Goal: Task Accomplishment & Management: Manage account settings

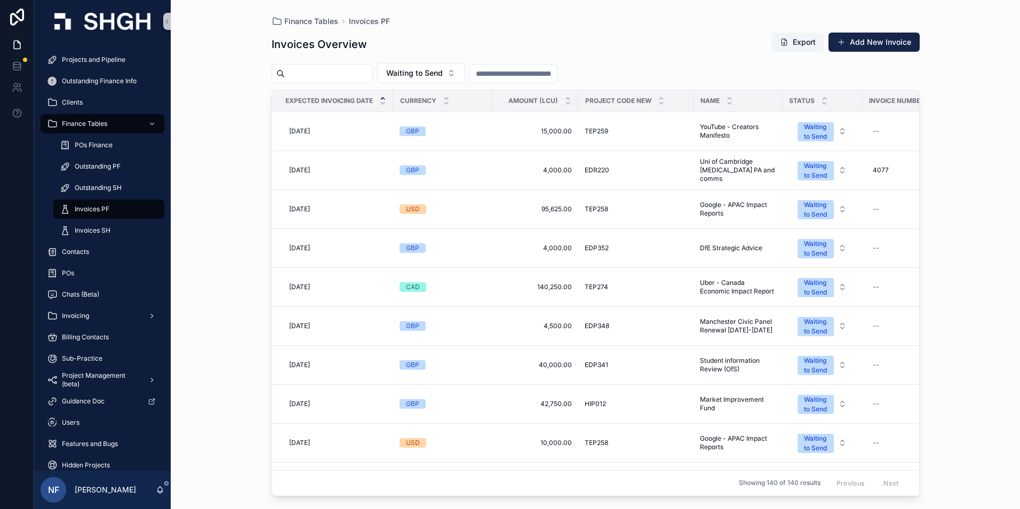
drag, startPoint x: 90, startPoint y: 212, endPoint x: 415, endPoint y: 112, distance: 340.3
click at [90, 212] on span "Invoices PF" at bounding box center [92, 209] width 35 height 9
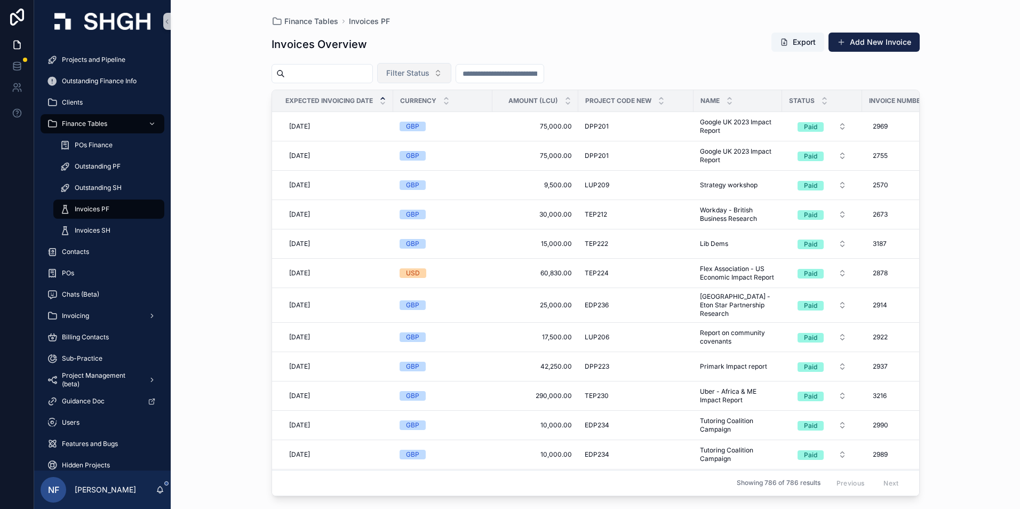
click at [430, 70] on span "Filter Status" at bounding box center [407, 73] width 43 height 11
click at [413, 125] on div "Sent" at bounding box center [441, 133] width 128 height 17
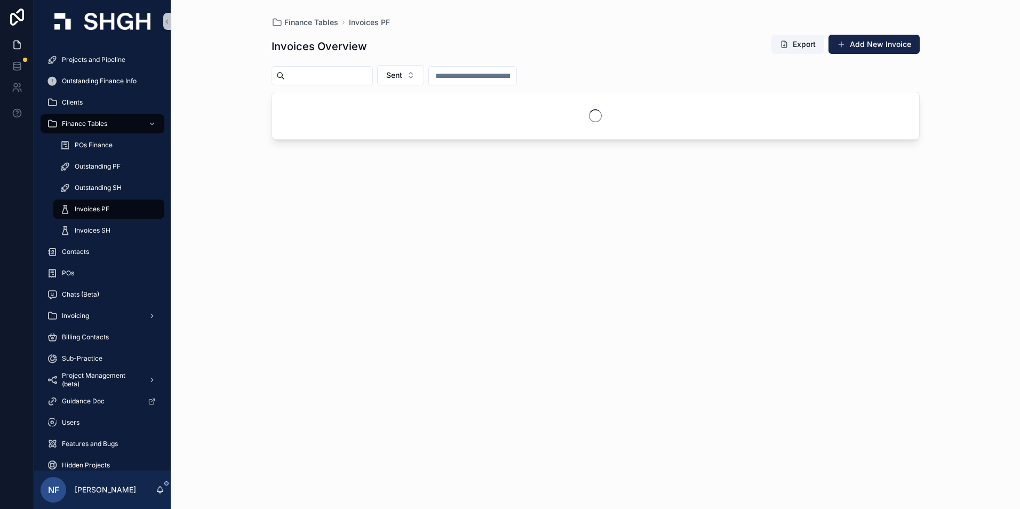
click at [368, 82] on input "scrollable content" at bounding box center [329, 75] width 88 height 15
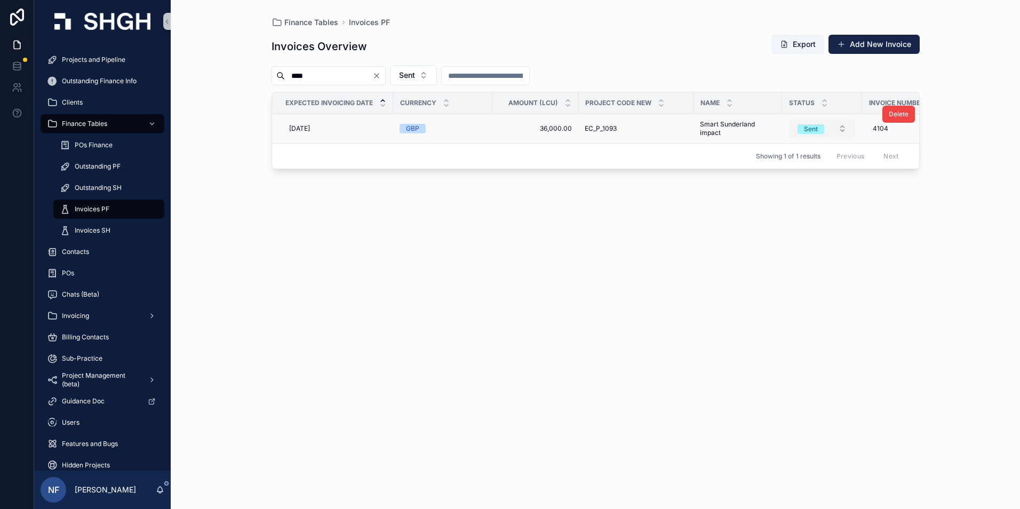
type input "****"
click at [820, 133] on span "Sent" at bounding box center [811, 129] width 27 height 10
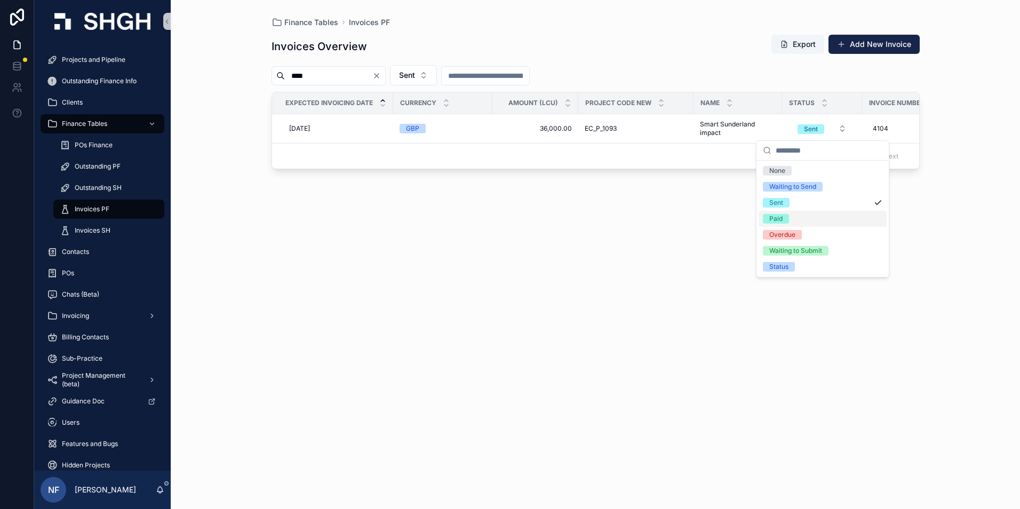
click at [787, 219] on span "Paid" at bounding box center [776, 219] width 26 height 10
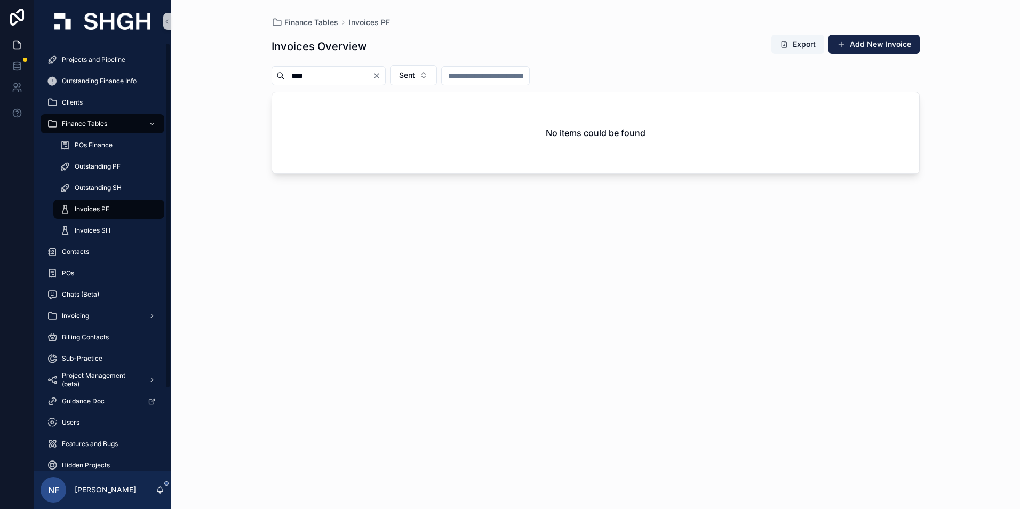
click at [89, 209] on span "Invoices PF" at bounding box center [92, 209] width 35 height 9
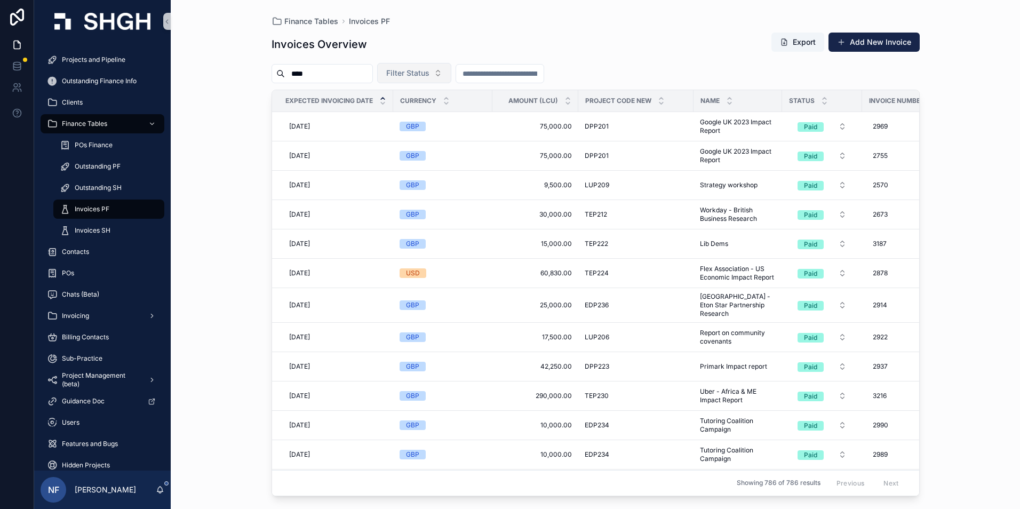
click at [451, 70] on button "Filter Status" at bounding box center [414, 73] width 74 height 20
click at [424, 116] on div "Waiting to Send" at bounding box center [441, 116] width 128 height 17
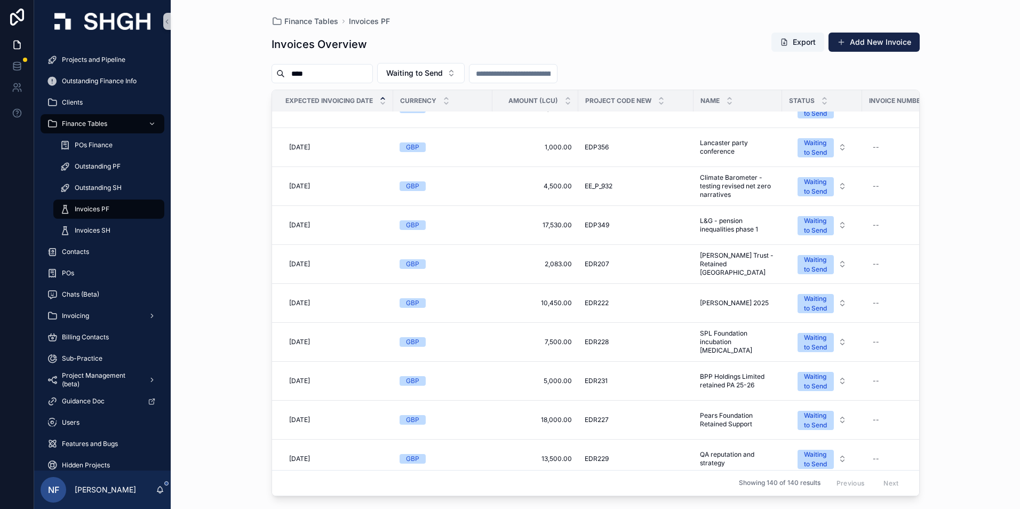
scroll to position [427, 0]
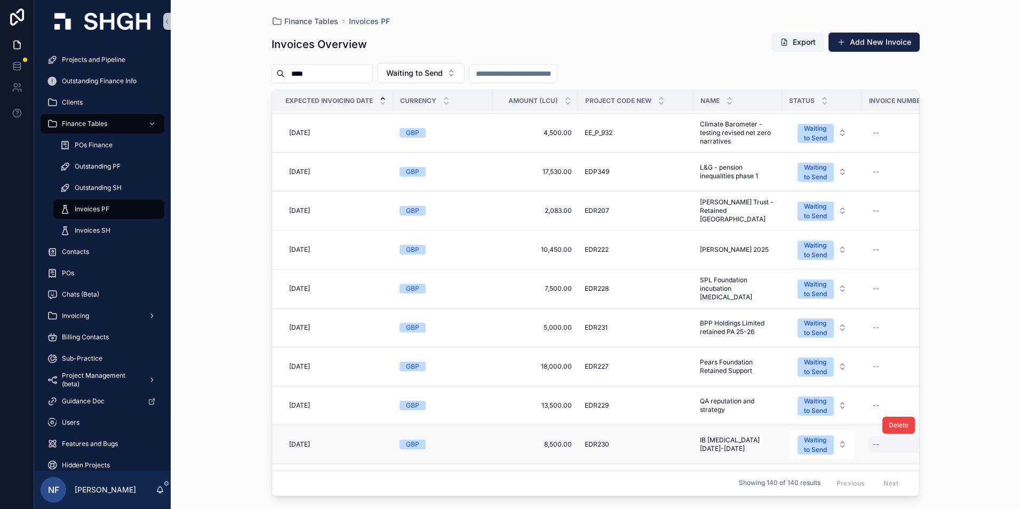
click at [890, 446] on div "--" at bounding box center [904, 444] width 70 height 17
type input "****"
click at [1005, 458] on icon "scrollable content" at bounding box center [1004, 459] width 9 height 9
click at [807, 439] on div "Waiting to Send" at bounding box center [815, 444] width 23 height 19
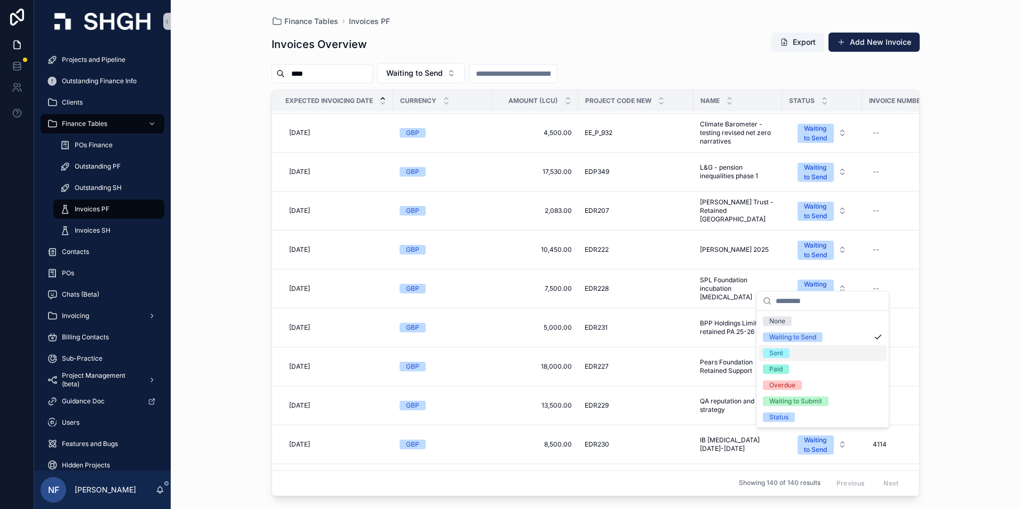
click at [787, 357] on span "Sent" at bounding box center [776, 353] width 27 height 10
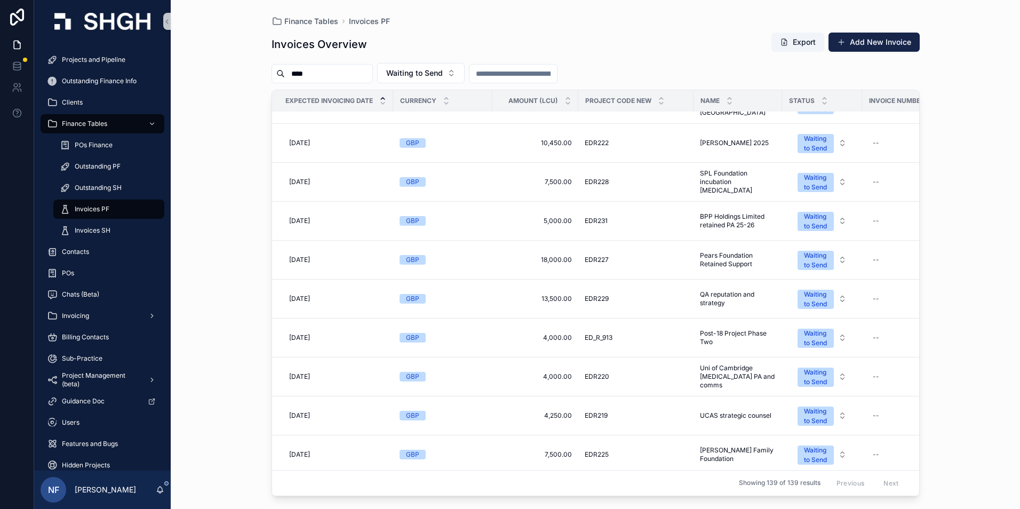
scroll to position [587, 0]
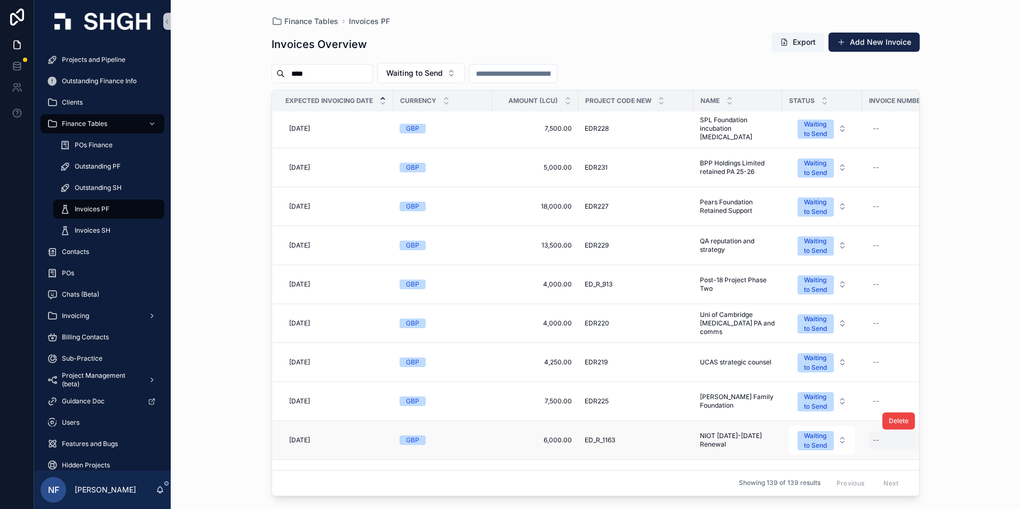
click at [877, 446] on div "--" at bounding box center [904, 440] width 70 height 17
type input "****"
click at [1004, 457] on icon "scrollable content" at bounding box center [1004, 454] width 9 height 9
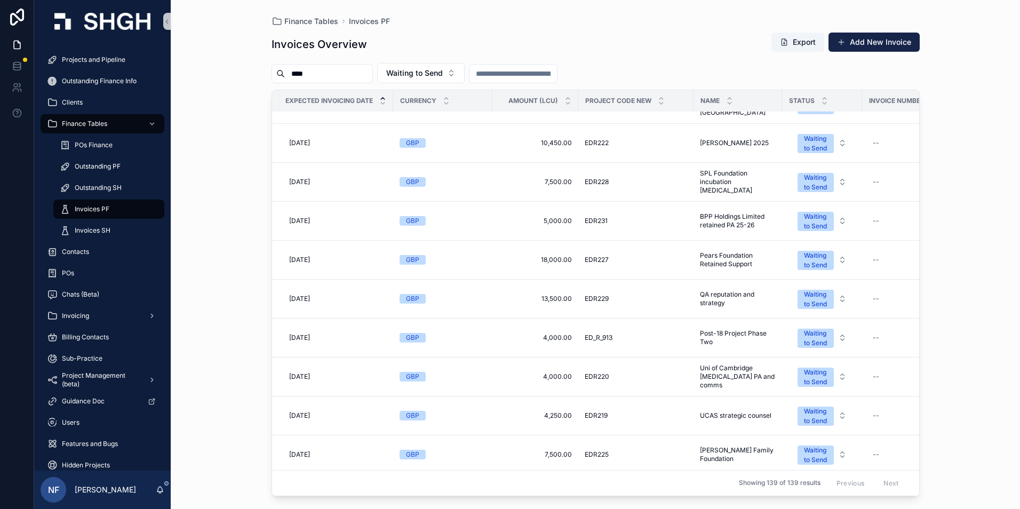
scroll to position [640, 0]
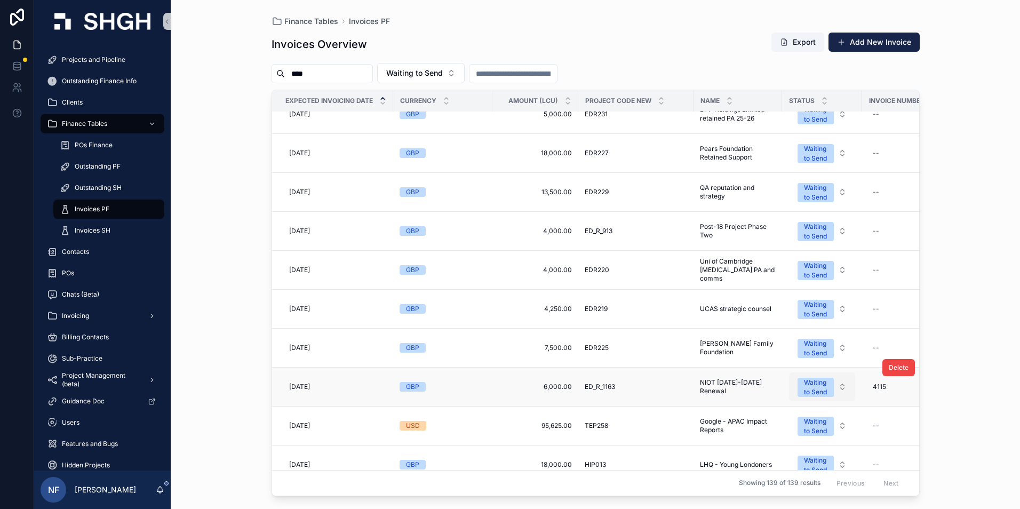
click at [812, 385] on div "Waiting to Send" at bounding box center [815, 387] width 23 height 19
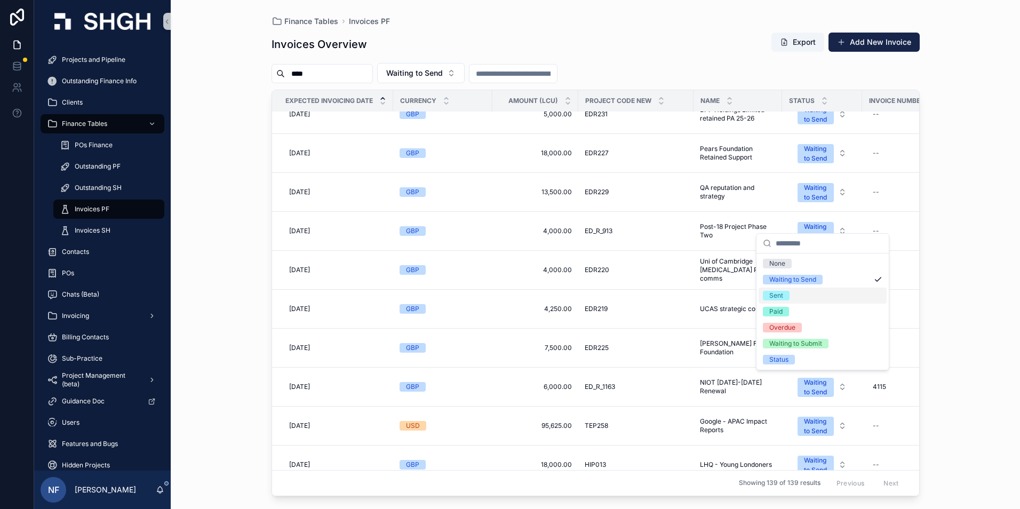
click at [788, 295] on span "Sent" at bounding box center [776, 296] width 27 height 10
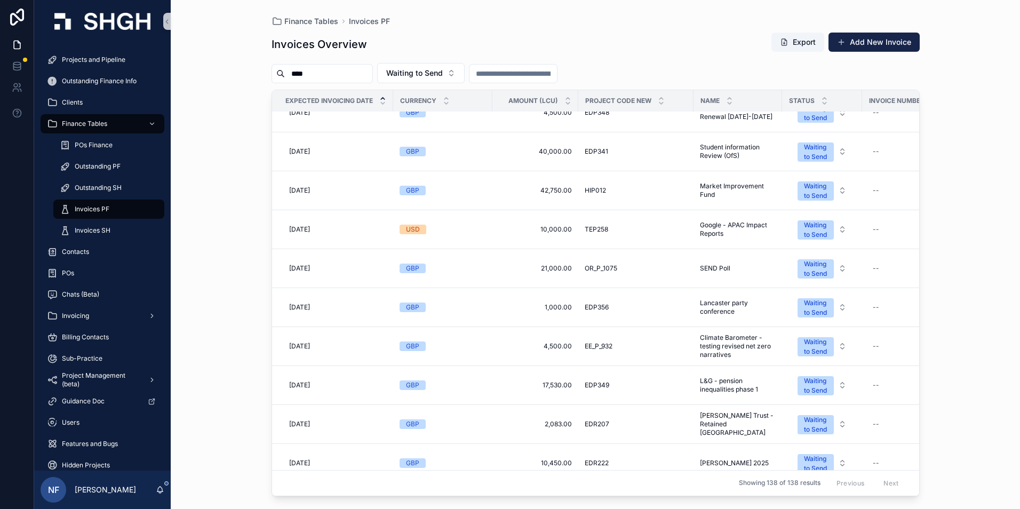
scroll to position [320, 0]
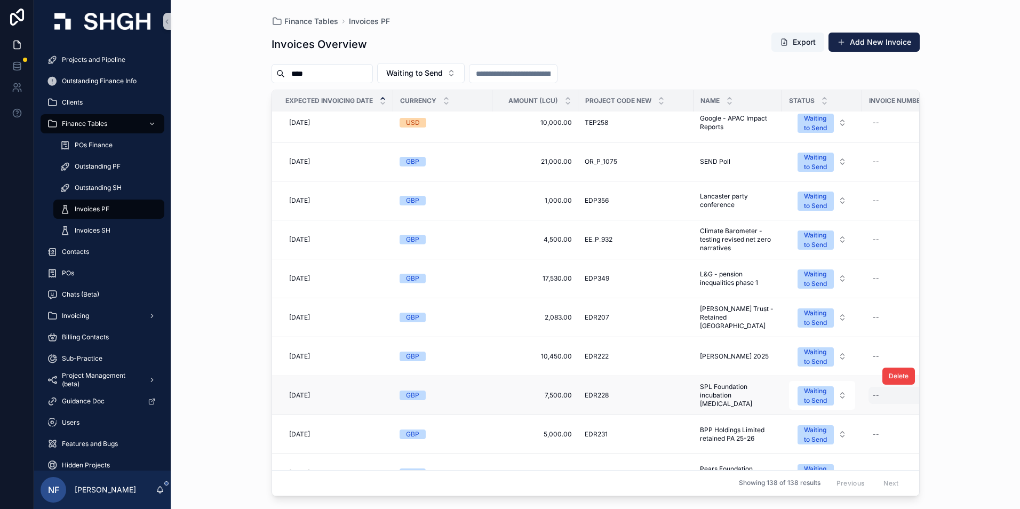
click at [890, 401] on div "--" at bounding box center [904, 395] width 70 height 17
type input "****"
click at [1007, 410] on icon "scrollable content" at bounding box center [1004, 410] width 9 height 9
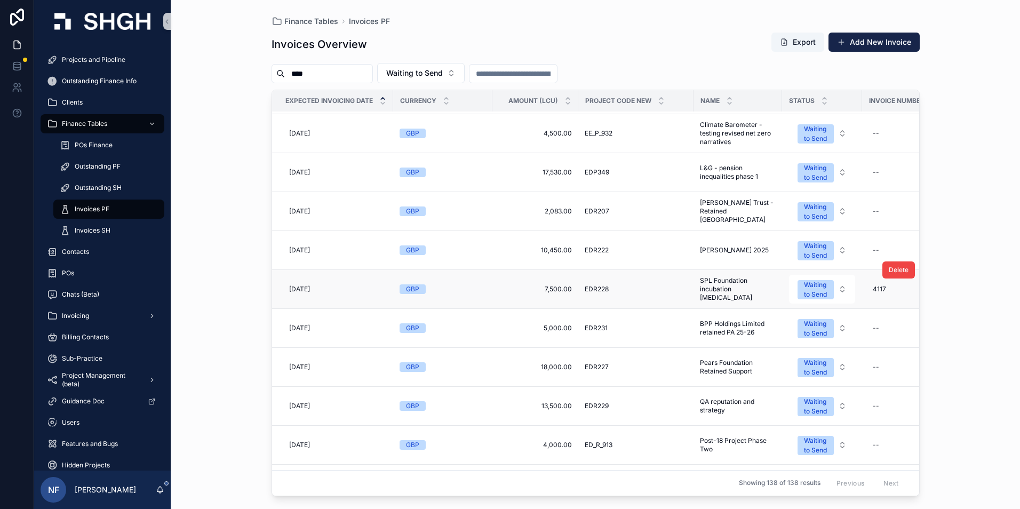
scroll to position [427, 0]
click at [823, 295] on div "Waiting to Send" at bounding box center [815, 289] width 23 height 19
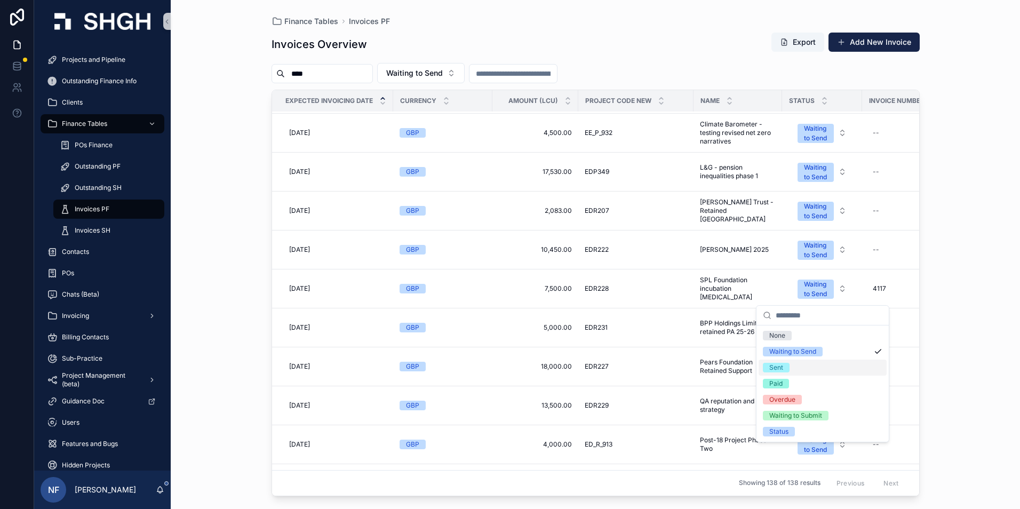
click at [786, 365] on span "Sent" at bounding box center [776, 368] width 27 height 10
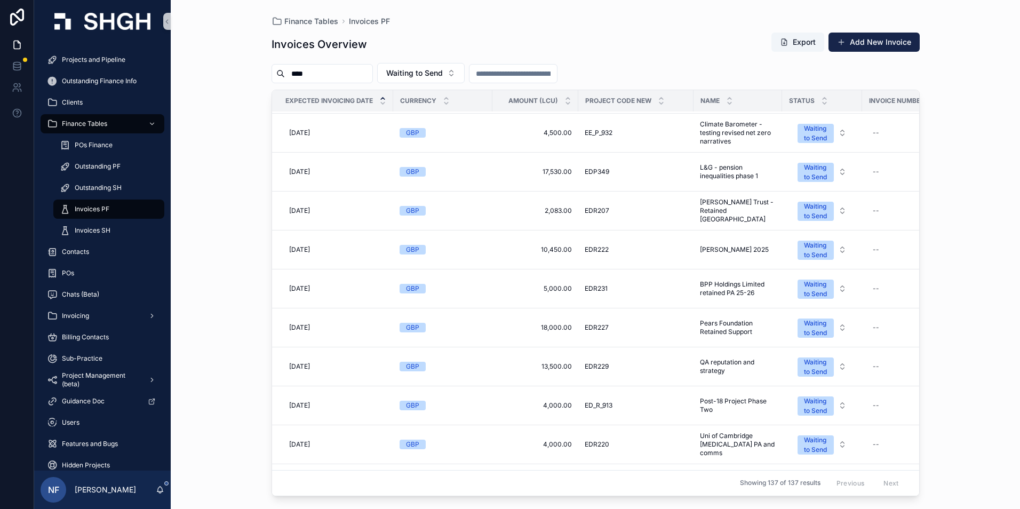
scroll to position [480, 0]
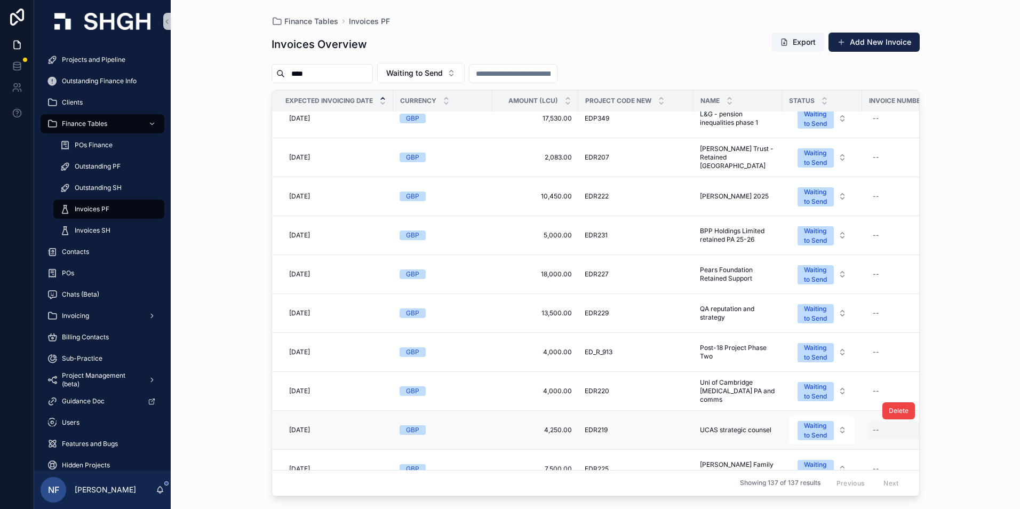
click at [884, 437] on div "--" at bounding box center [904, 430] width 70 height 17
type input "****"
click at [1016, 446] on div "****" at bounding box center [942, 445] width 154 height 39
click at [1009, 447] on button "scrollable content" at bounding box center [1004, 444] width 13 height 13
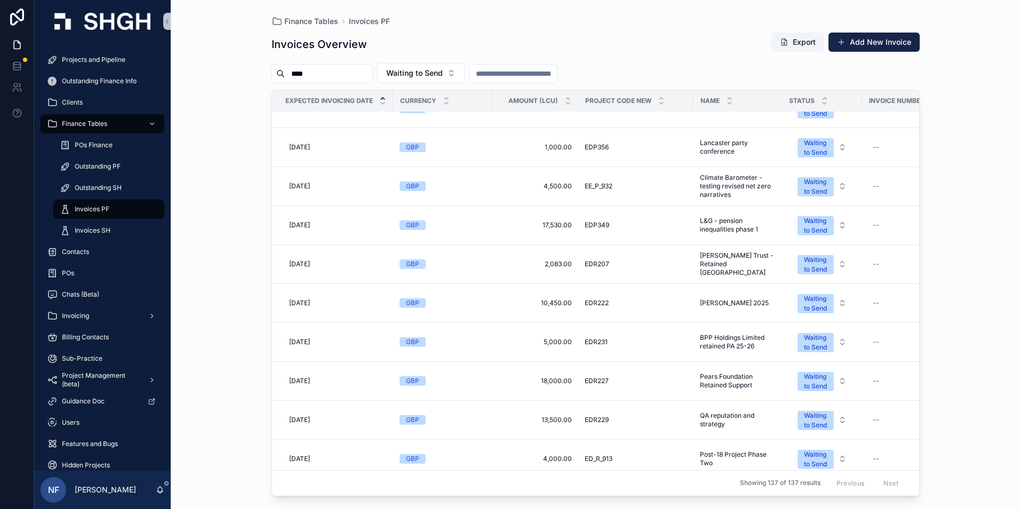
scroll to position [534, 0]
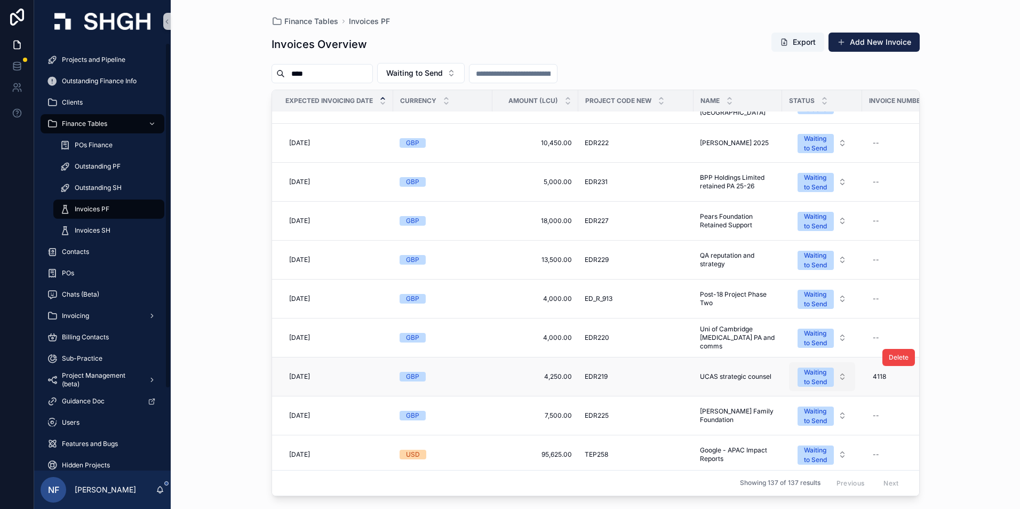
click at [815, 379] on div "Waiting to Send" at bounding box center [815, 377] width 23 height 19
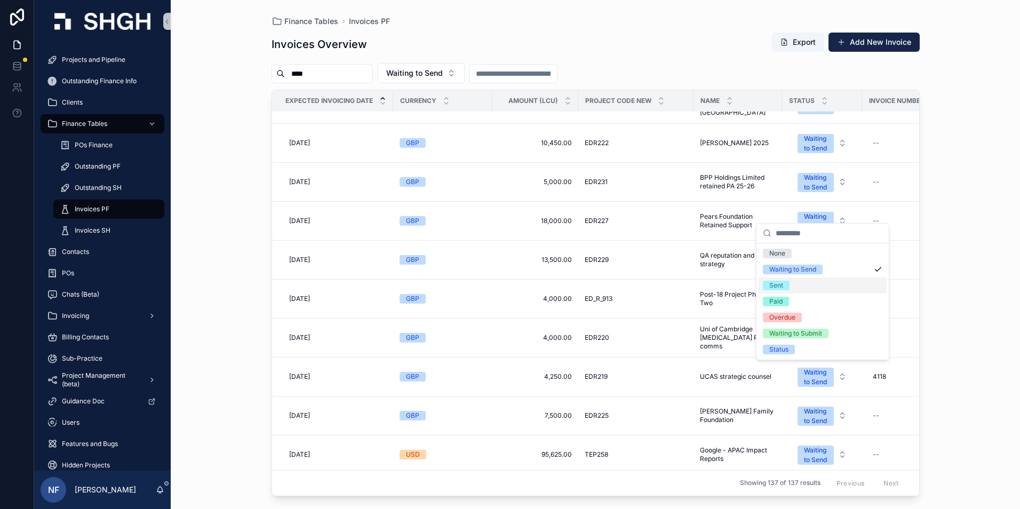
click at [788, 286] on span "Sent" at bounding box center [776, 286] width 27 height 10
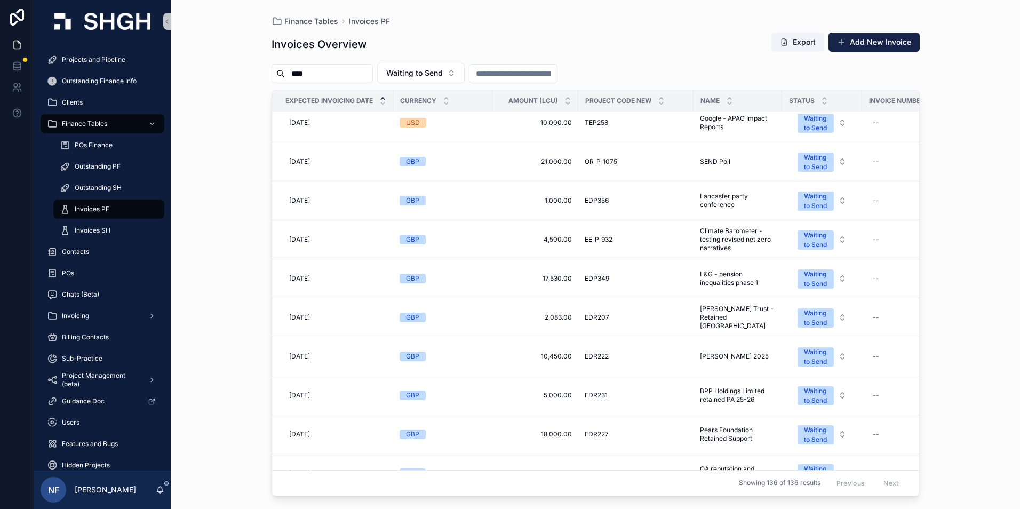
scroll to position [374, 0]
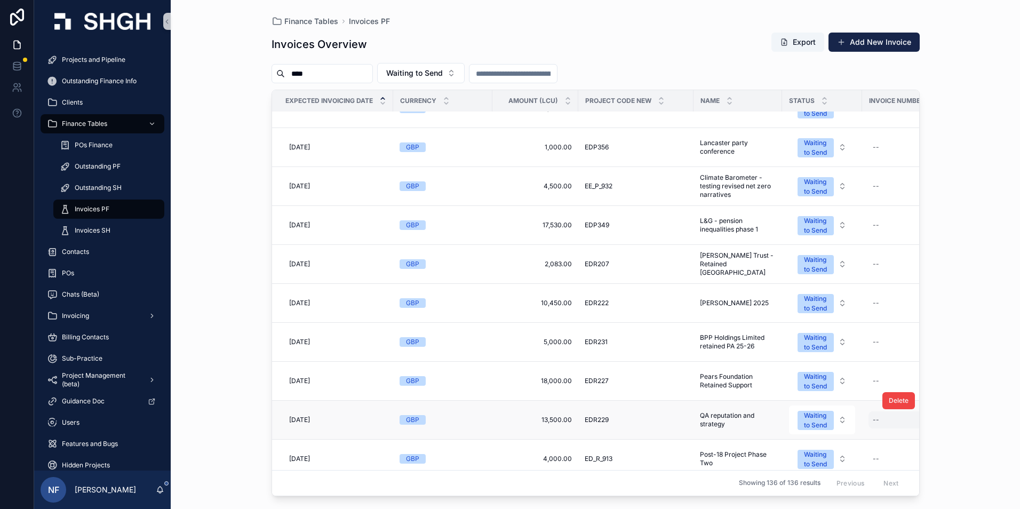
click at [886, 425] on div "--" at bounding box center [904, 419] width 70 height 17
type input "****"
click at [1007, 431] on icon "scrollable content" at bounding box center [1004, 434] width 9 height 9
click at [812, 419] on div "Waiting to Send" at bounding box center [815, 420] width 23 height 19
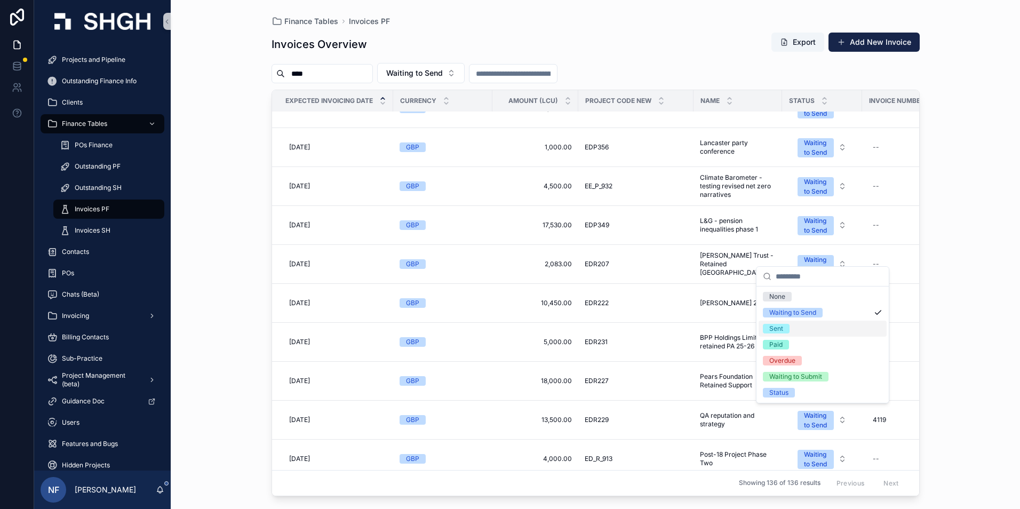
click at [780, 334] on div "Sent" at bounding box center [823, 329] width 128 height 16
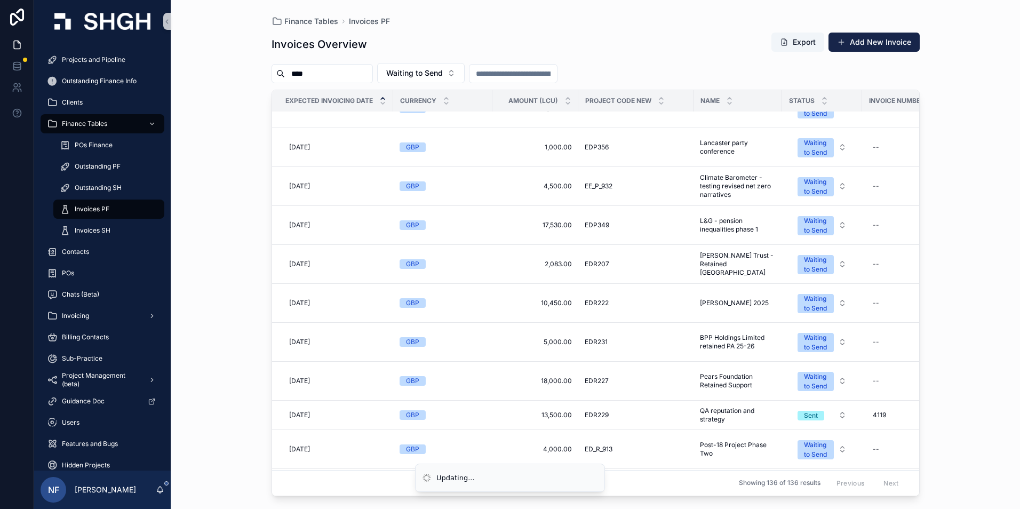
scroll to position [0, 0]
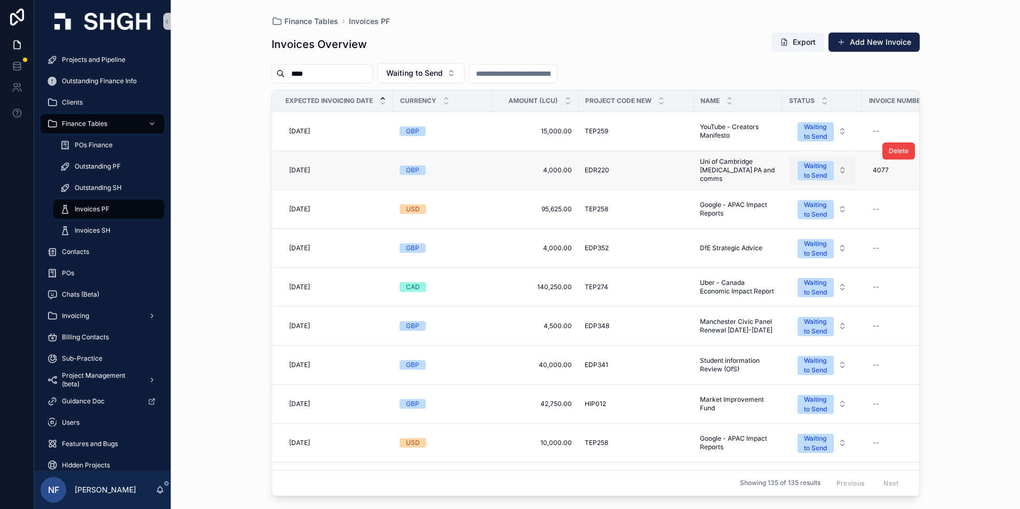
click at [826, 172] on div "Waiting to Send" at bounding box center [815, 170] width 23 height 19
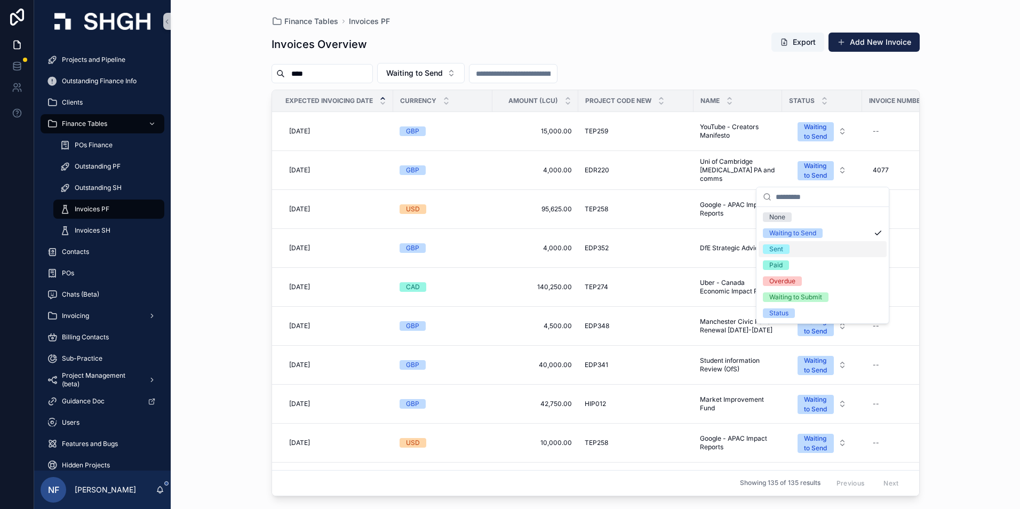
click at [782, 247] on div "Sent" at bounding box center [777, 249] width 14 height 10
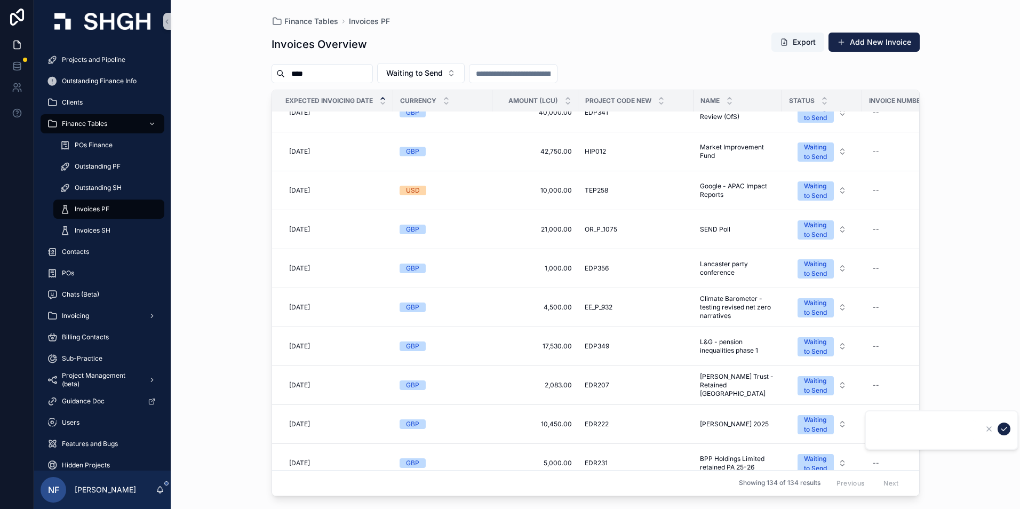
scroll to position [223, 0]
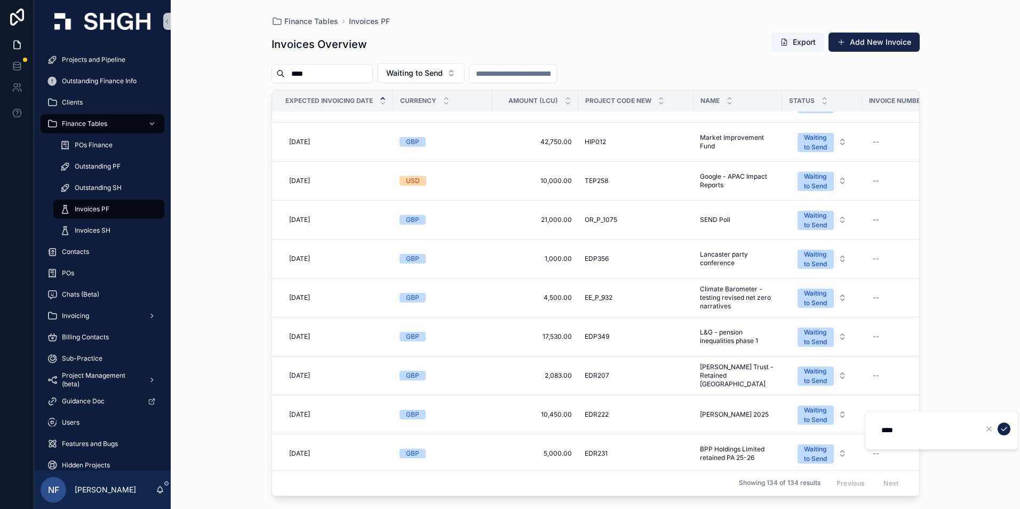
type input "****"
click at [1009, 431] on button "scrollable content" at bounding box center [1004, 429] width 13 height 13
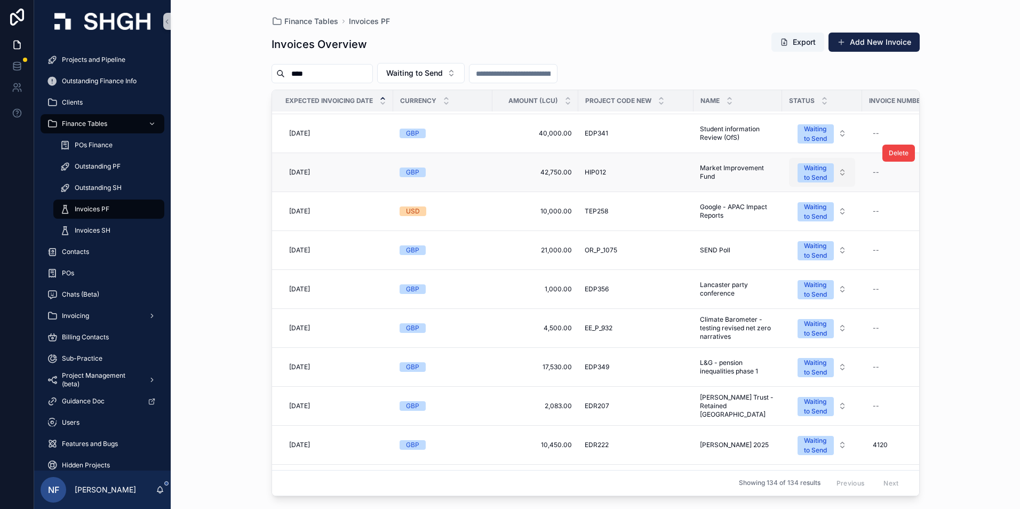
scroll to position [213, 0]
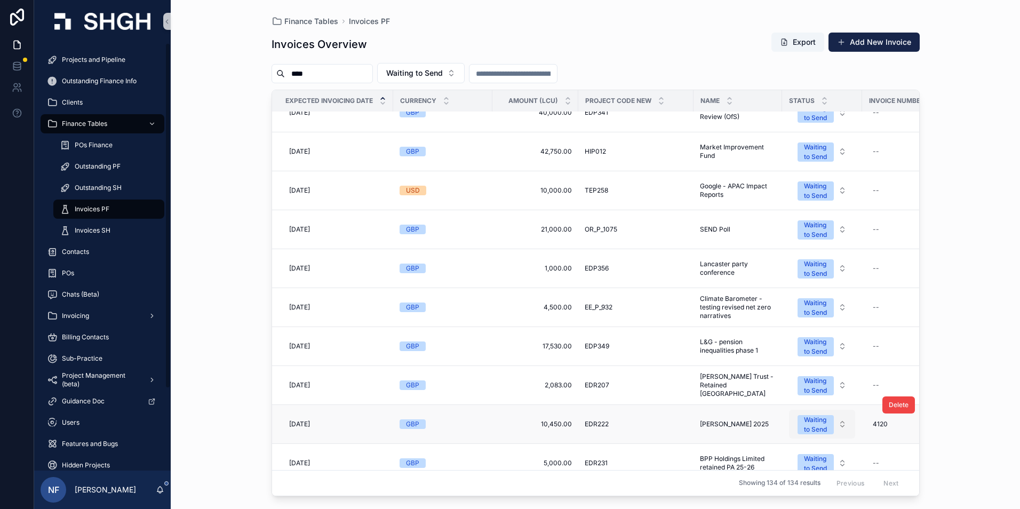
click at [804, 430] on div "Waiting to Send" at bounding box center [815, 424] width 23 height 19
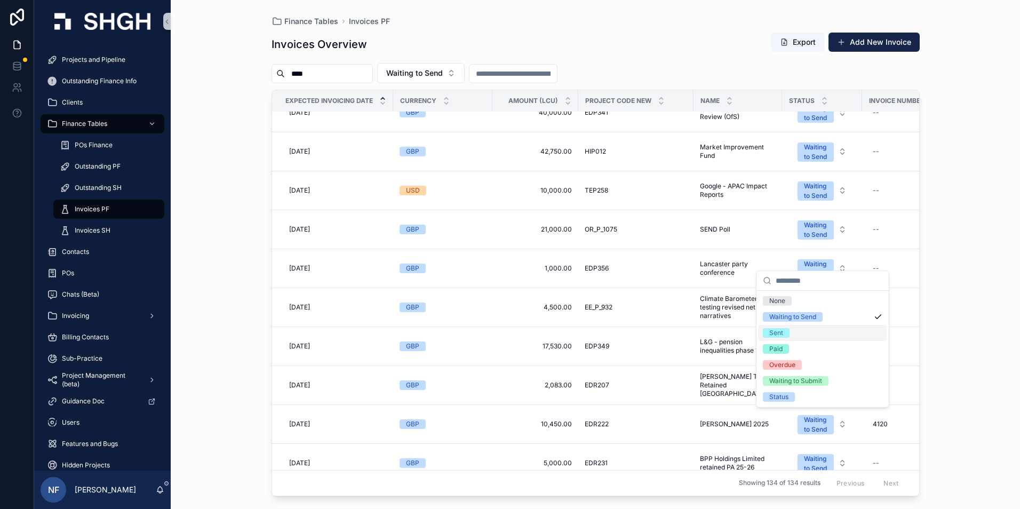
click at [787, 332] on span "Sent" at bounding box center [776, 333] width 27 height 10
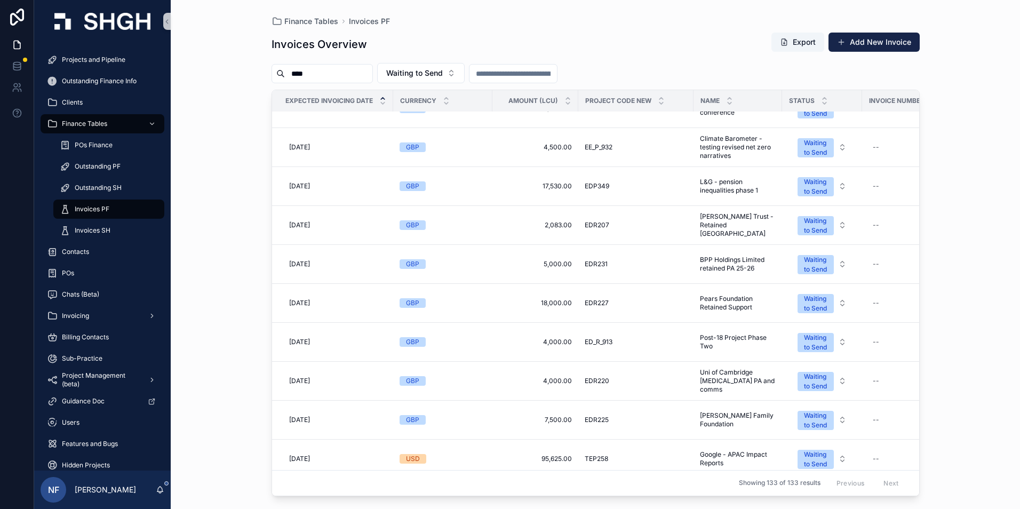
scroll to position [427, 0]
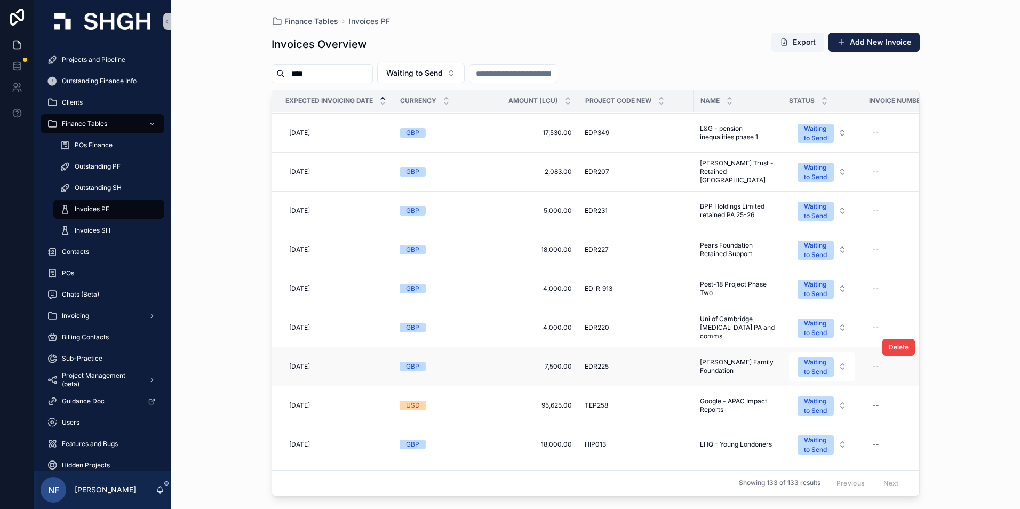
click at [866, 365] on td "--" at bounding box center [903, 366] width 83 height 39
click at [874, 366] on div "--" at bounding box center [876, 366] width 6 height 9
type input "****"
click at [1008, 377] on icon "scrollable content" at bounding box center [1004, 381] width 9 height 9
click at [825, 366] on div "Waiting to Send" at bounding box center [815, 367] width 23 height 19
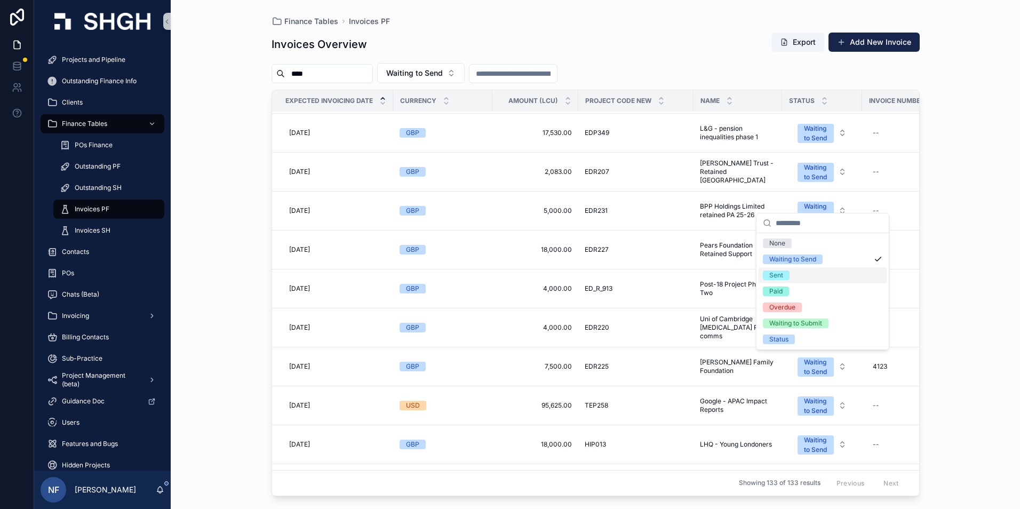
click at [787, 274] on span "Sent" at bounding box center [776, 276] width 27 height 10
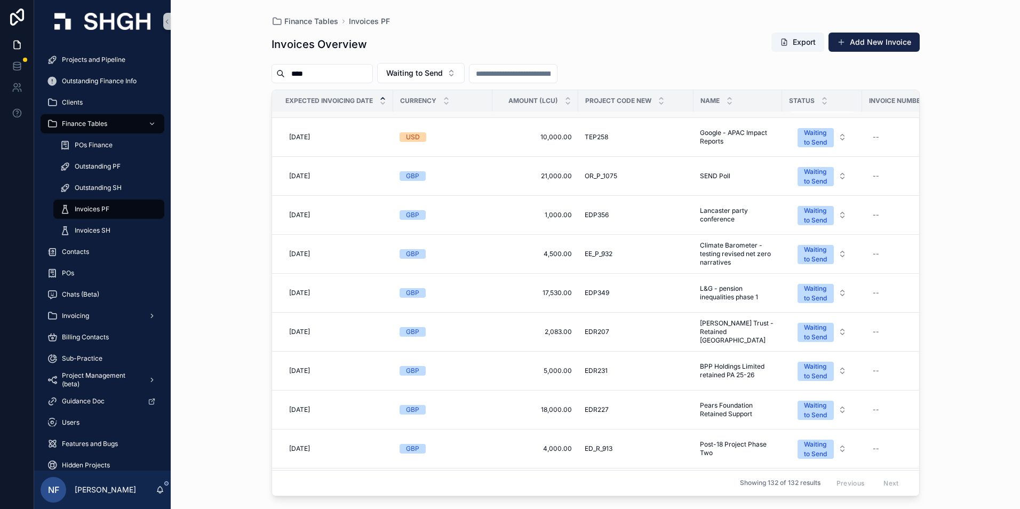
scroll to position [320, 0]
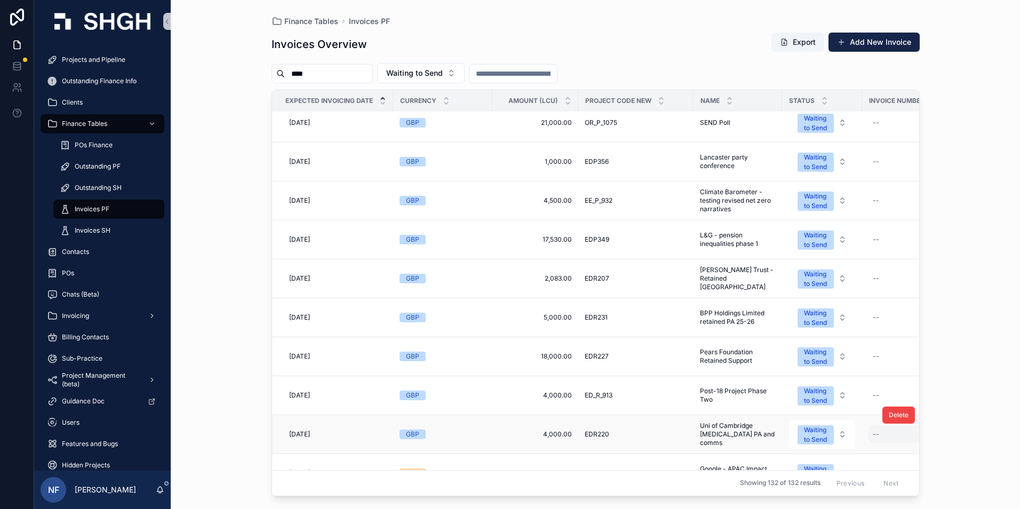
click at [873, 435] on div "--" at bounding box center [876, 434] width 6 height 9
type input "****"
click at [1006, 450] on icon "scrollable content" at bounding box center [1004, 449] width 9 height 9
click at [812, 429] on div "Waiting to Send" at bounding box center [815, 434] width 23 height 19
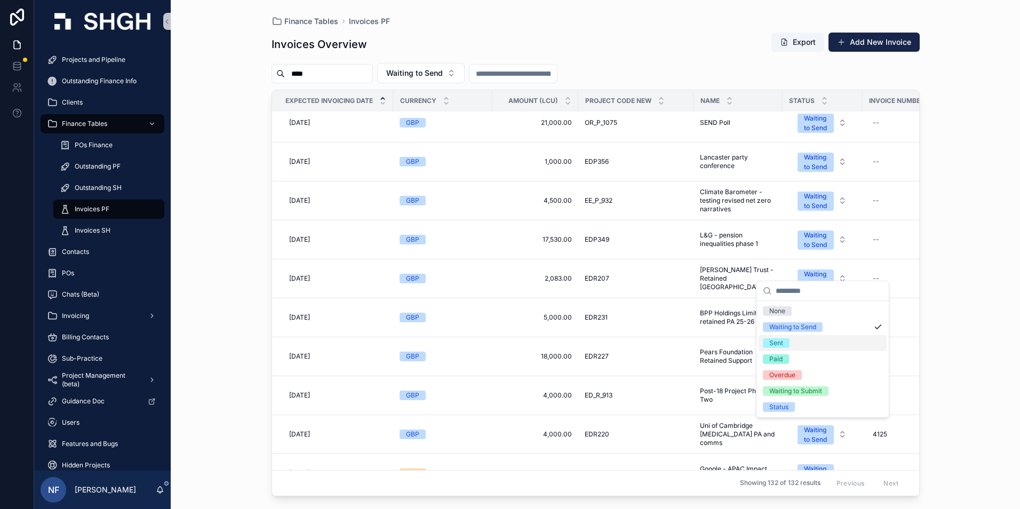
click at [792, 340] on div "Sent" at bounding box center [823, 343] width 128 height 16
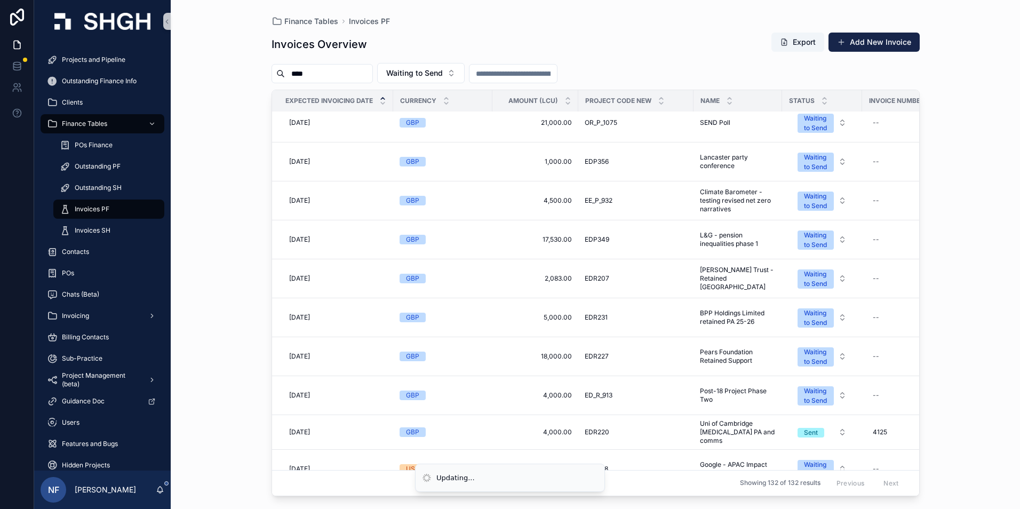
scroll to position [0, 0]
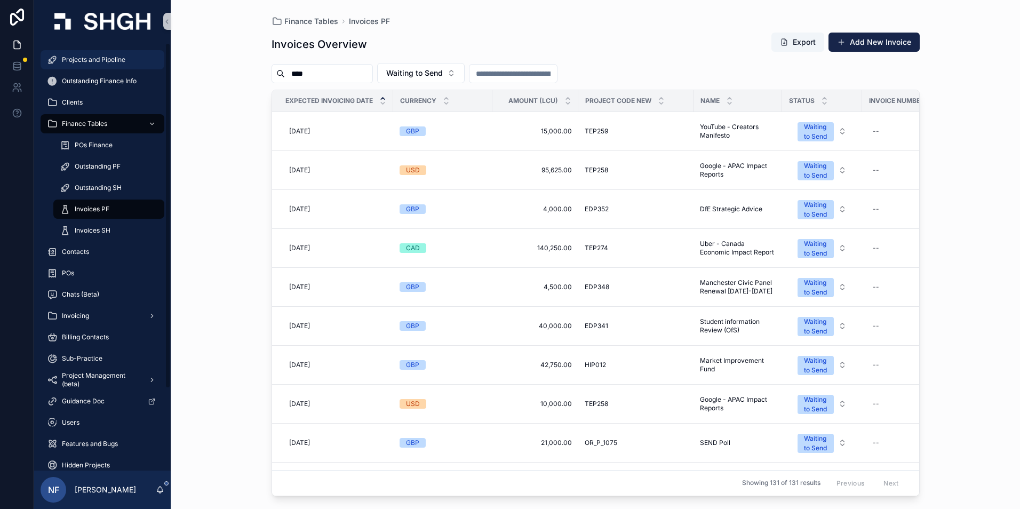
click at [86, 58] on span "Projects and Pipeline" at bounding box center [94, 60] width 64 height 9
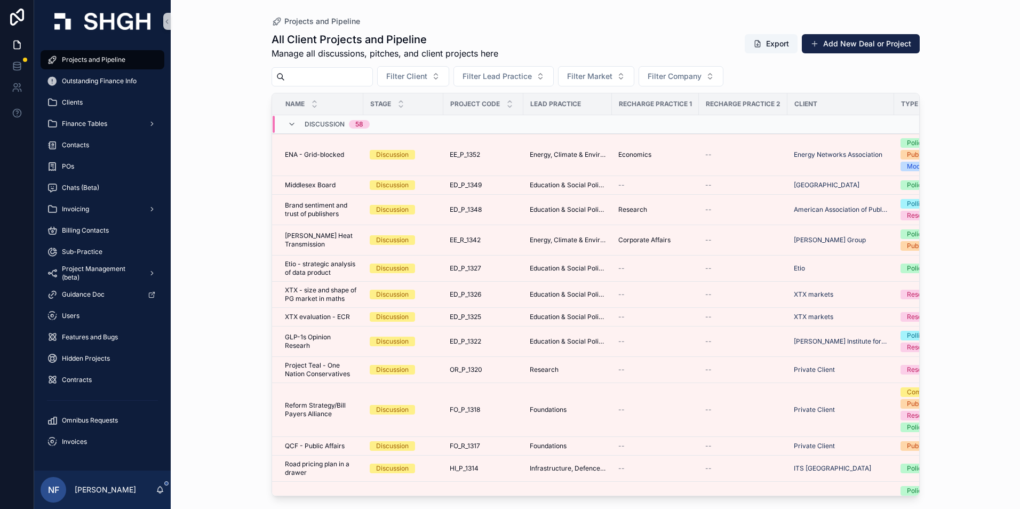
click at [315, 81] on input "scrollable content" at bounding box center [329, 76] width 88 height 15
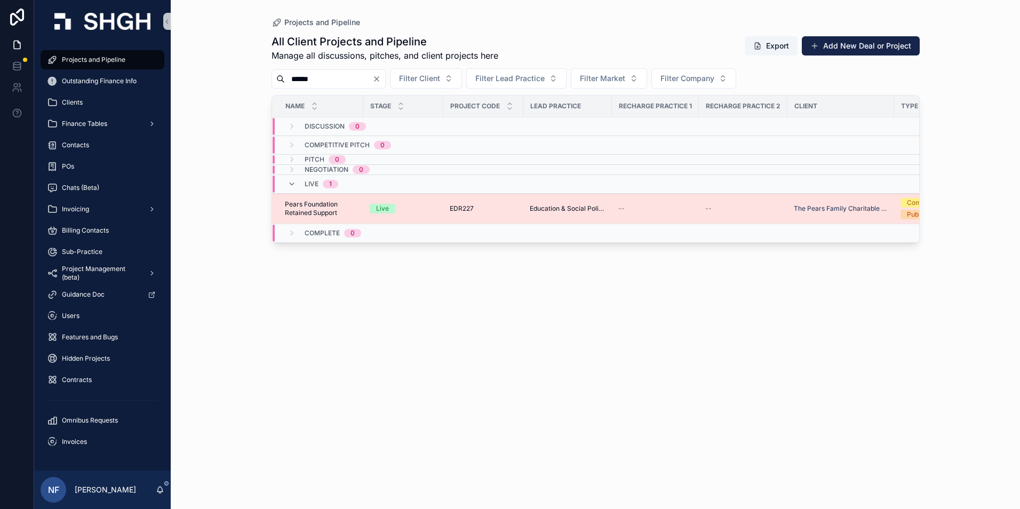
type input "******"
click at [304, 210] on span "Pears Foundation Retained Support" at bounding box center [321, 208] width 72 height 17
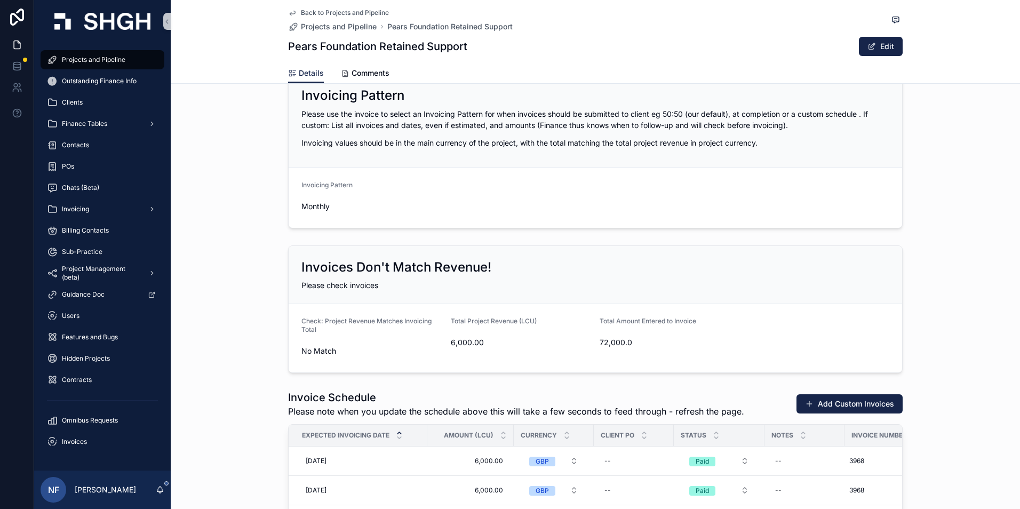
scroll to position [1601, 0]
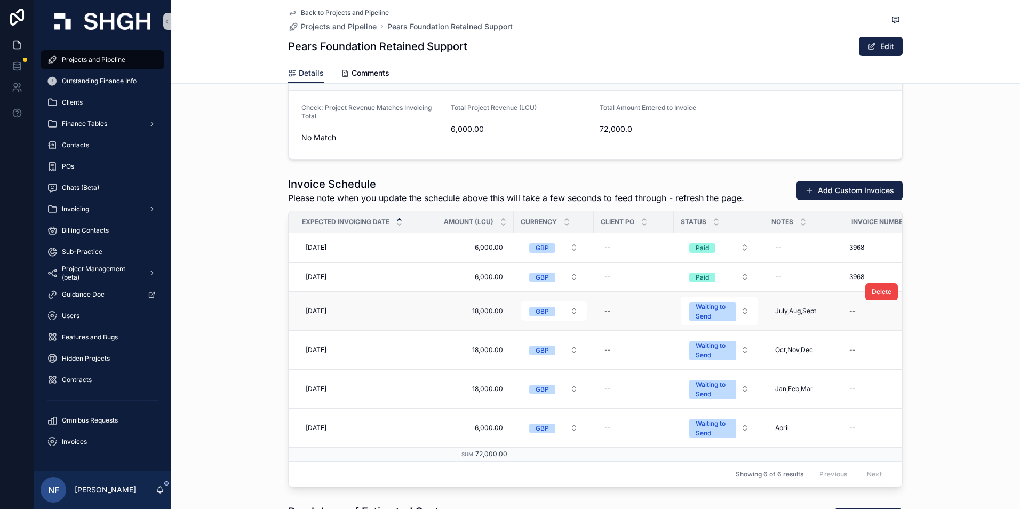
click at [866, 310] on div "Delete" at bounding box center [882, 292] width 33 height 38
click at [852, 316] on div "--" at bounding box center [884, 311] width 78 height 17
type input "****"
click at [978, 327] on icon "scrollable content" at bounding box center [976, 325] width 9 height 9
click at [82, 120] on span "Finance Tables" at bounding box center [84, 124] width 45 height 9
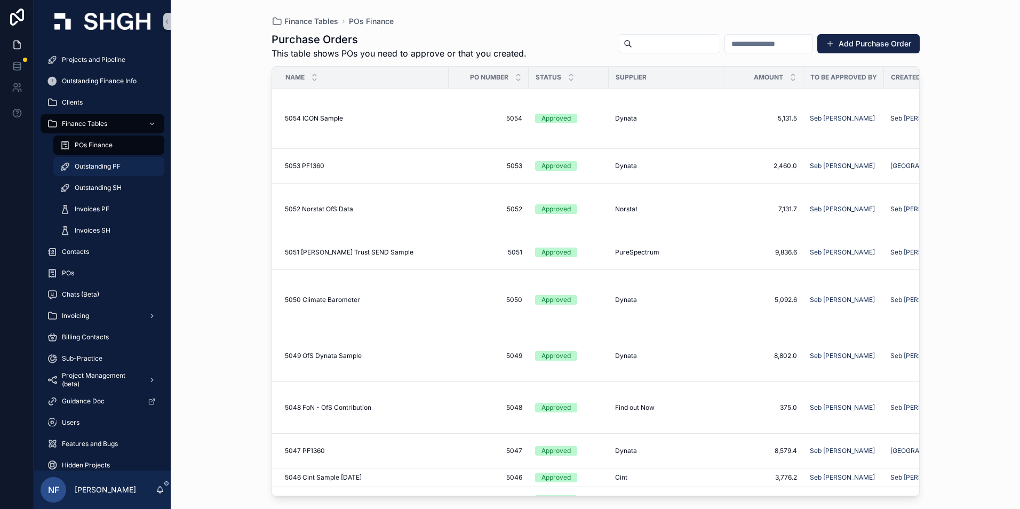
click at [92, 164] on span "Outstanding PF" at bounding box center [98, 166] width 46 height 9
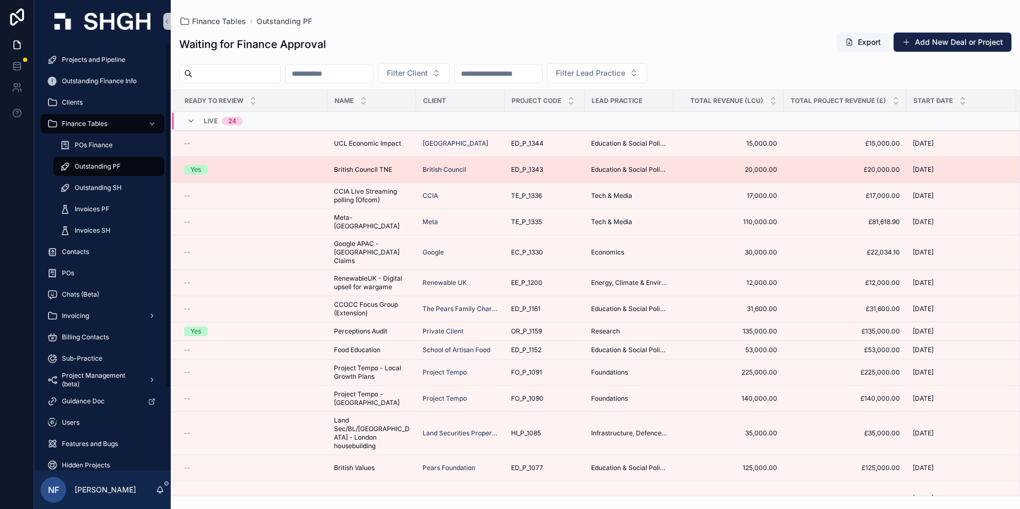
click at [186, 167] on span "Yes" at bounding box center [195, 170] width 23 height 10
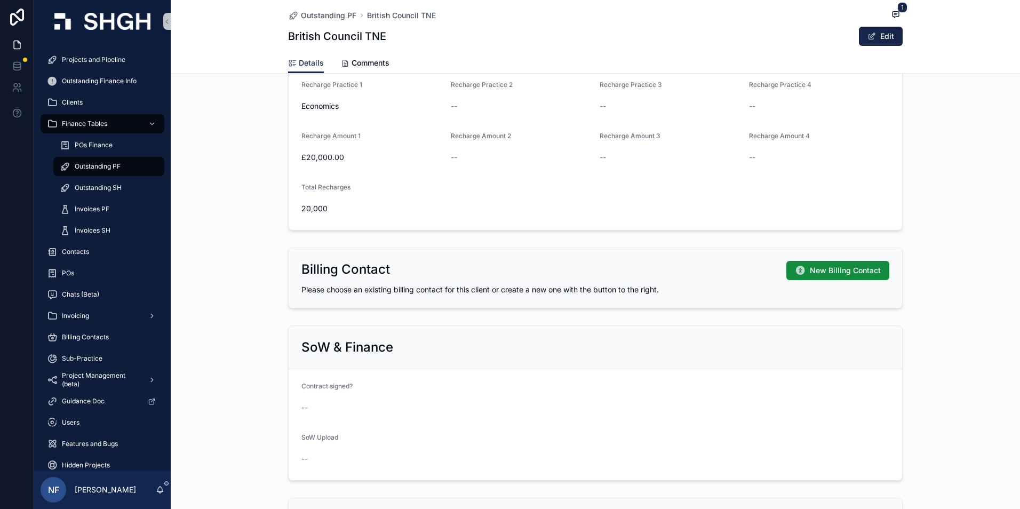
scroll to position [801, 0]
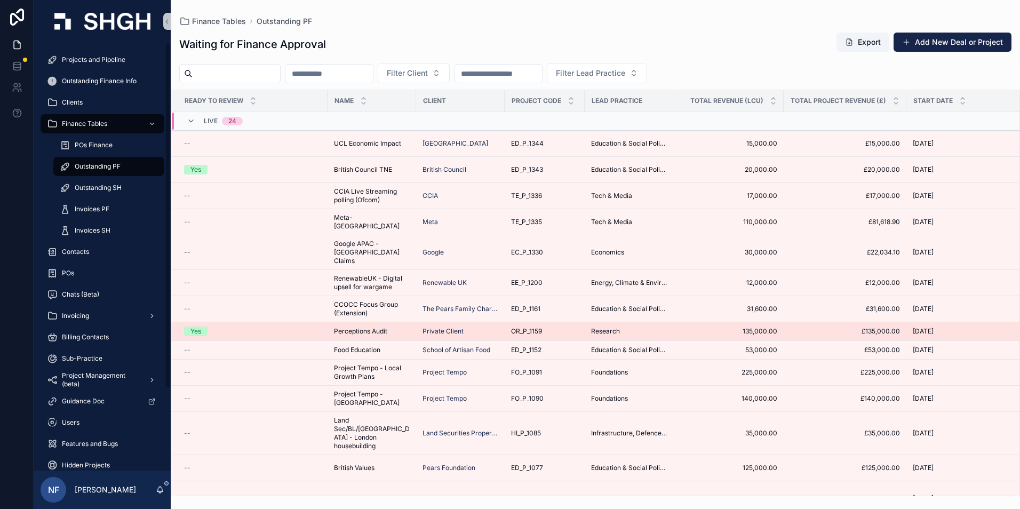
click at [208, 327] on div "Yes" at bounding box center [252, 332] width 137 height 10
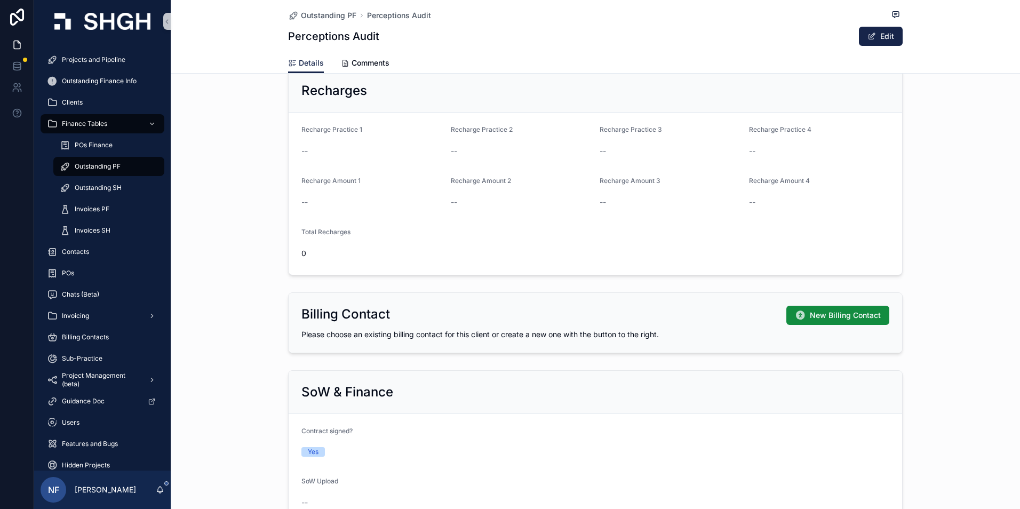
scroll to position [801, 0]
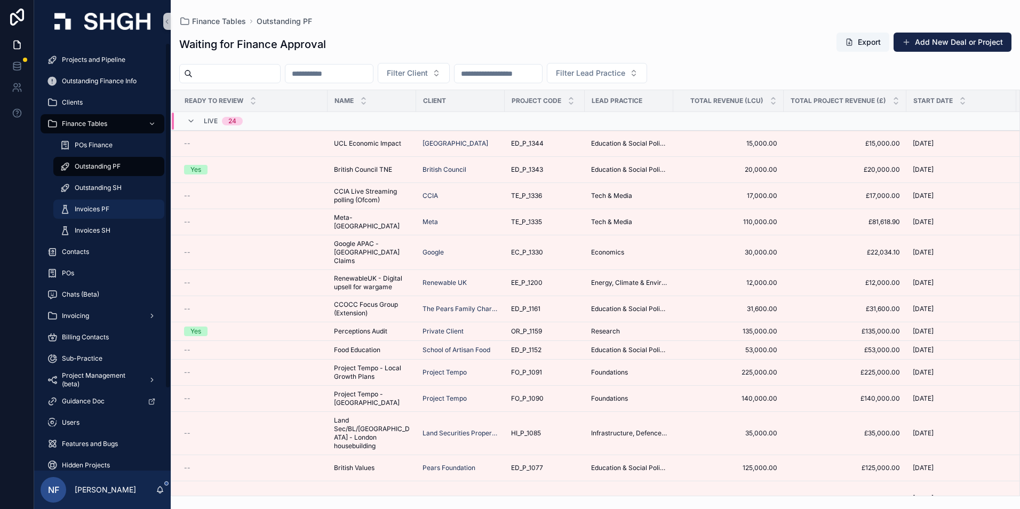
click at [96, 207] on span "Invoices PF" at bounding box center [92, 209] width 35 height 9
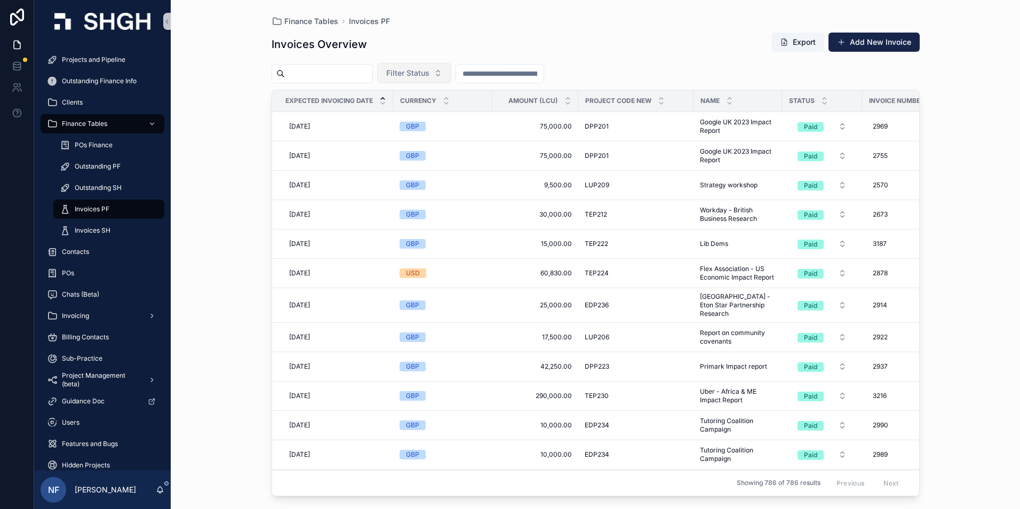
click at [430, 74] on span "Filter Status" at bounding box center [407, 73] width 43 height 11
click at [423, 117] on div "Waiting to Send" at bounding box center [441, 116] width 128 height 17
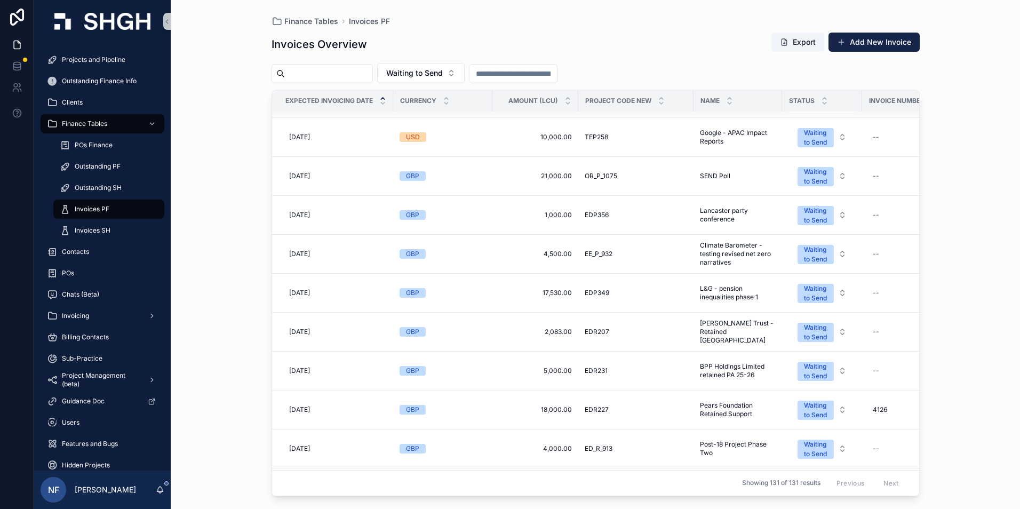
scroll to position [374, 0]
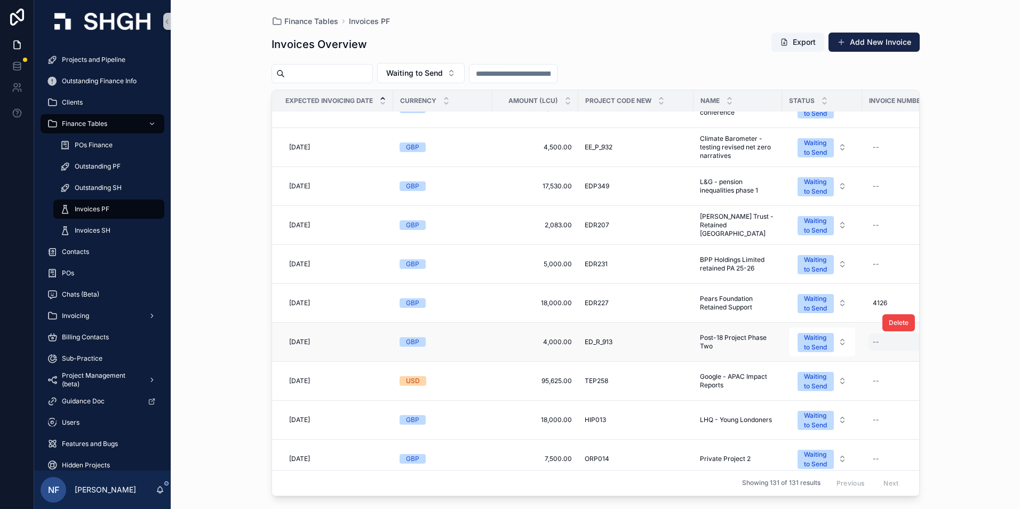
click at [881, 344] on div "--" at bounding box center [904, 342] width 70 height 17
type input "****"
click at [1007, 359] on icon "scrollable content" at bounding box center [1004, 356] width 9 height 9
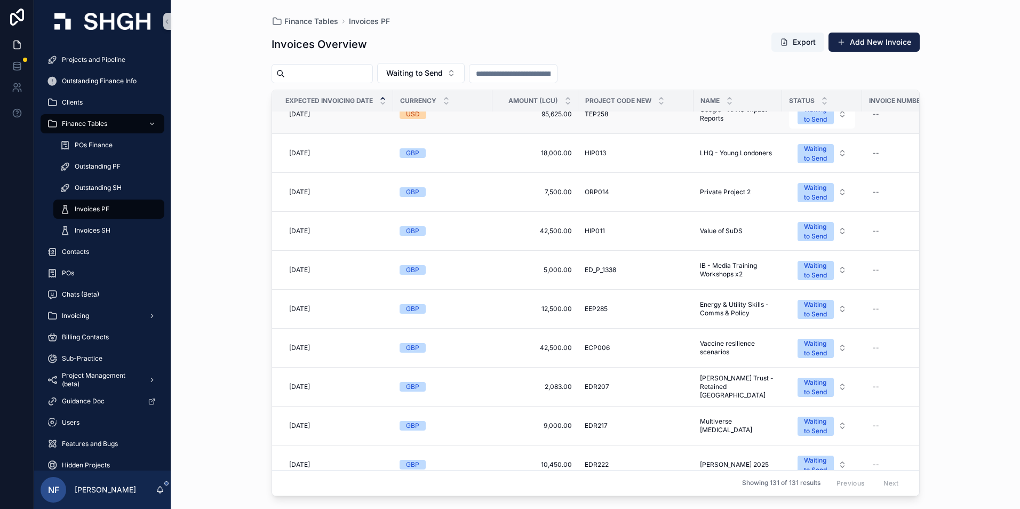
scroll to position [694, 0]
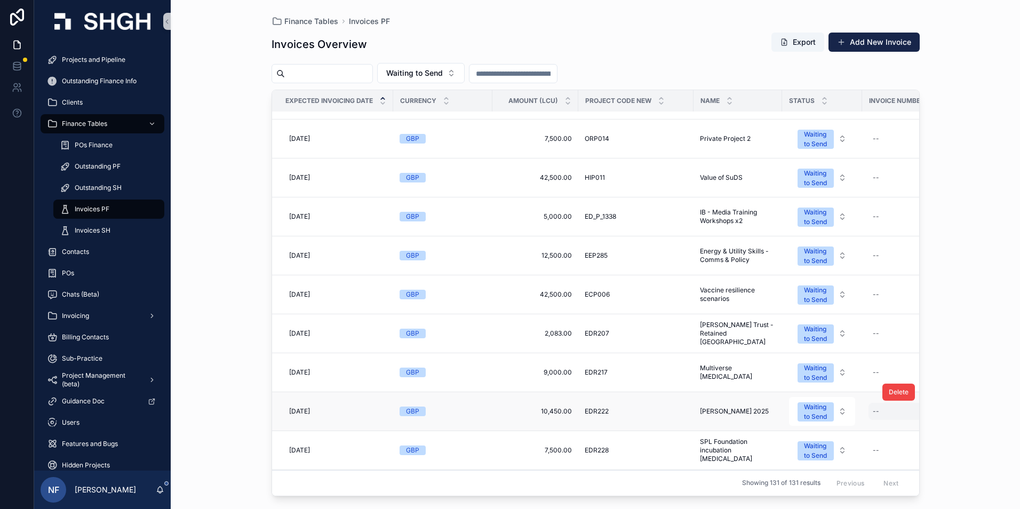
click at [883, 413] on div "--" at bounding box center [904, 411] width 70 height 17
type input "****"
click at [1007, 425] on icon "scrollable content" at bounding box center [1004, 426] width 5 height 4
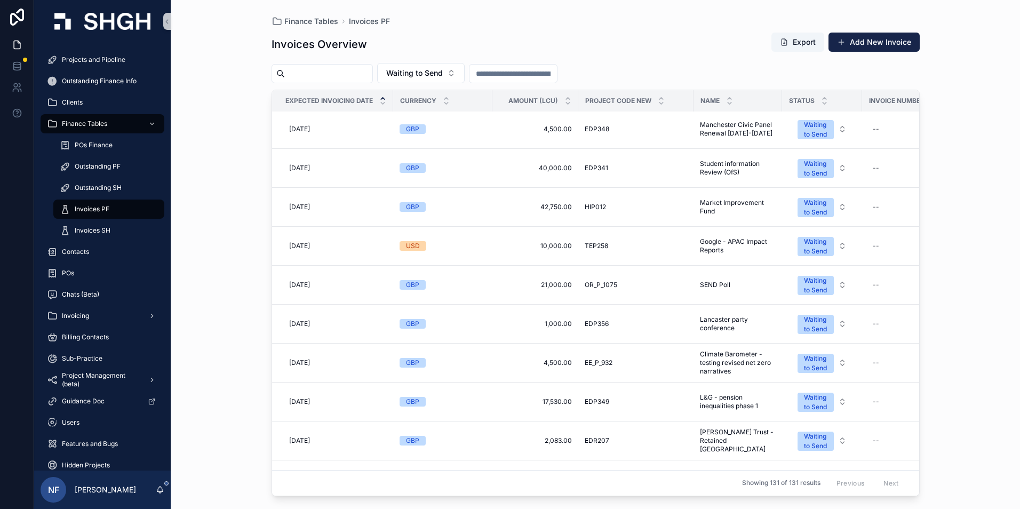
scroll to position [160, 0]
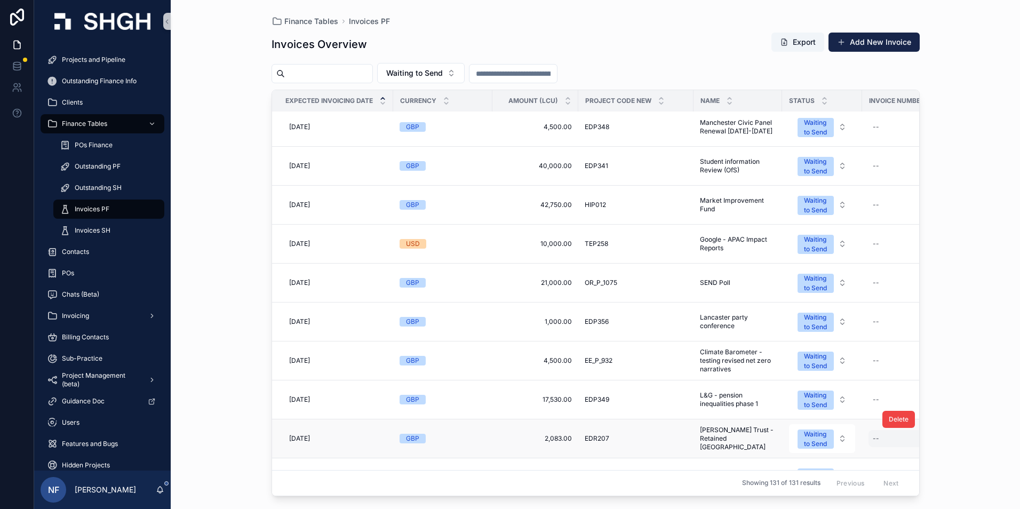
click at [881, 440] on div "--" at bounding box center [904, 438] width 70 height 17
type input "****"
click at [1009, 452] on button "scrollable content" at bounding box center [1004, 453] width 13 height 13
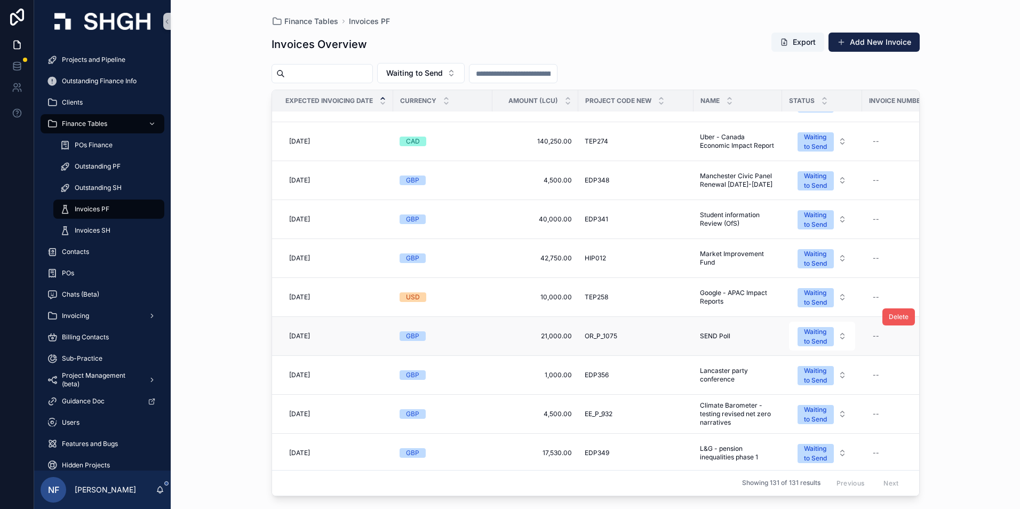
scroll to position [213, 0]
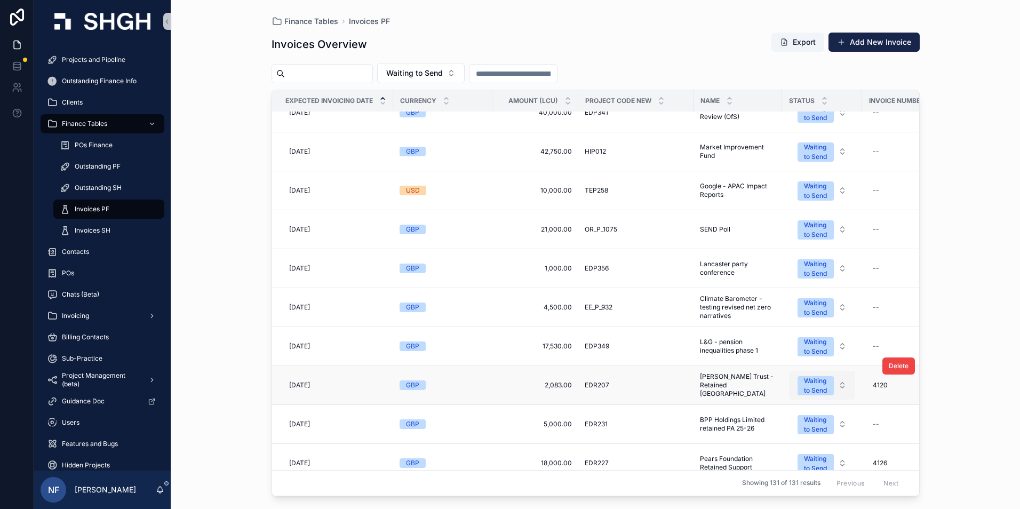
click at [824, 393] on div "Waiting to Send" at bounding box center [815, 385] width 23 height 19
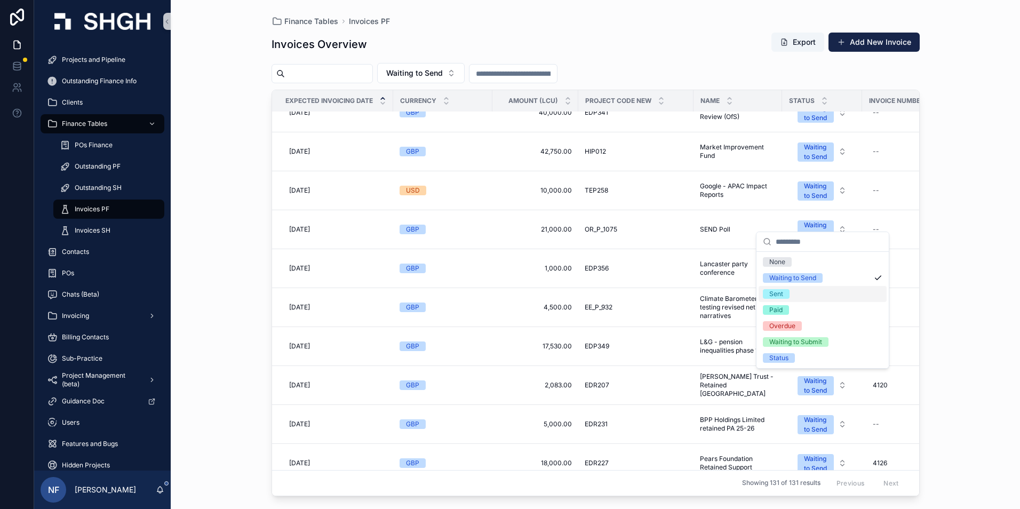
click at [783, 292] on div "Sent" at bounding box center [777, 294] width 14 height 10
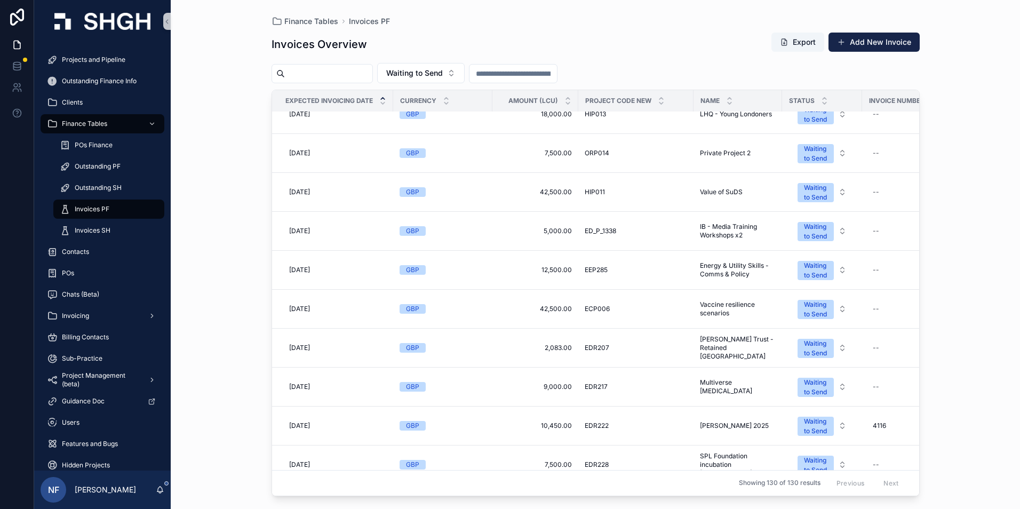
scroll to position [694, 0]
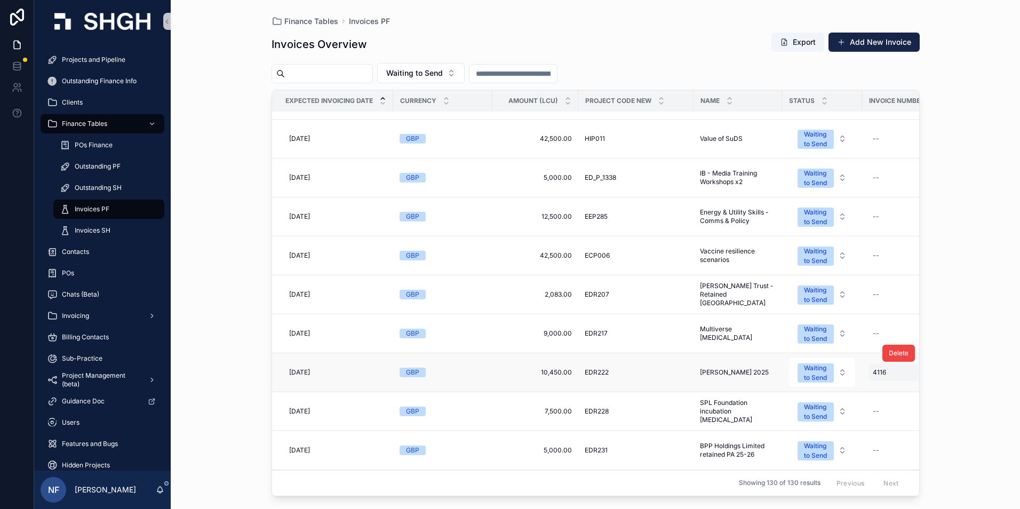
click at [874, 373] on span "4116" at bounding box center [879, 372] width 13 height 9
type input "*"
click at [1008, 389] on icon "scrollable content" at bounding box center [1004, 387] width 9 height 9
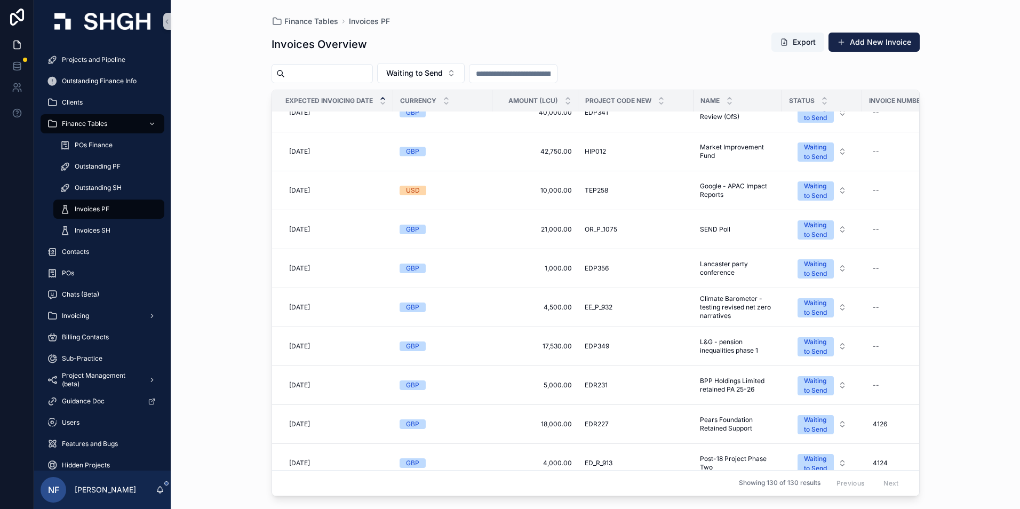
scroll to position [267, 0]
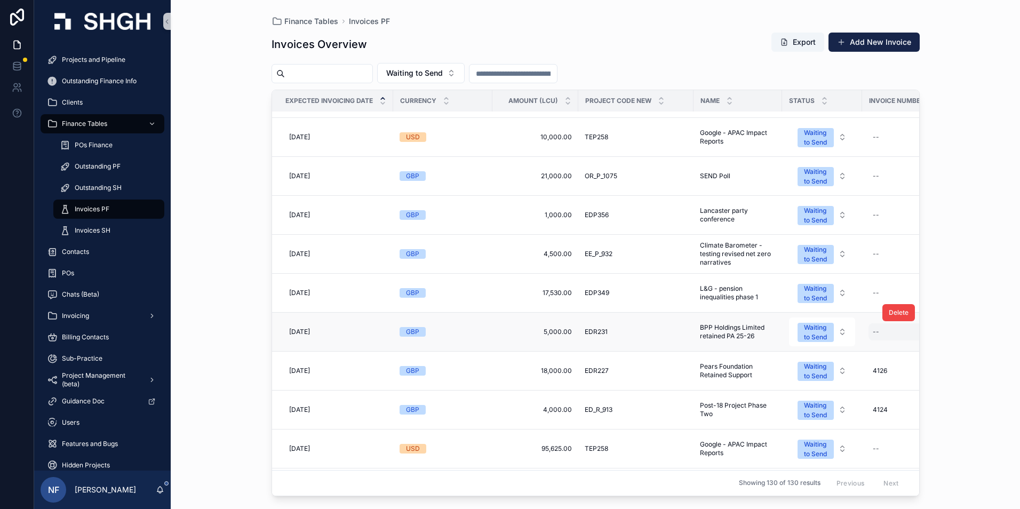
click at [874, 332] on div "--" at bounding box center [876, 332] width 6 height 9
type input "****"
click at [1006, 350] on icon "scrollable content" at bounding box center [1004, 346] width 9 height 9
click at [824, 337] on div "Waiting to Send" at bounding box center [815, 332] width 23 height 19
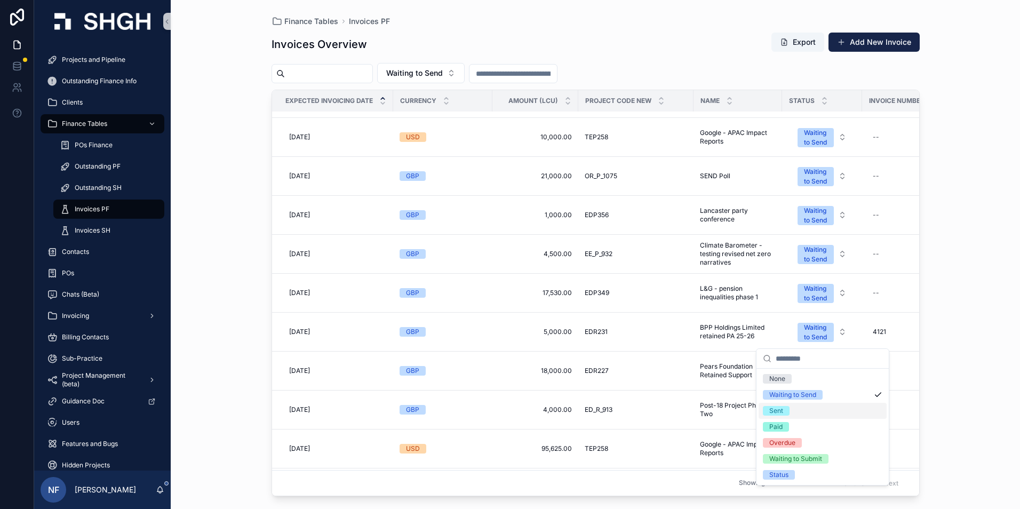
click at [782, 410] on div "Sent" at bounding box center [777, 411] width 14 height 10
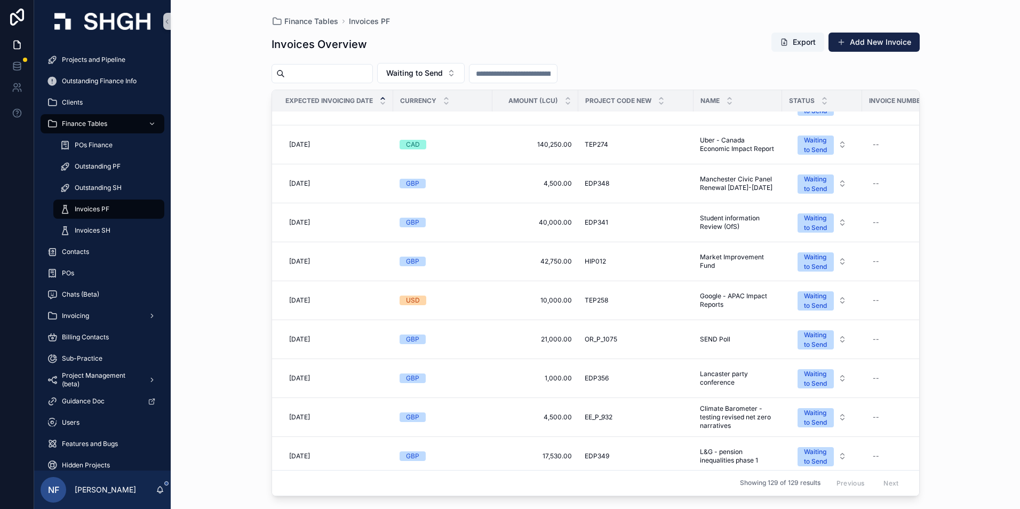
scroll to position [0, 0]
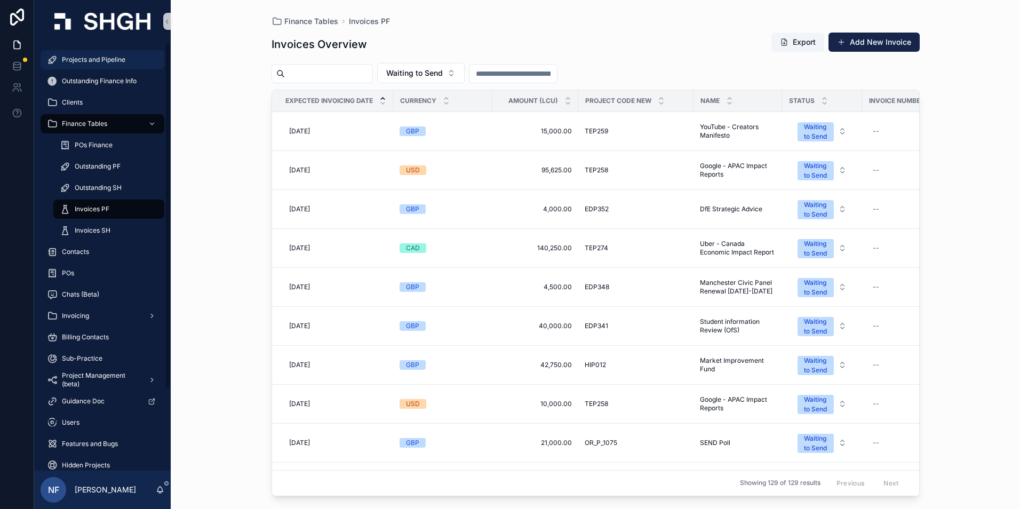
drag, startPoint x: 90, startPoint y: 57, endPoint x: 249, endPoint y: 73, distance: 159.8
click at [90, 57] on span "Projects and Pipeline" at bounding box center [94, 60] width 64 height 9
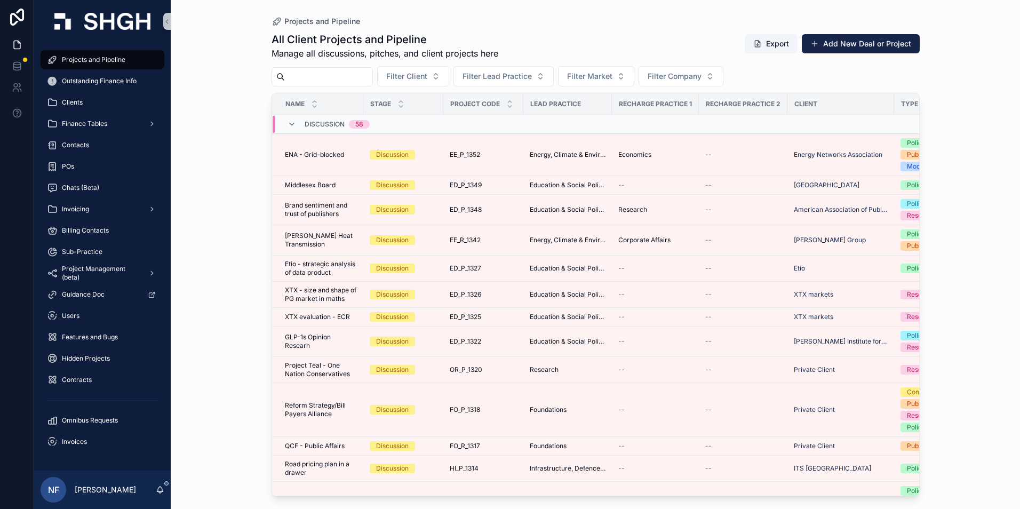
click at [300, 77] on input "scrollable content" at bounding box center [329, 76] width 88 height 15
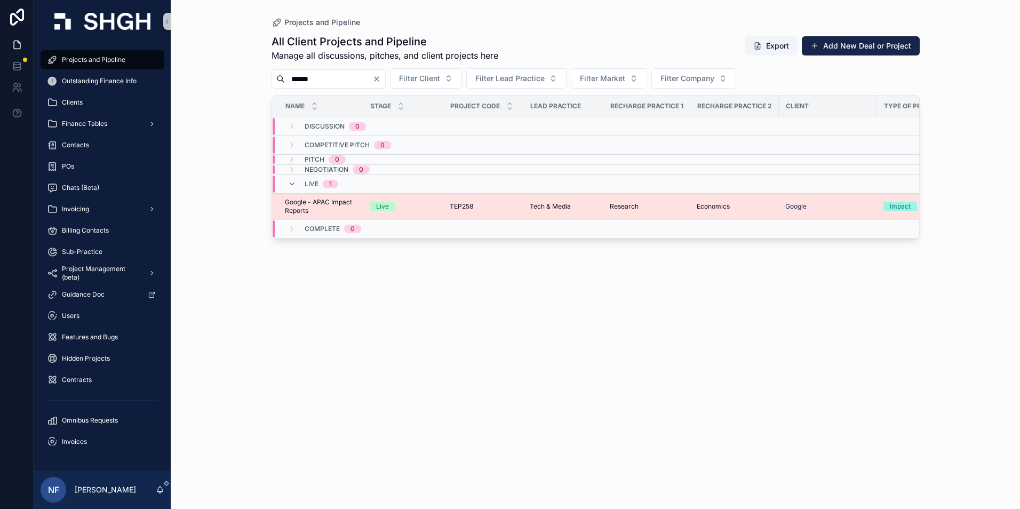
type input "******"
click at [318, 211] on span "Google - APAC Impact Reports" at bounding box center [321, 206] width 72 height 17
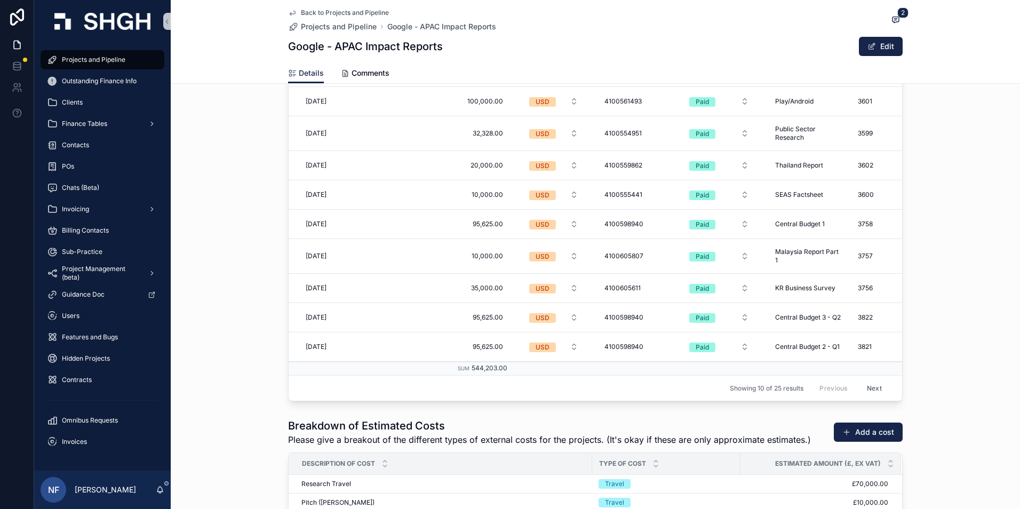
scroll to position [1654, 0]
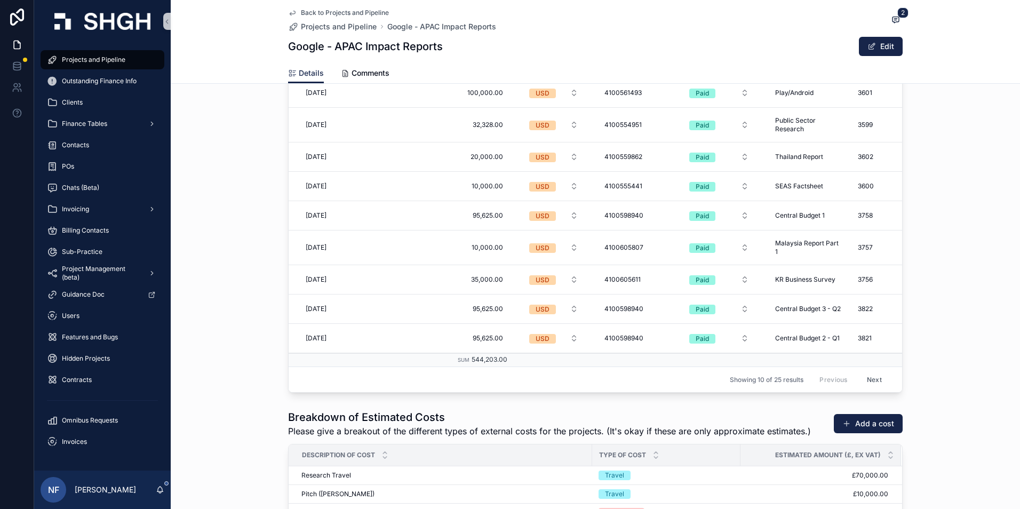
click at [870, 375] on button "Next" at bounding box center [875, 379] width 30 height 17
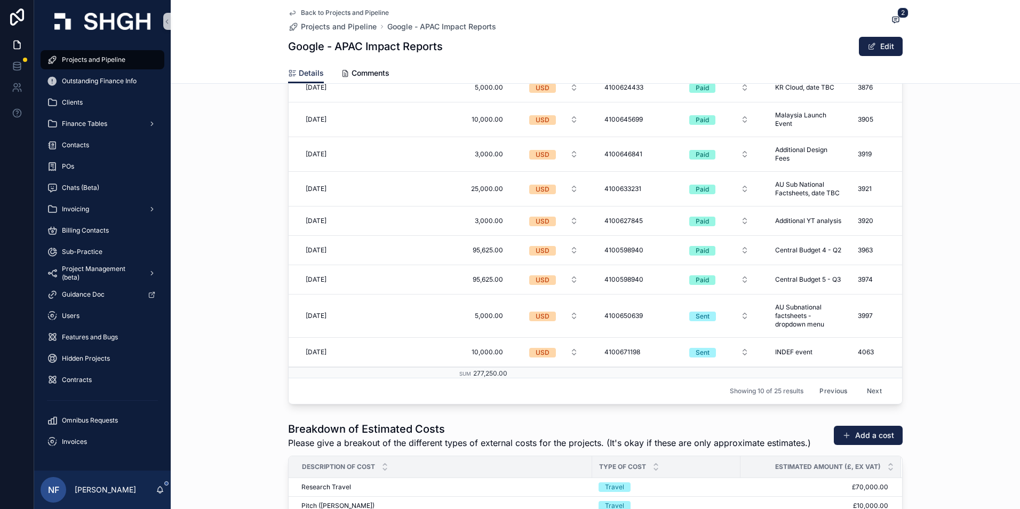
click at [865, 387] on button "Next" at bounding box center [875, 391] width 30 height 17
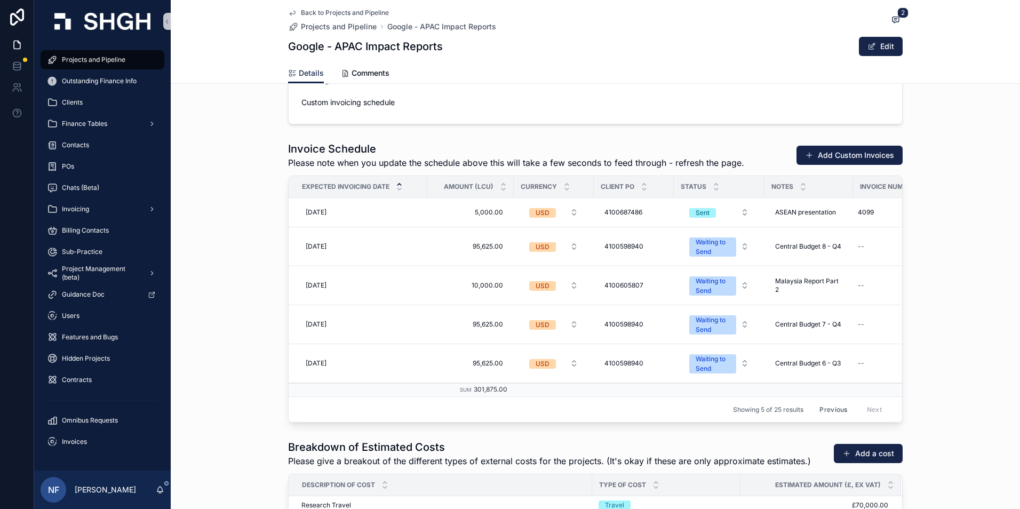
scroll to position [1494, 0]
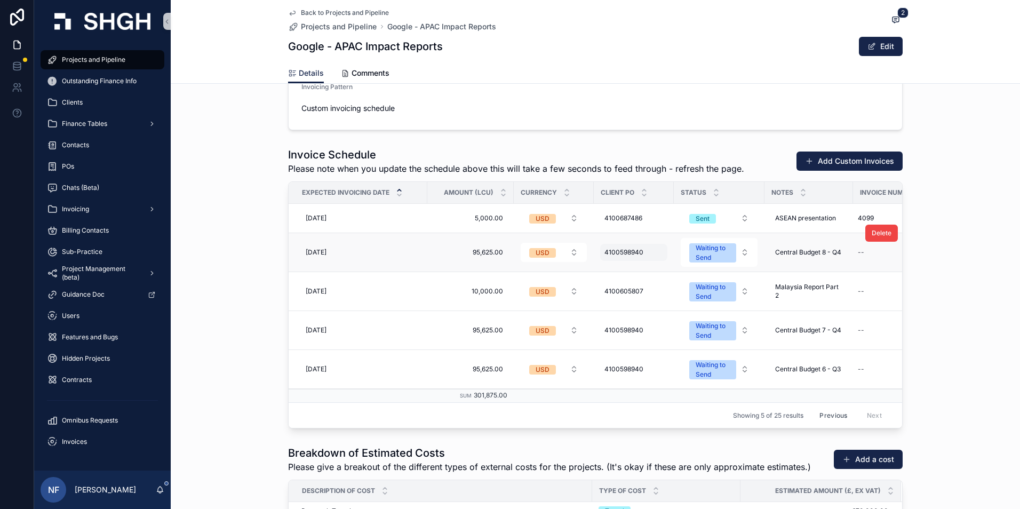
click at [623, 257] on div "4100598940 4100598940" at bounding box center [633, 252] width 67 height 17
drag, startPoint x: 609, startPoint y: 267, endPoint x: 658, endPoint y: 270, distance: 48.6
click at [658, 270] on input "**********" at bounding box center [653, 267] width 101 height 15
click at [733, 271] on icon "scrollable content" at bounding box center [731, 267] width 9 height 9
click at [778, 257] on div "Central Budget 8 - Q4 Central Budget 8 - Q4" at bounding box center [809, 252] width 76 height 17
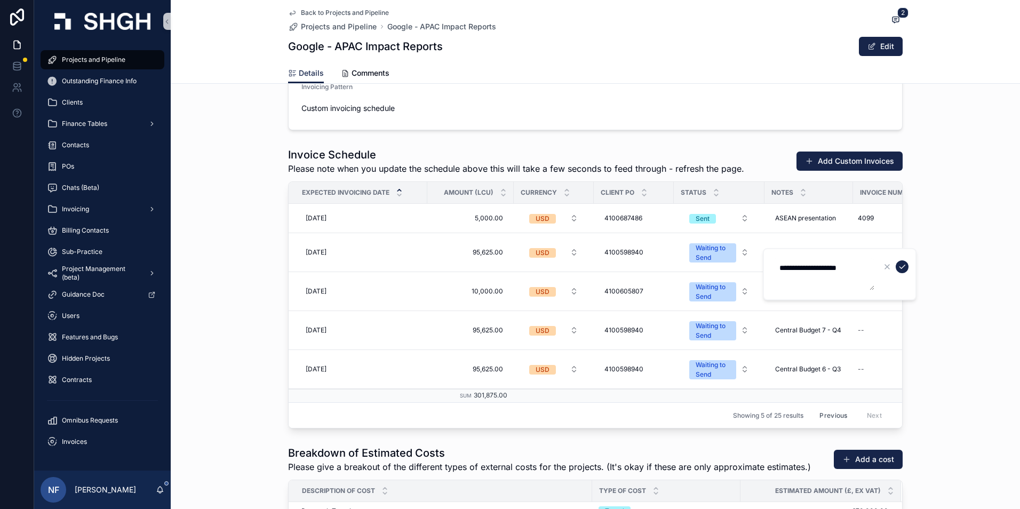
drag, startPoint x: 776, startPoint y: 265, endPoint x: 860, endPoint y: 268, distance: 83.8
click at [860, 268] on textarea "**********" at bounding box center [823, 274] width 101 height 32
click at [903, 267] on icon "scrollable content" at bounding box center [902, 267] width 9 height 9
click at [873, 251] on div "Delete" at bounding box center [882, 233] width 33 height 38
click at [872, 254] on div "--" at bounding box center [893, 252] width 78 height 17
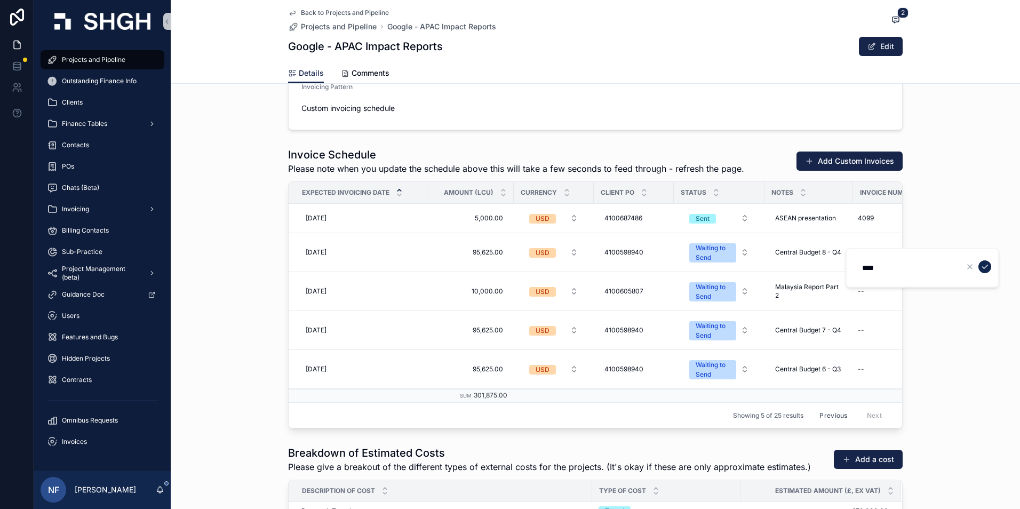
type input "****"
click at [987, 269] on icon "scrollable content" at bounding box center [985, 267] width 9 height 9
click at [86, 125] on span "Finance Tables" at bounding box center [84, 124] width 45 height 9
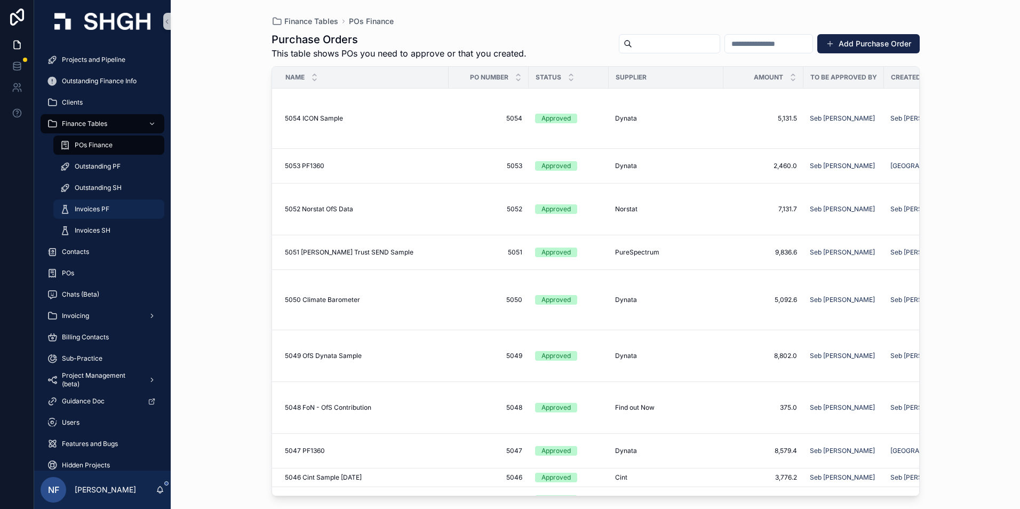
click at [80, 206] on span "Invoices PF" at bounding box center [92, 209] width 35 height 9
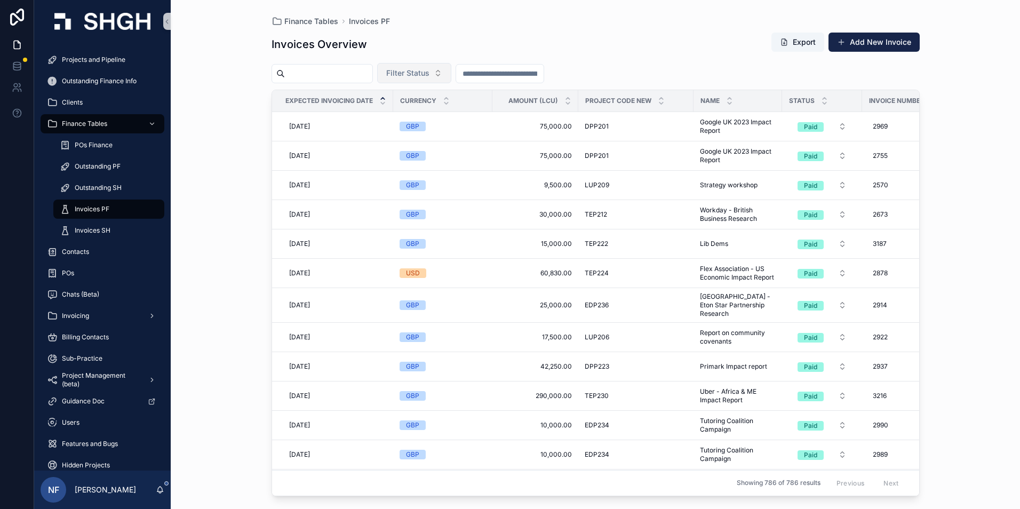
click at [435, 80] on button "Filter Status" at bounding box center [414, 73] width 74 height 20
click at [407, 118] on div "Waiting to Send" at bounding box center [441, 116] width 128 height 17
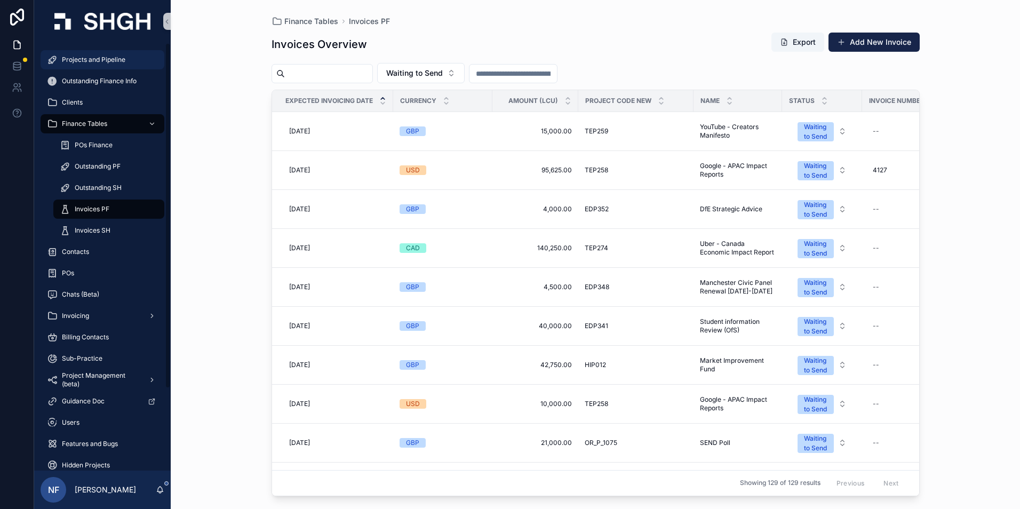
click at [93, 59] on span "Projects and Pipeline" at bounding box center [94, 60] width 64 height 9
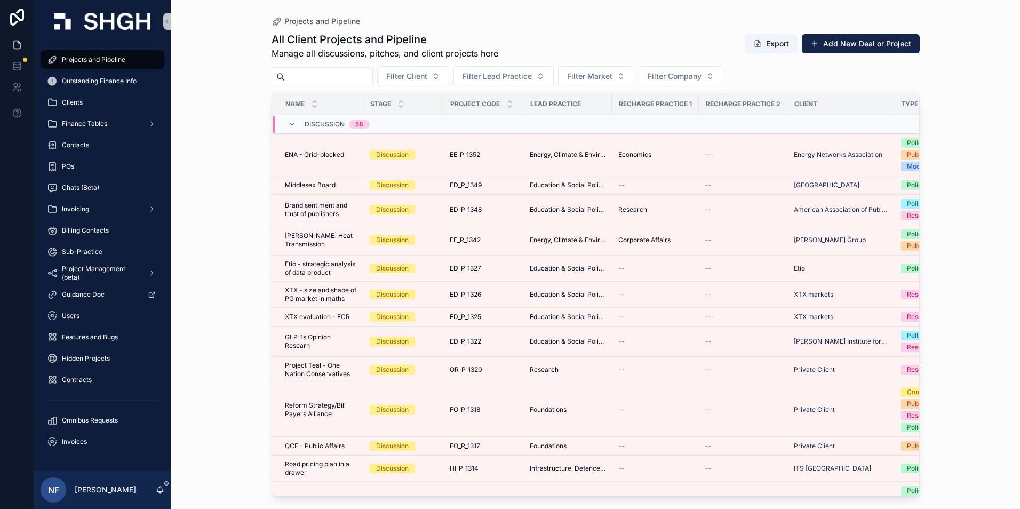
drag, startPoint x: 93, startPoint y: 59, endPoint x: 315, endPoint y: 79, distance: 223.4
click at [315, 79] on input "scrollable content" at bounding box center [329, 76] width 88 height 15
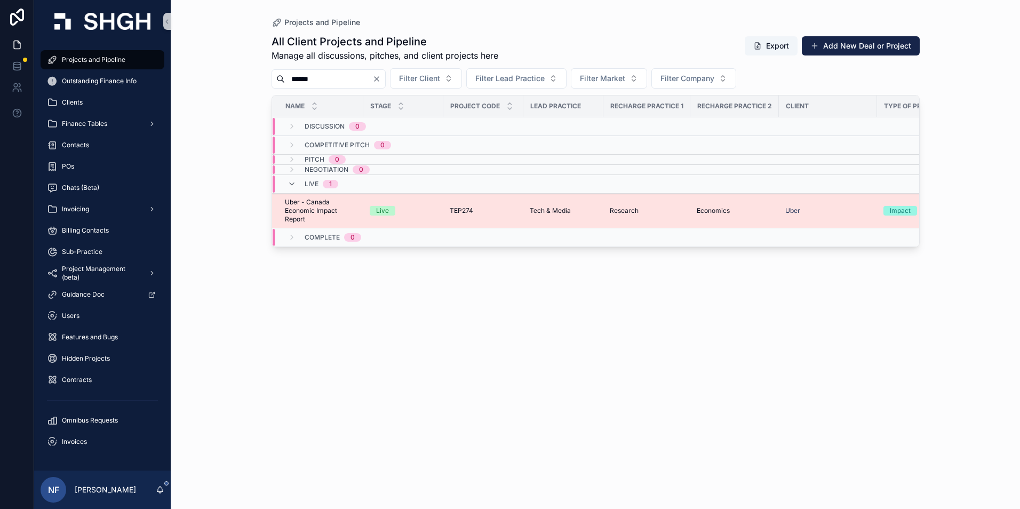
type input "******"
click at [305, 211] on span "Uber - Canada Economic Impact Report" at bounding box center [321, 211] width 72 height 26
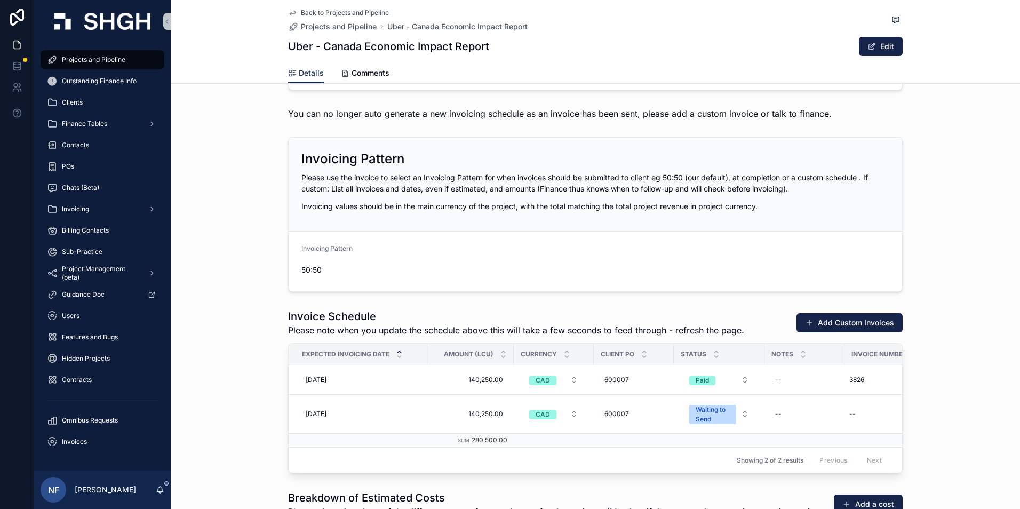
scroll to position [1334, 0]
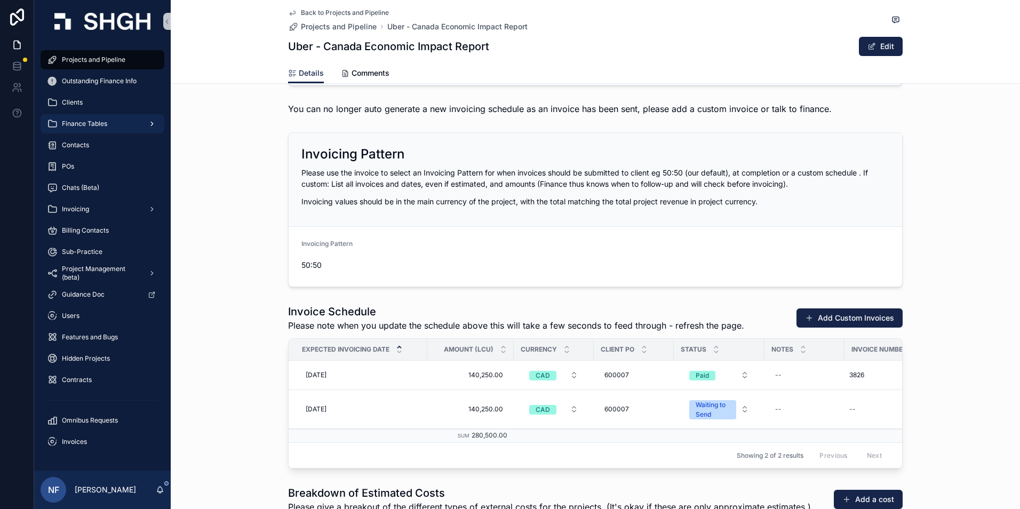
click at [98, 123] on span "Finance Tables" at bounding box center [84, 124] width 45 height 9
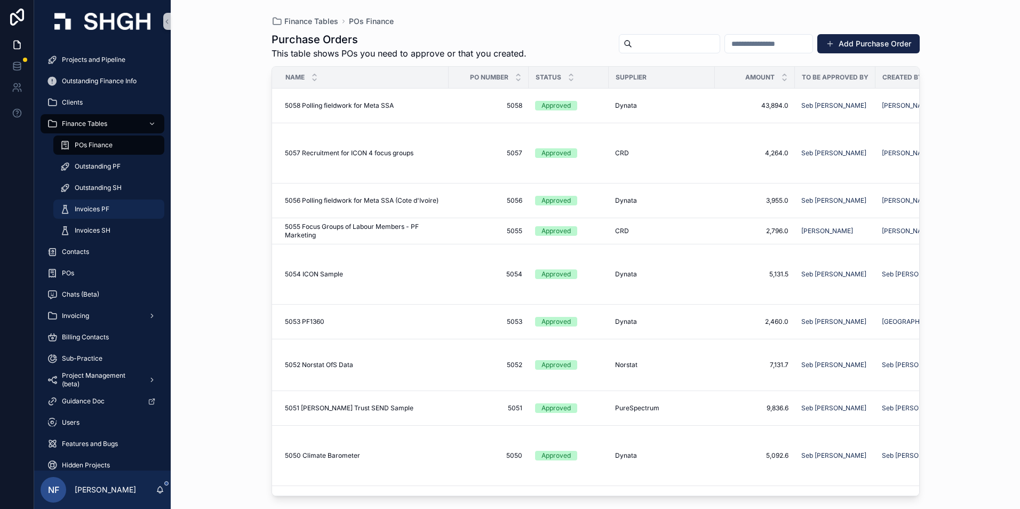
click at [96, 204] on div "Invoices PF" at bounding box center [109, 209] width 98 height 17
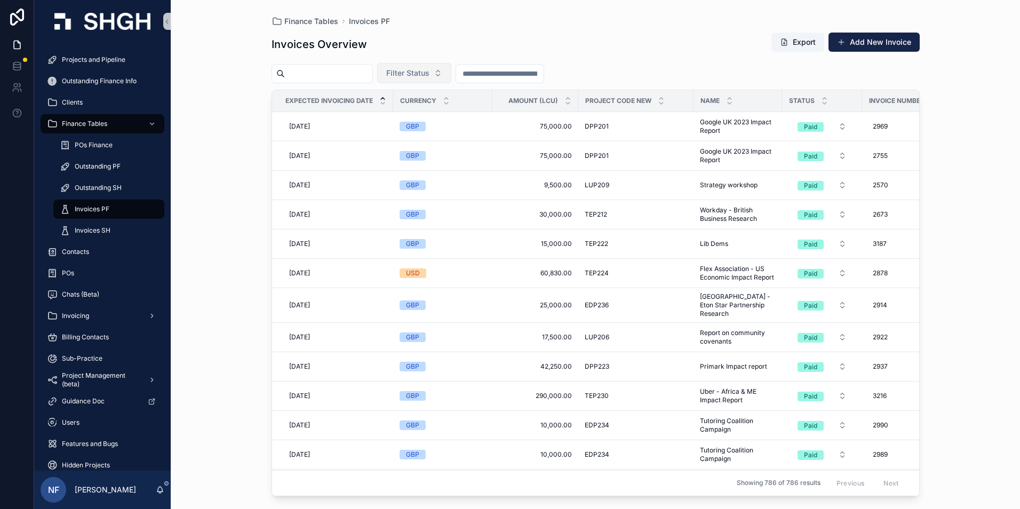
click at [427, 72] on span "Filter Status" at bounding box center [407, 73] width 43 height 11
click at [418, 116] on div "Waiting to Send" at bounding box center [441, 116] width 128 height 17
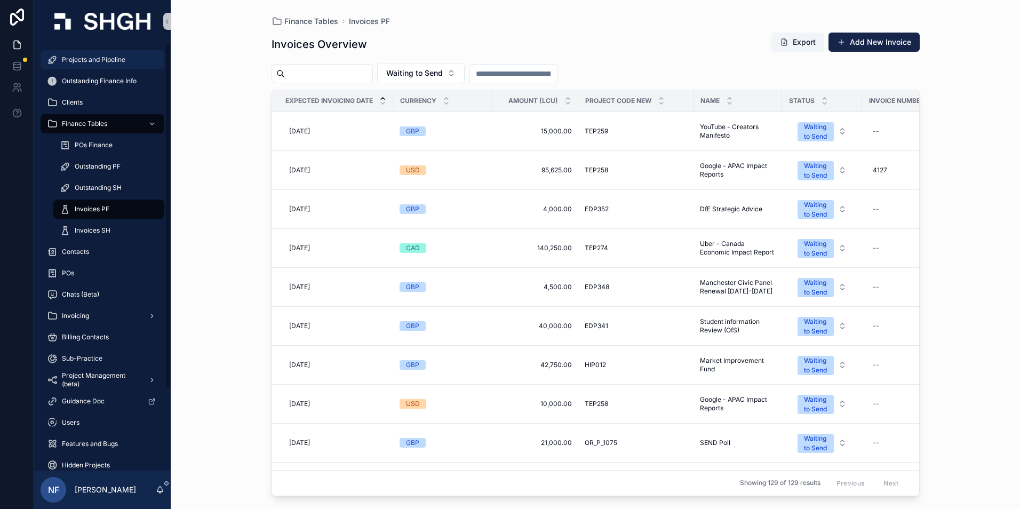
click at [94, 59] on span "Projects and Pipeline" at bounding box center [94, 60] width 64 height 9
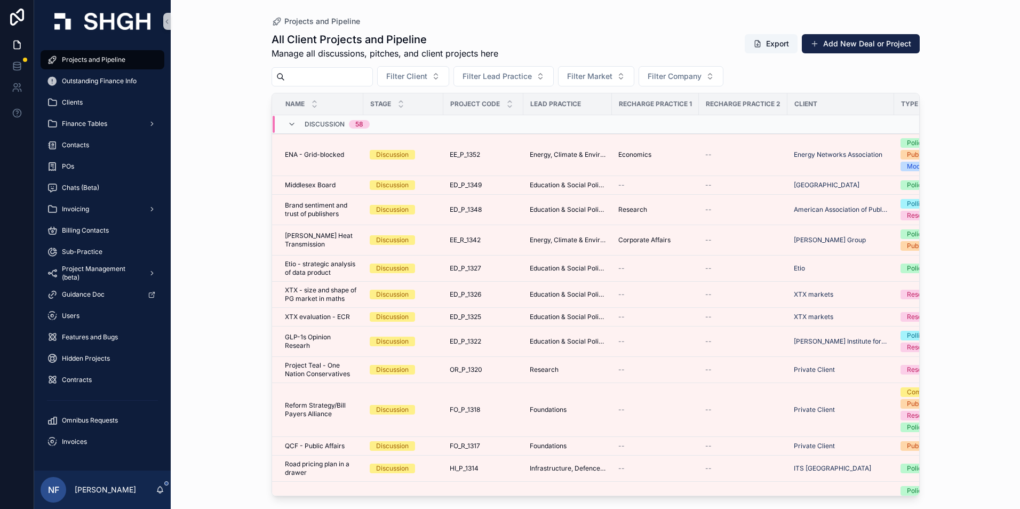
drag, startPoint x: 94, startPoint y: 59, endPoint x: 309, endPoint y: 73, distance: 215.6
click at [309, 73] on input "scrollable content" at bounding box center [329, 76] width 88 height 15
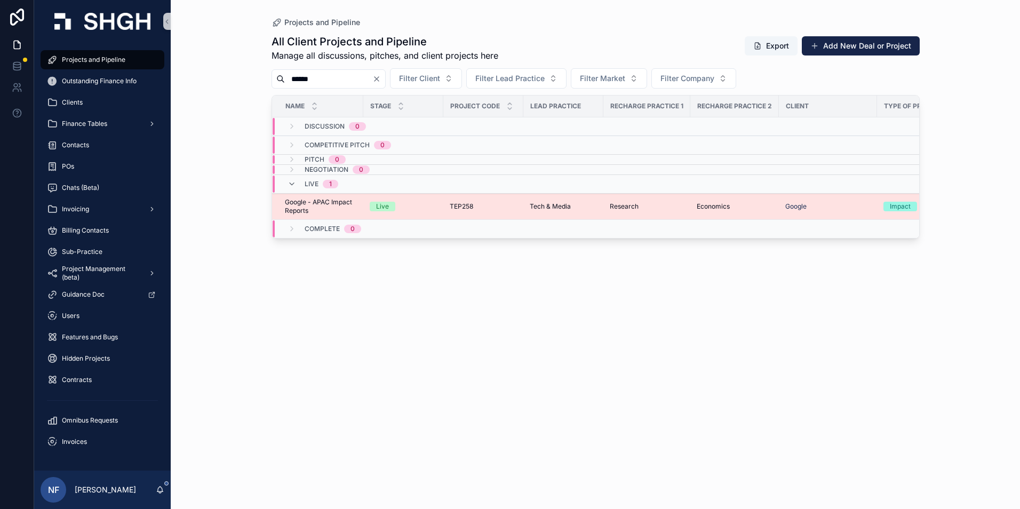
type input "******"
click at [304, 199] on span "Google - APAC Impact Reports" at bounding box center [321, 206] width 72 height 17
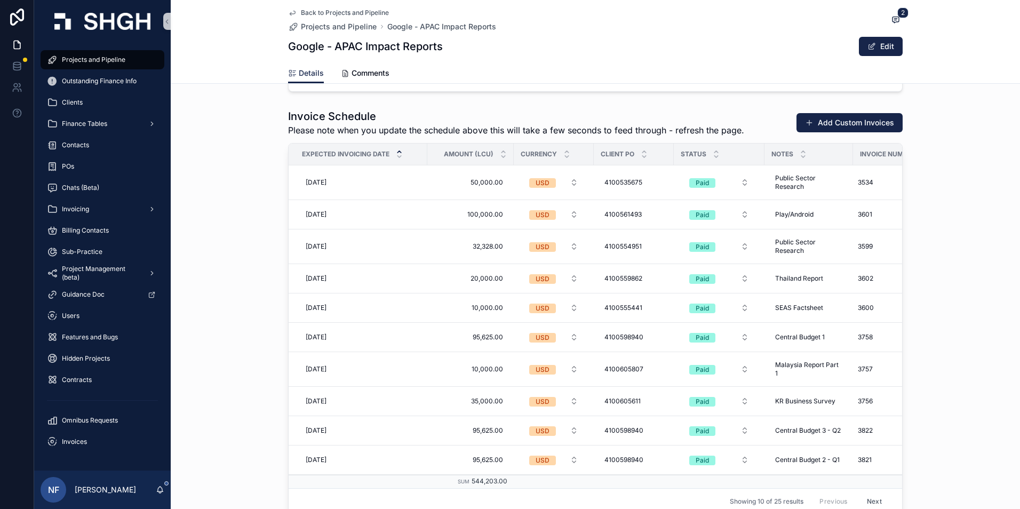
scroll to position [1654, 0]
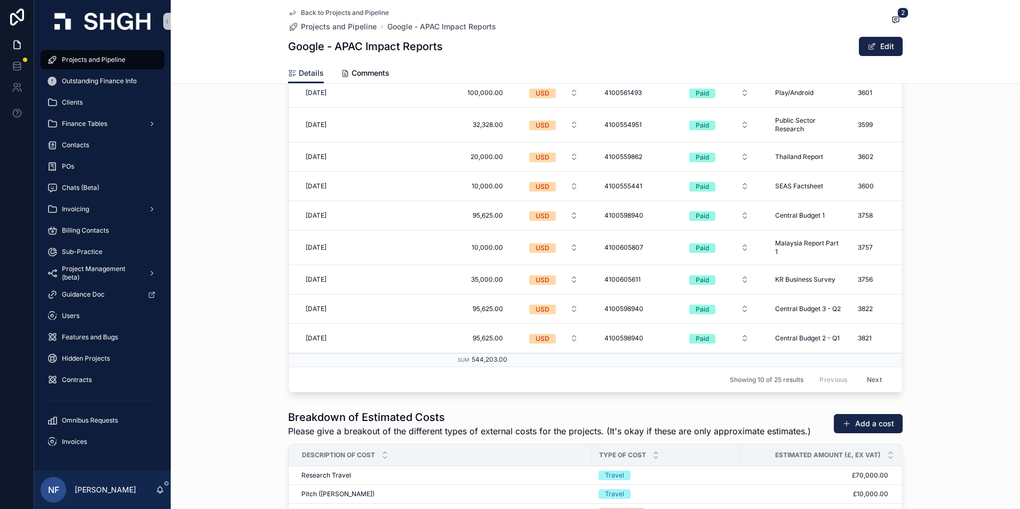
click at [878, 372] on button "Next" at bounding box center [875, 379] width 30 height 17
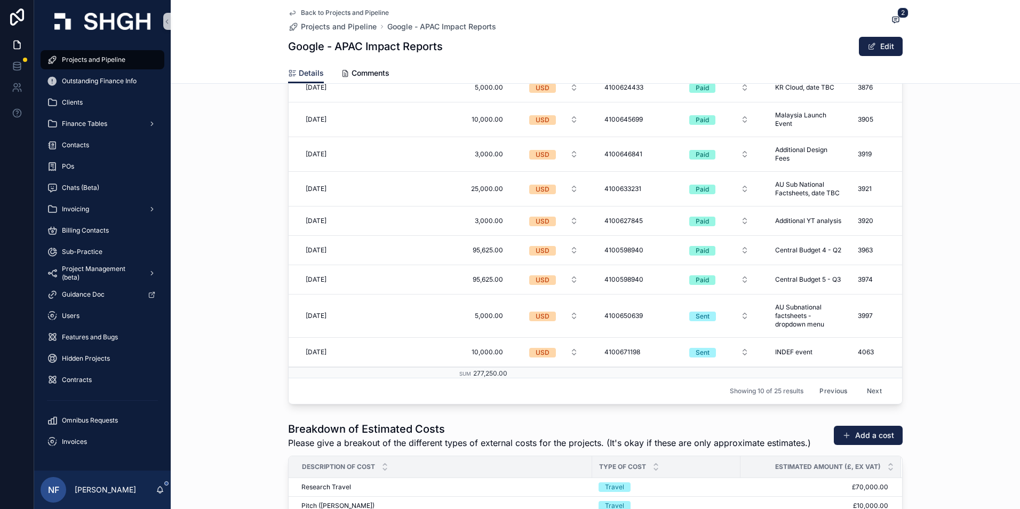
click at [860, 385] on button "Next" at bounding box center [875, 391] width 30 height 17
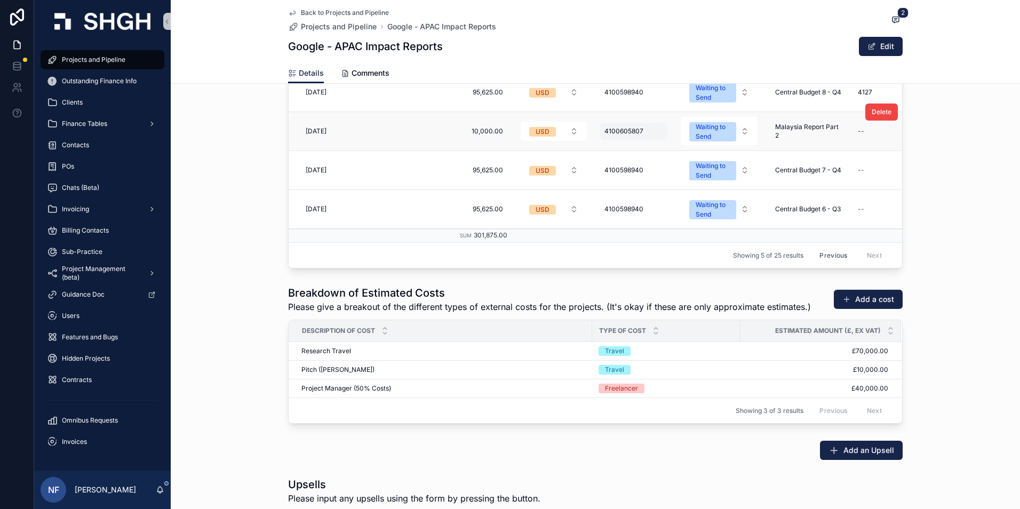
click at [629, 136] on div "4100605807 4100605807" at bounding box center [633, 131] width 67 height 17
drag, startPoint x: 605, startPoint y: 146, endPoint x: 662, endPoint y: 144, distance: 56.6
click at [662, 144] on input "**********" at bounding box center [653, 146] width 101 height 15
click at [734, 145] on button "scrollable content" at bounding box center [731, 145] width 13 height 13
click at [775, 129] on span "Malaysia Report Part 2" at bounding box center [808, 131] width 67 height 17
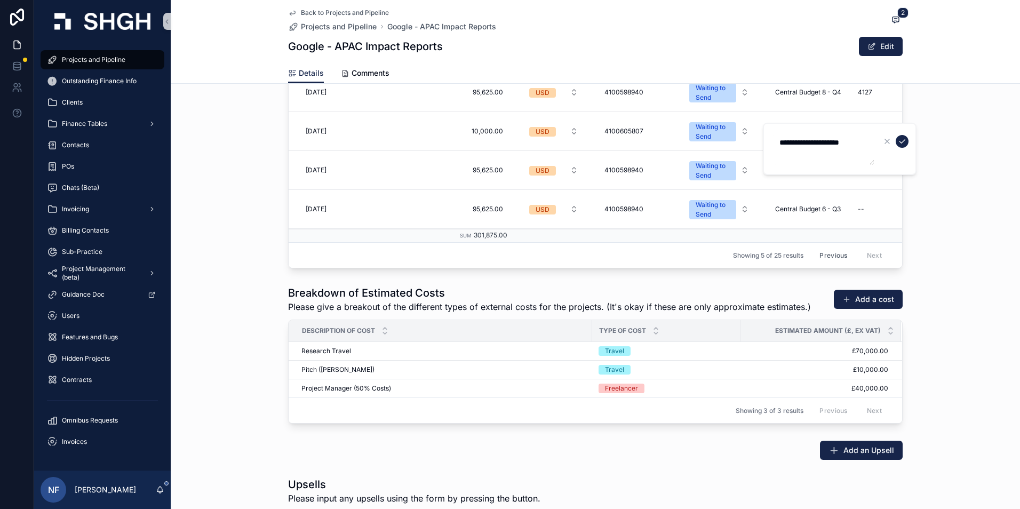
drag, startPoint x: 778, startPoint y: 140, endPoint x: 867, endPoint y: 146, distance: 88.8
click at [867, 146] on textarea "**********" at bounding box center [823, 149] width 101 height 32
click at [902, 141] on icon "scrollable content" at bounding box center [902, 141] width 9 height 9
click at [860, 134] on div "--" at bounding box center [861, 131] width 6 height 9
type input "****"
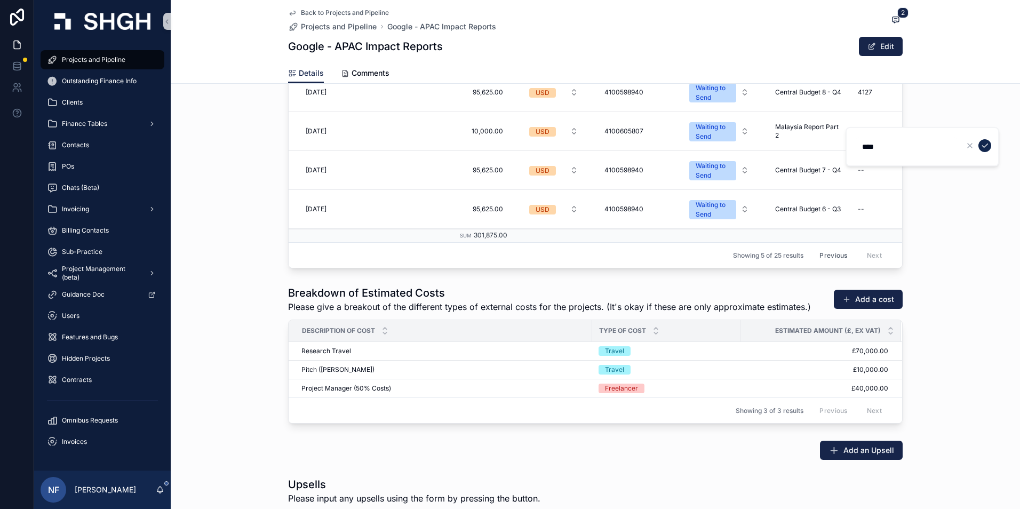
click at [984, 146] on icon "scrollable content" at bounding box center [985, 145] width 9 height 9
click at [83, 119] on div "Finance Tables" at bounding box center [102, 123] width 111 height 17
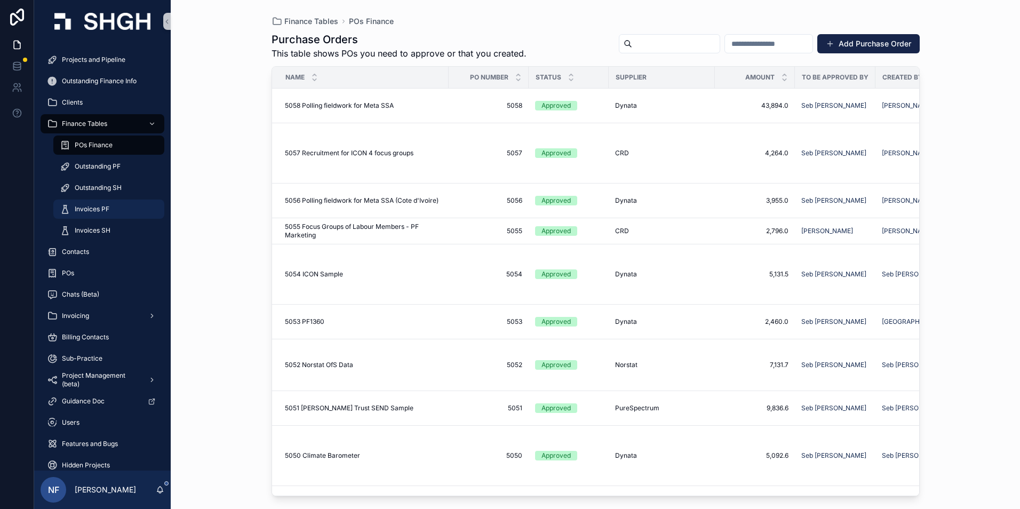
click at [107, 207] on span "Invoices PF" at bounding box center [92, 209] width 35 height 9
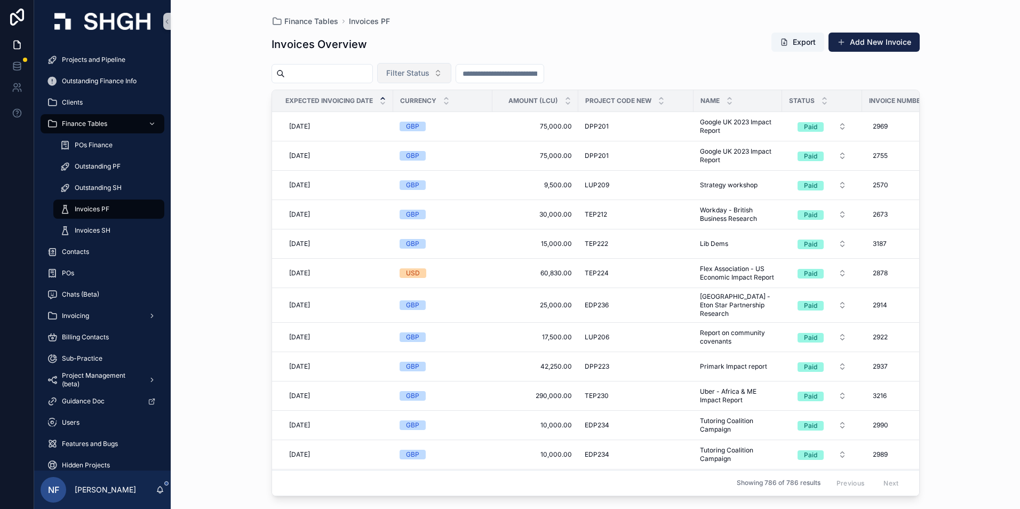
click at [427, 70] on span "Filter Status" at bounding box center [407, 73] width 43 height 11
click at [417, 120] on div "Waiting to Send" at bounding box center [441, 116] width 128 height 17
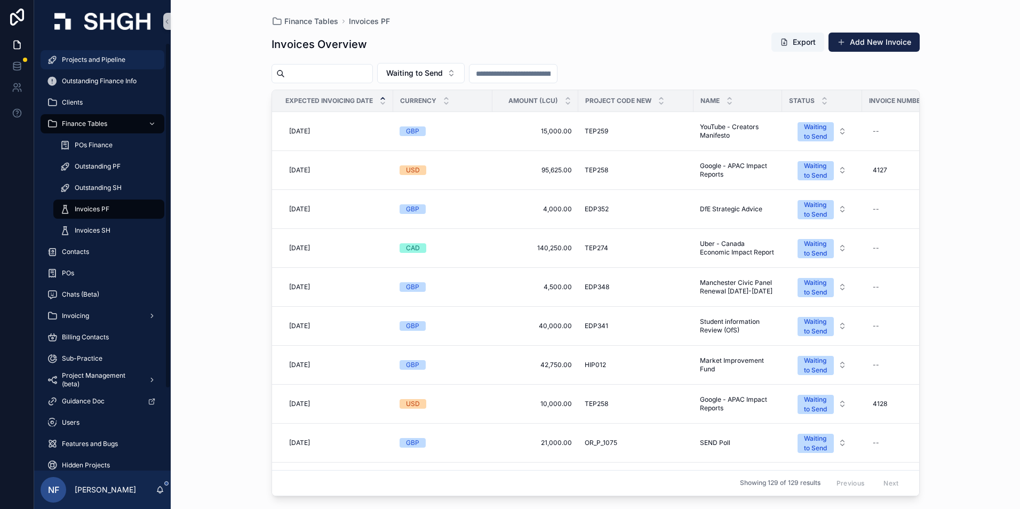
click at [79, 66] on div "Projects and Pipeline" at bounding box center [102, 59] width 111 height 17
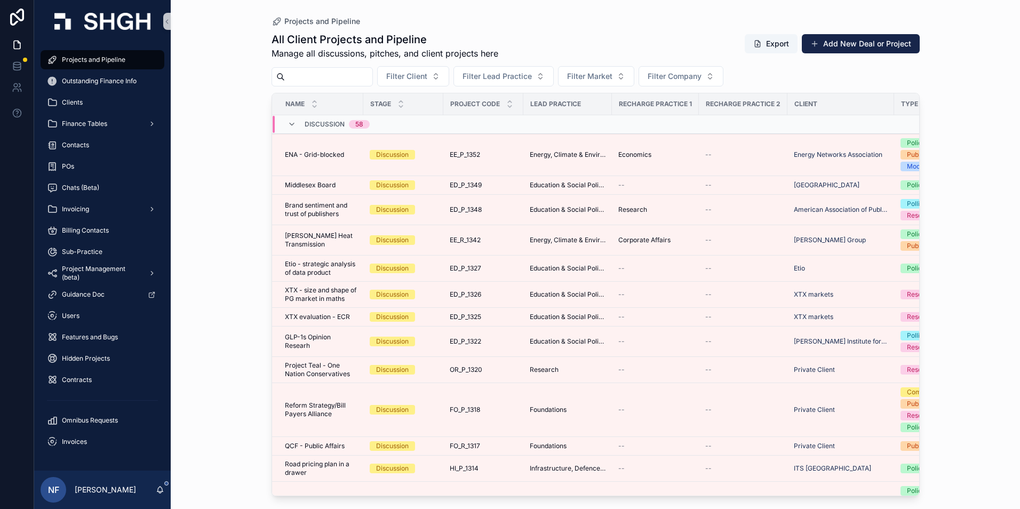
click at [319, 72] on input "scrollable content" at bounding box center [329, 76] width 88 height 15
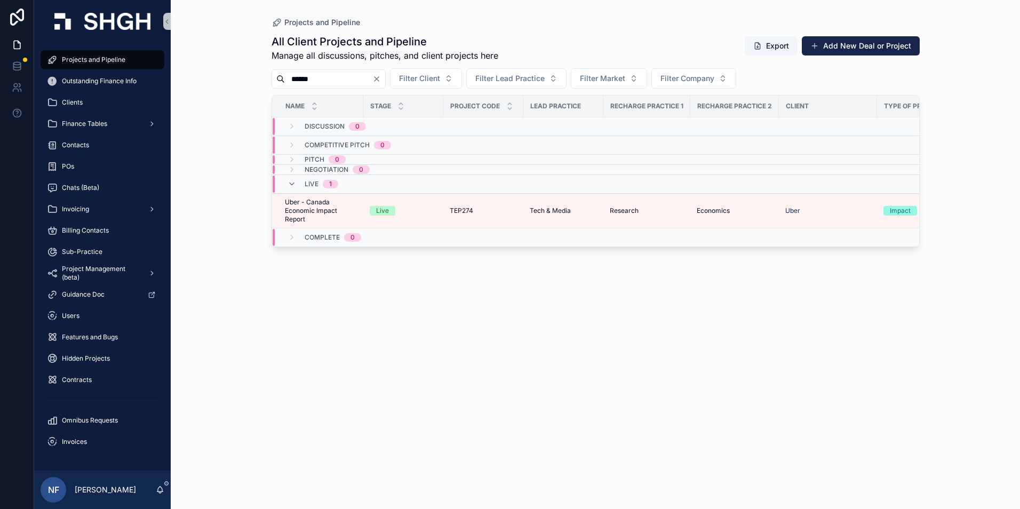
type input "******"
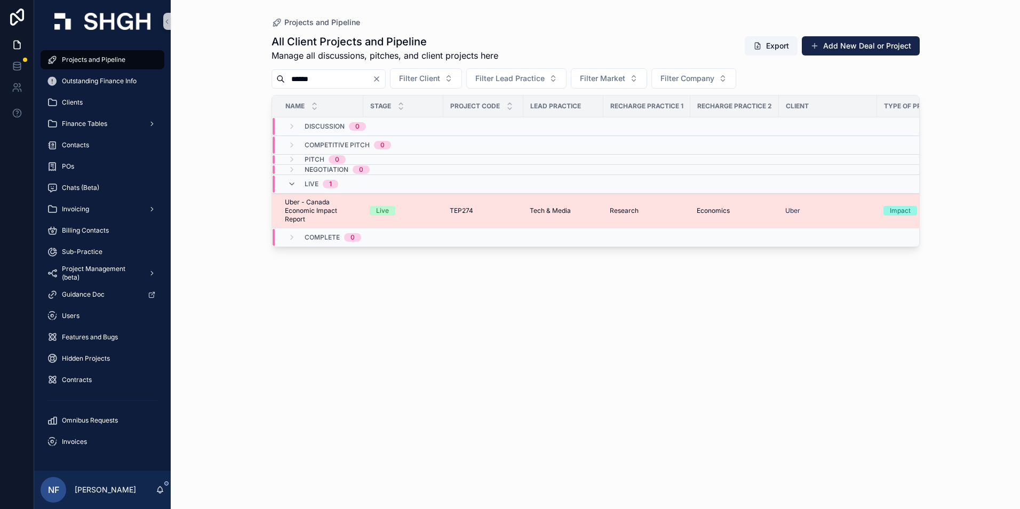
click at [292, 211] on span "Uber - Canada Economic Impact Report" at bounding box center [321, 211] width 72 height 26
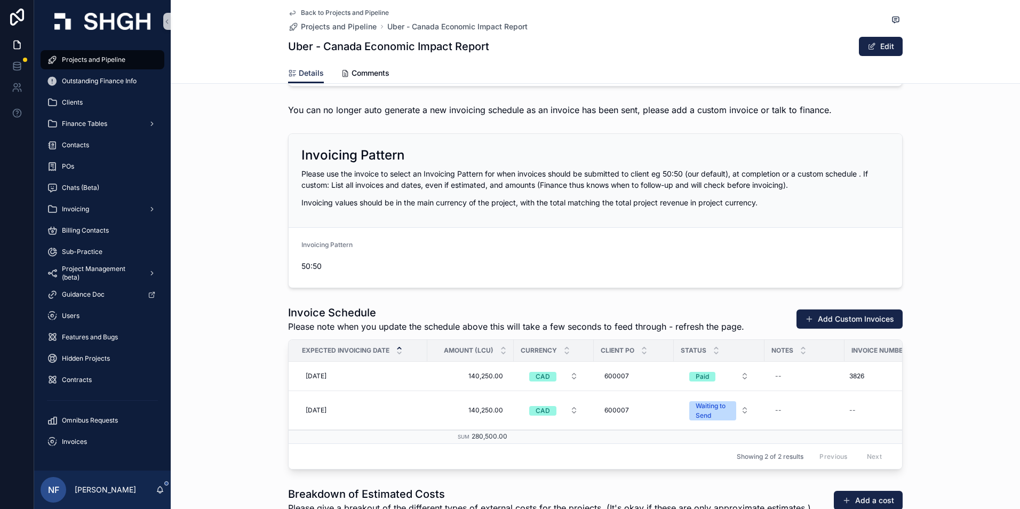
scroll to position [1334, 0]
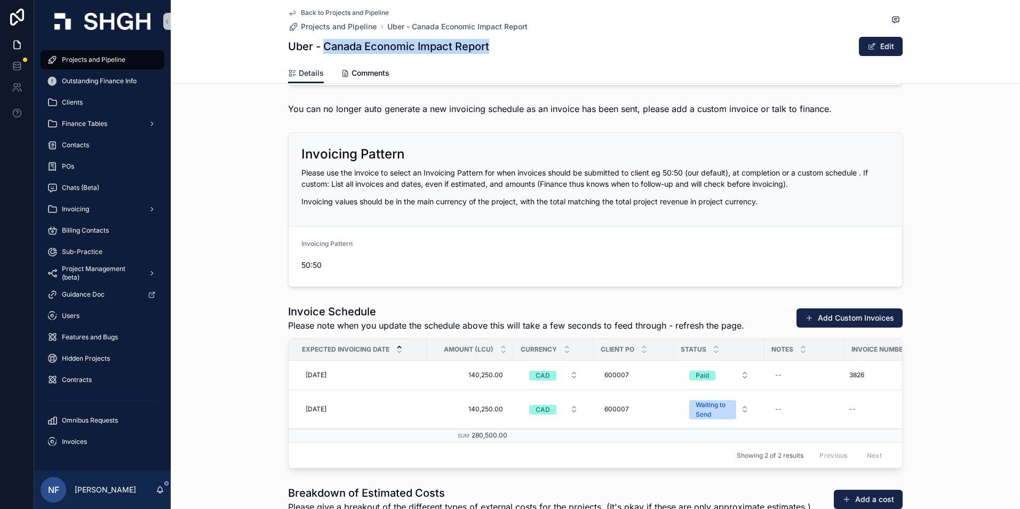
drag, startPoint x: 322, startPoint y: 45, endPoint x: 486, endPoint y: 46, distance: 163.8
click at [486, 46] on h1 "Uber - Canada Economic Impact Report" at bounding box center [388, 46] width 201 height 15
drag, startPoint x: 486, startPoint y: 46, endPoint x: 477, endPoint y: 46, distance: 9.1
copy h1 "Canada Economic Impact Report"
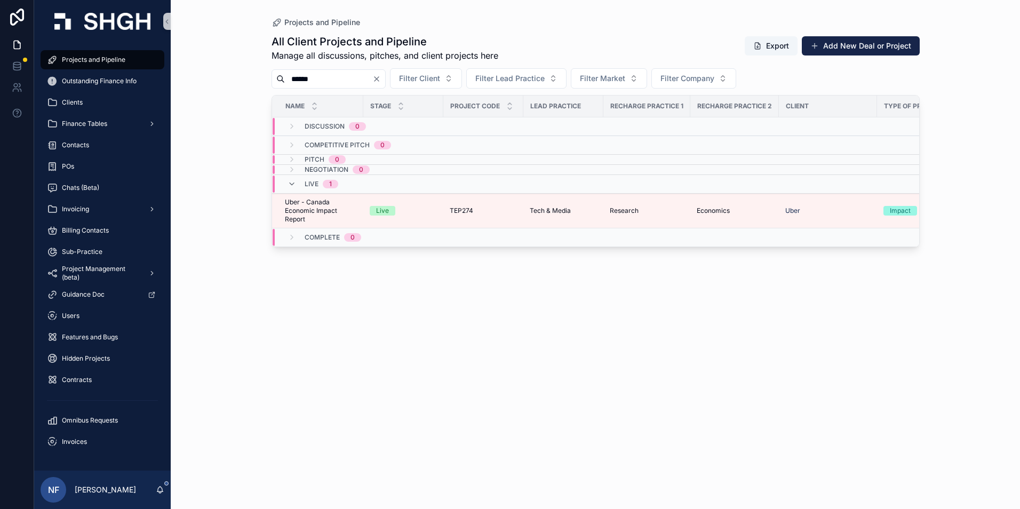
click at [323, 81] on input "******" at bounding box center [329, 79] width 88 height 15
type input "*"
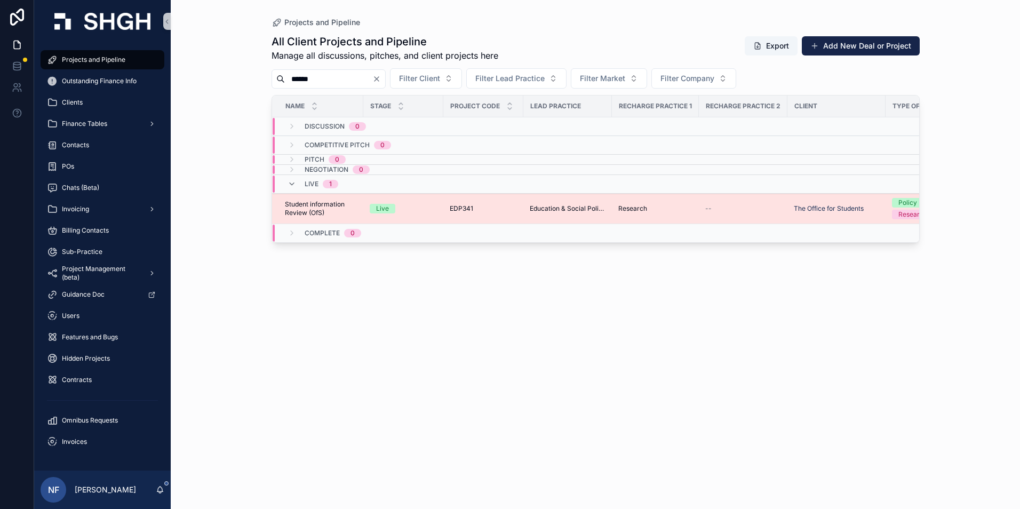
type input "******"
click at [298, 213] on span "Student information Review (OfS)" at bounding box center [321, 208] width 72 height 17
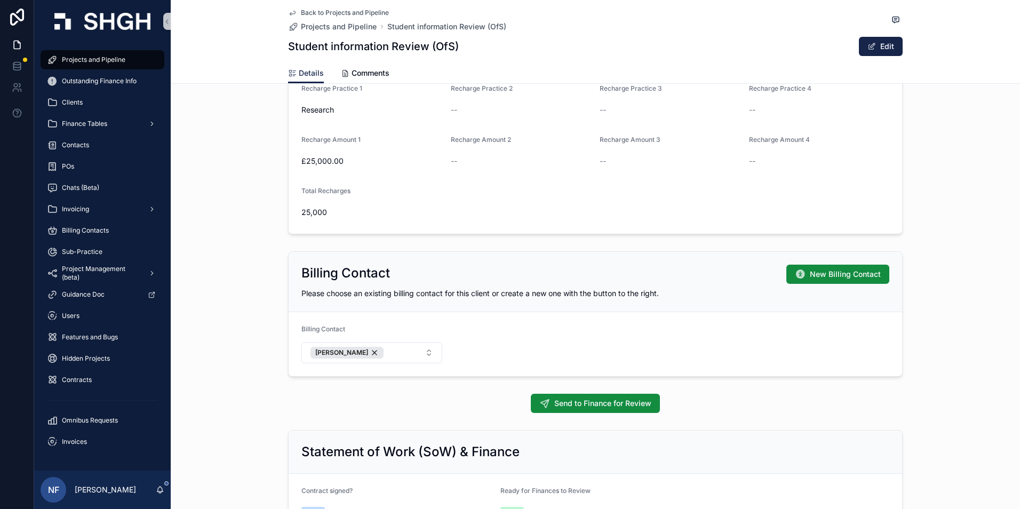
scroll to position [801, 0]
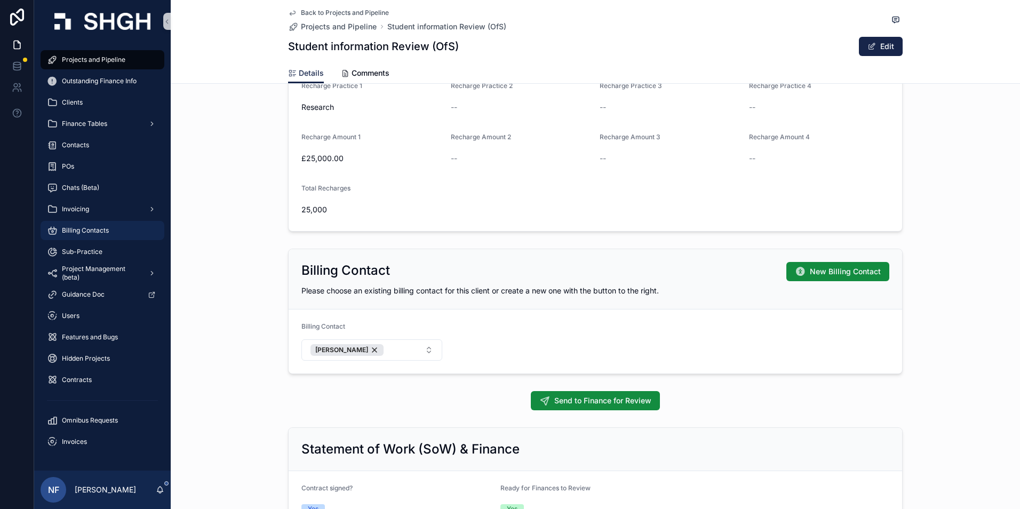
click at [91, 228] on span "Billing Contacts" at bounding box center [85, 230] width 47 height 9
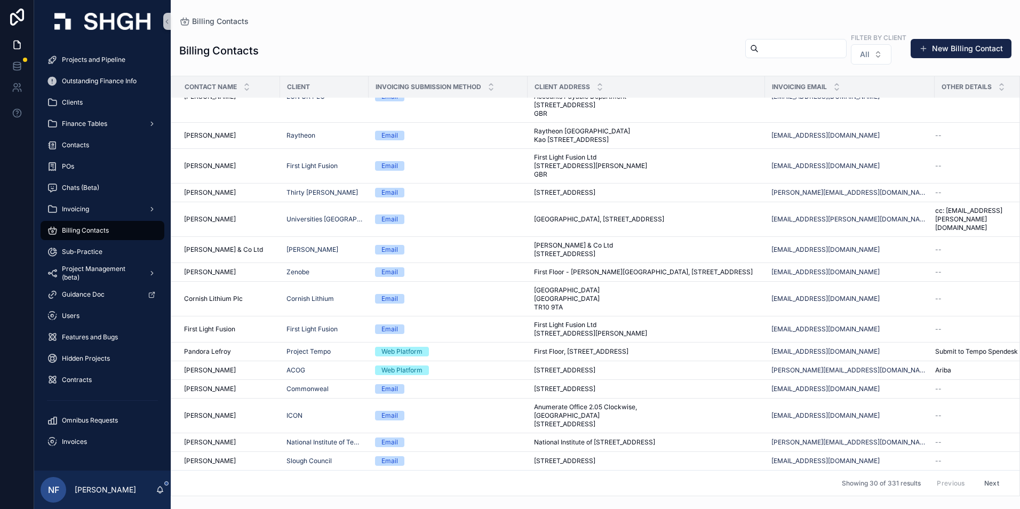
scroll to position [836, 0]
click at [776, 47] on input "scrollable content" at bounding box center [803, 48] width 88 height 15
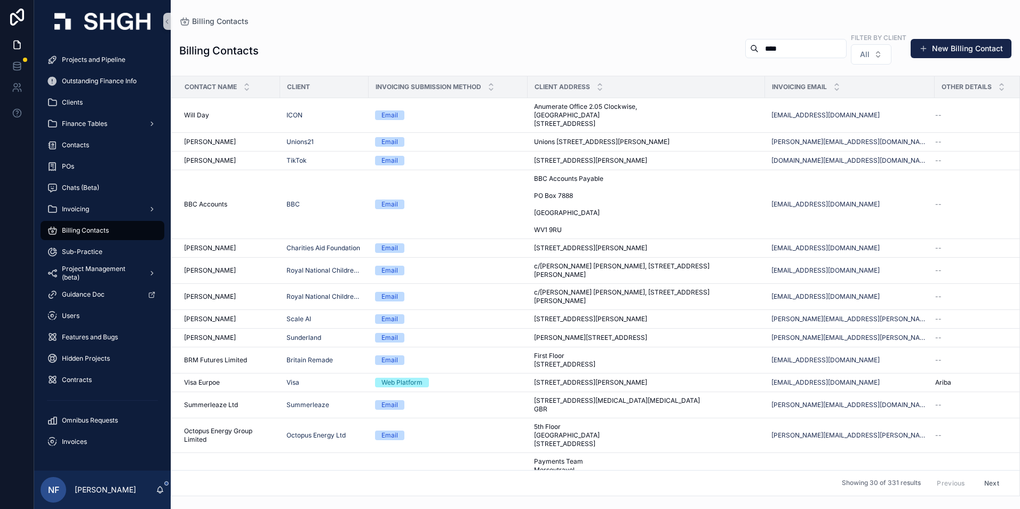
type input "****"
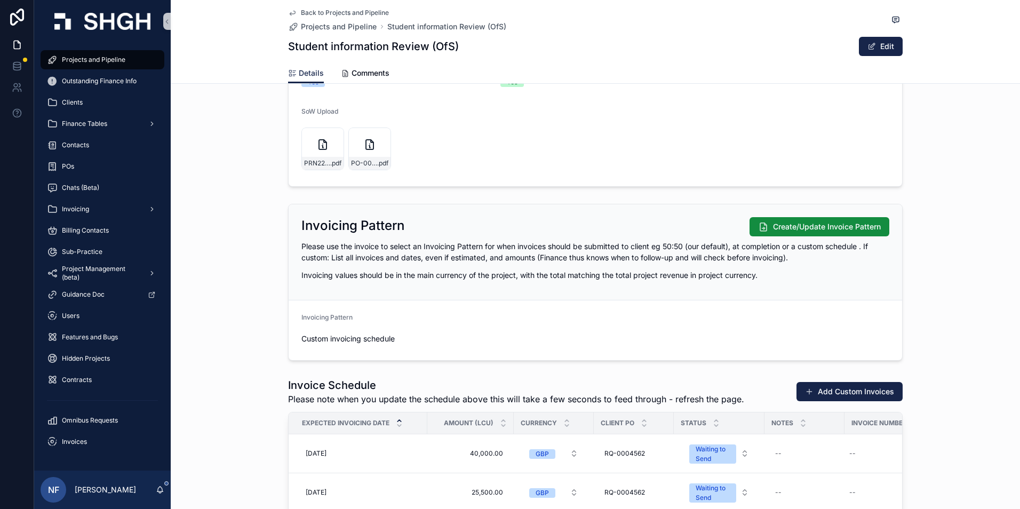
scroll to position [1441, 0]
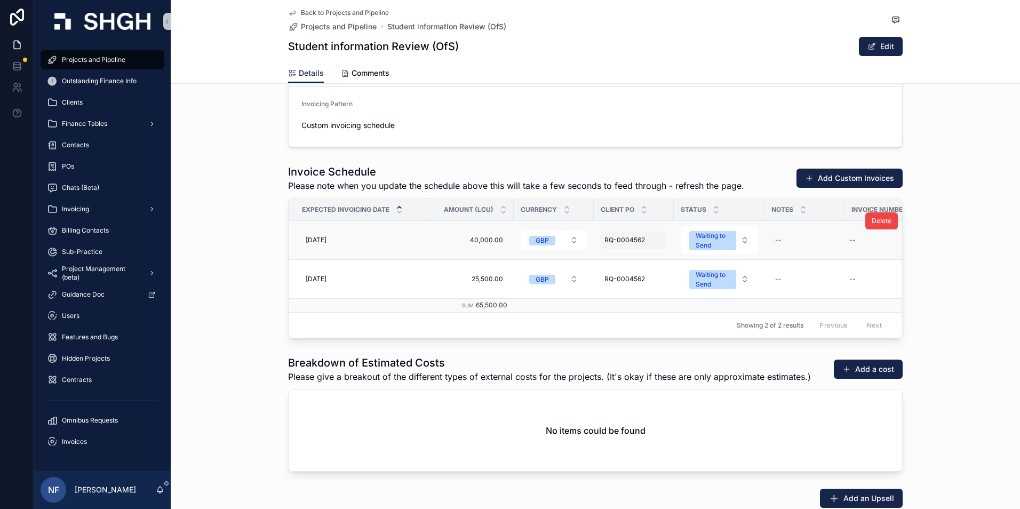
click at [605, 239] on span "RQ-0004562" at bounding box center [625, 240] width 41 height 9
drag, startPoint x: 605, startPoint y: 251, endPoint x: 660, endPoint y: 255, distance: 54.6
click at [660, 255] on input "**********" at bounding box center [653, 255] width 101 height 15
click at [730, 256] on icon "scrollable content" at bounding box center [731, 255] width 5 height 4
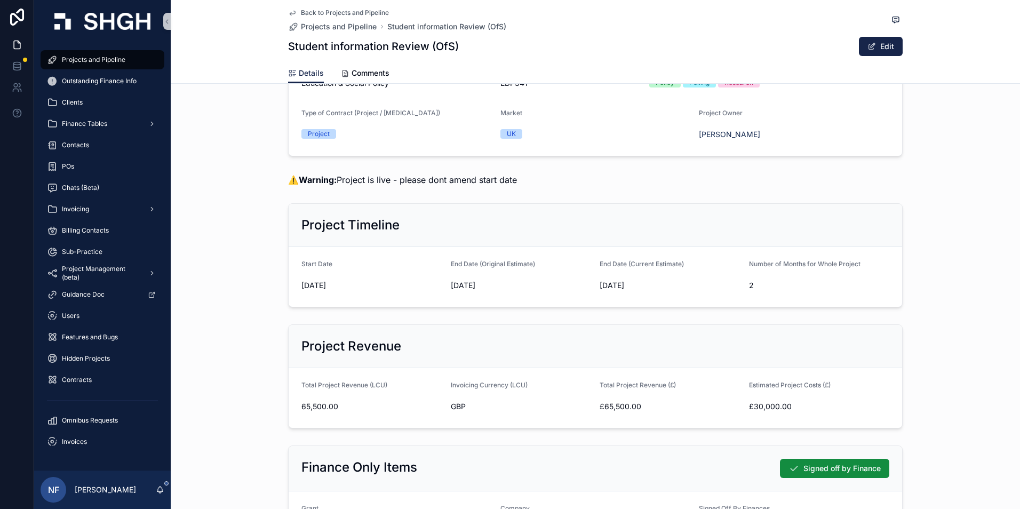
scroll to position [0, 0]
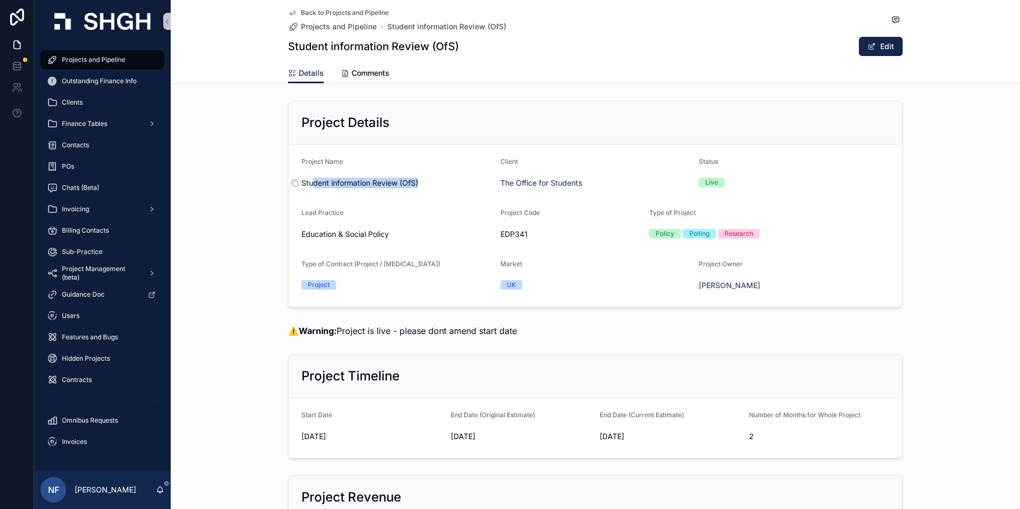
drag, startPoint x: 298, startPoint y: 179, endPoint x: 310, endPoint y: 180, distance: 11.8
click at [310, 180] on div "Student information Review (OfS)" at bounding box center [397, 183] width 191 height 11
drag, startPoint x: 310, startPoint y: 180, endPoint x: 360, endPoint y: 195, distance: 52.2
click at [362, 194] on form "Project Name Student information Review (OfS) Client The Office for Students St…" at bounding box center [596, 226] width 614 height 162
drag, startPoint x: 297, startPoint y: 178, endPoint x: 394, endPoint y: 185, distance: 97.4
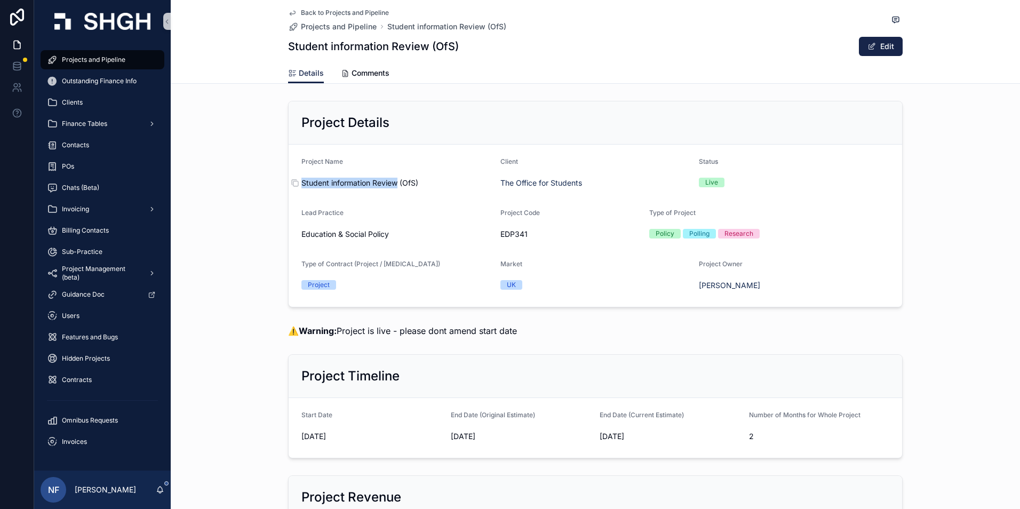
click at [394, 185] on span "Student information Review (OfS)" at bounding box center [397, 183] width 191 height 11
drag, startPoint x: 394, startPoint y: 185, endPoint x: 374, endPoint y: 181, distance: 20.7
copy span "Student information Review"
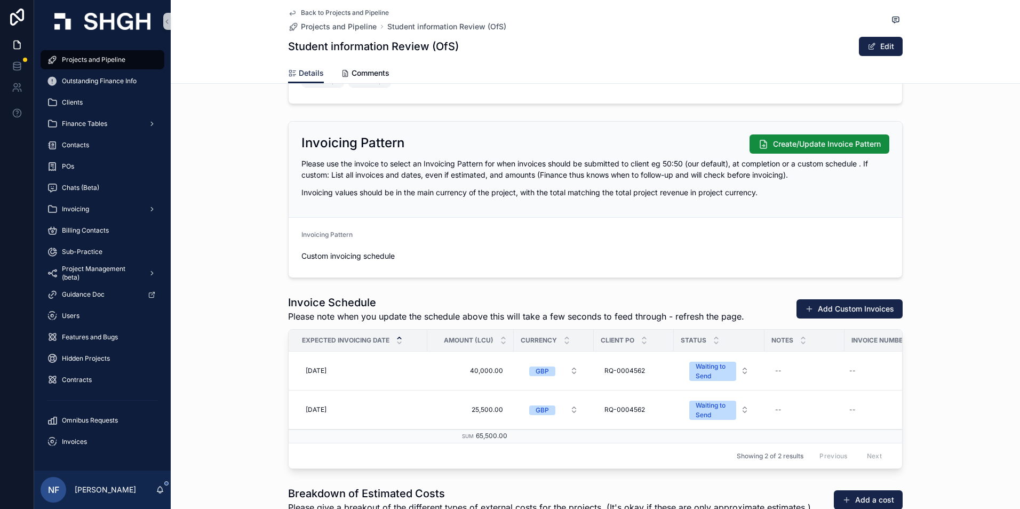
scroll to position [1388, 0]
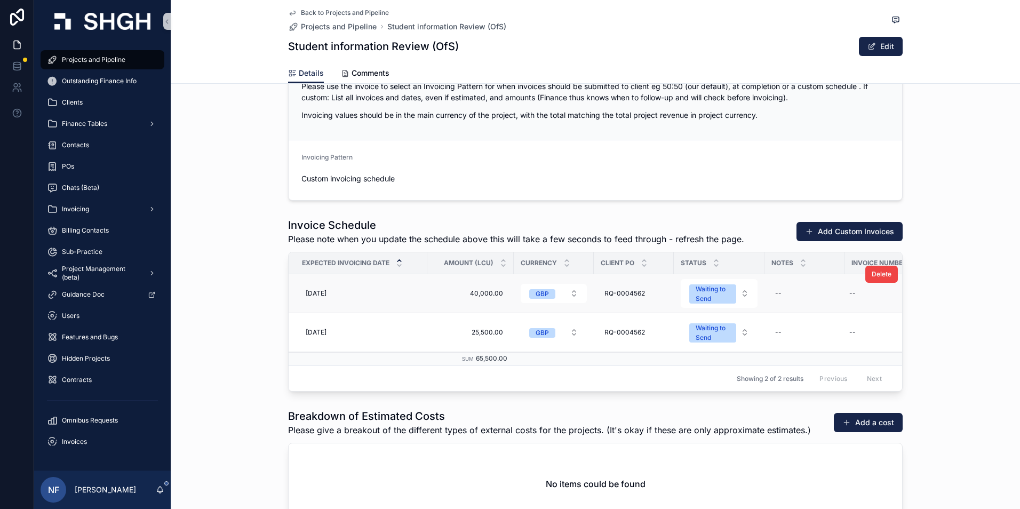
click at [870, 303] on td "--" at bounding box center [890, 293] width 91 height 39
click at [867, 298] on div "--" at bounding box center [884, 293] width 78 height 17
type input "****"
click at [978, 307] on icon "scrollable content" at bounding box center [976, 308] width 9 height 9
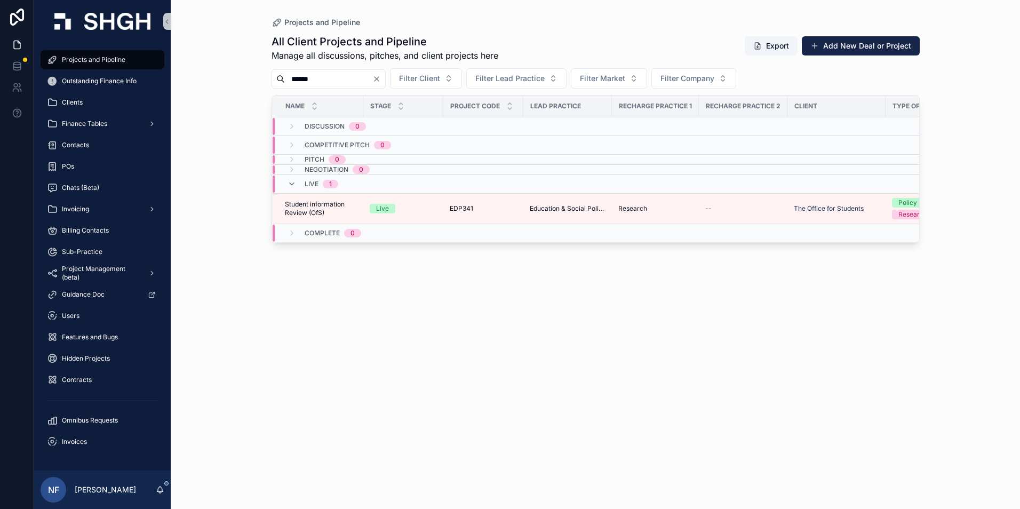
click at [334, 82] on input "******" at bounding box center [329, 79] width 88 height 15
type input "*"
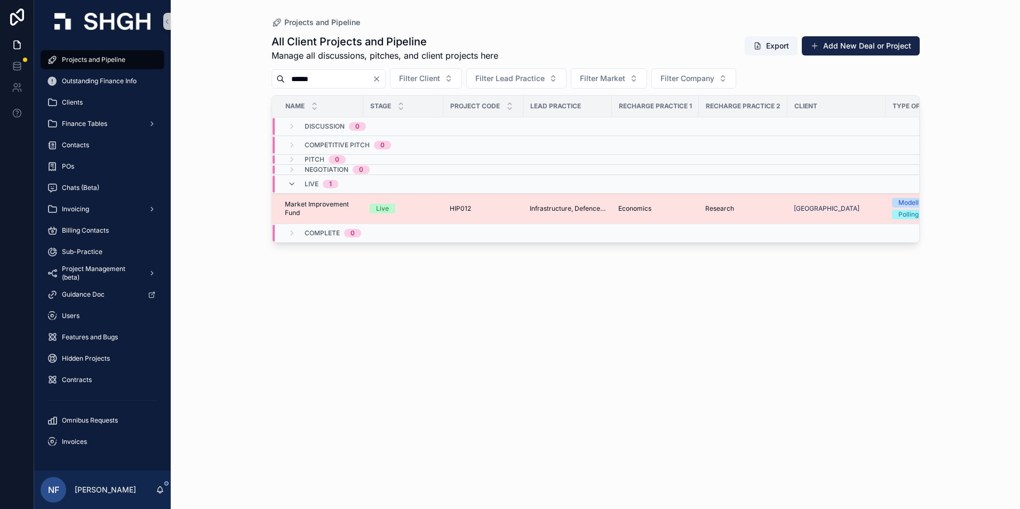
type input "******"
click at [297, 208] on span "Market Improvement Fund" at bounding box center [321, 208] width 72 height 17
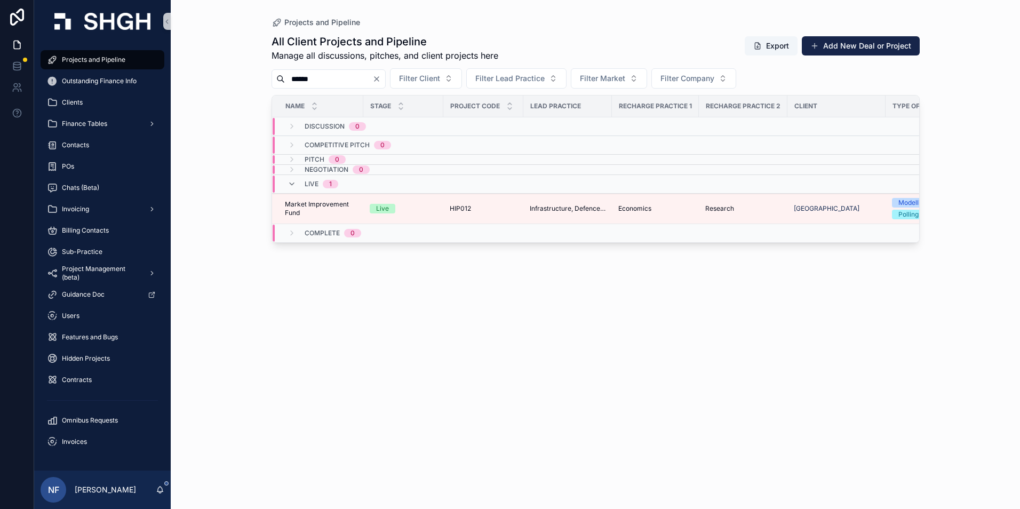
click at [327, 72] on input "******" at bounding box center [329, 79] width 88 height 15
type input "*"
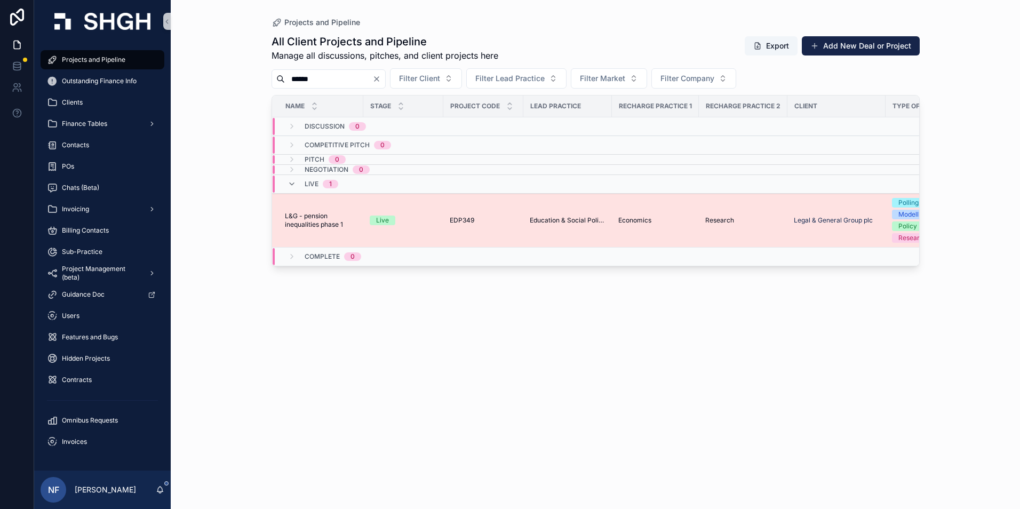
type input "******"
click at [299, 224] on span "L&G - pension inequalities phase 1" at bounding box center [321, 220] width 72 height 17
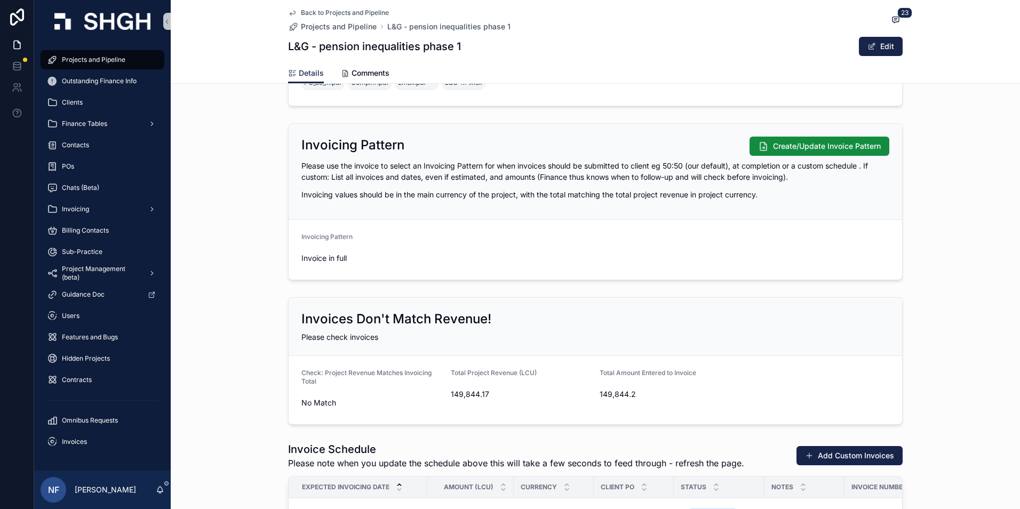
scroll to position [1281, 0]
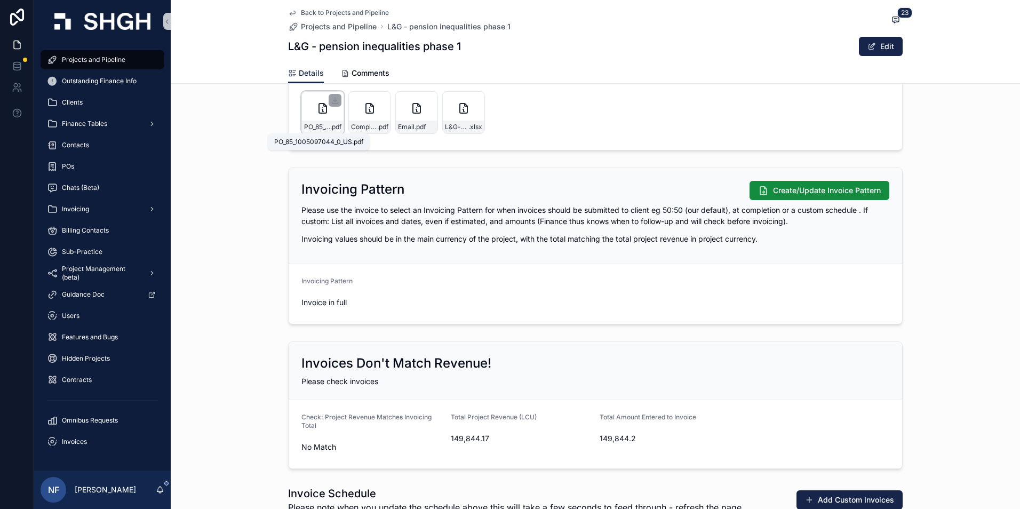
click at [310, 126] on span "PO_85_1005097044_0_US" at bounding box center [317, 127] width 26 height 9
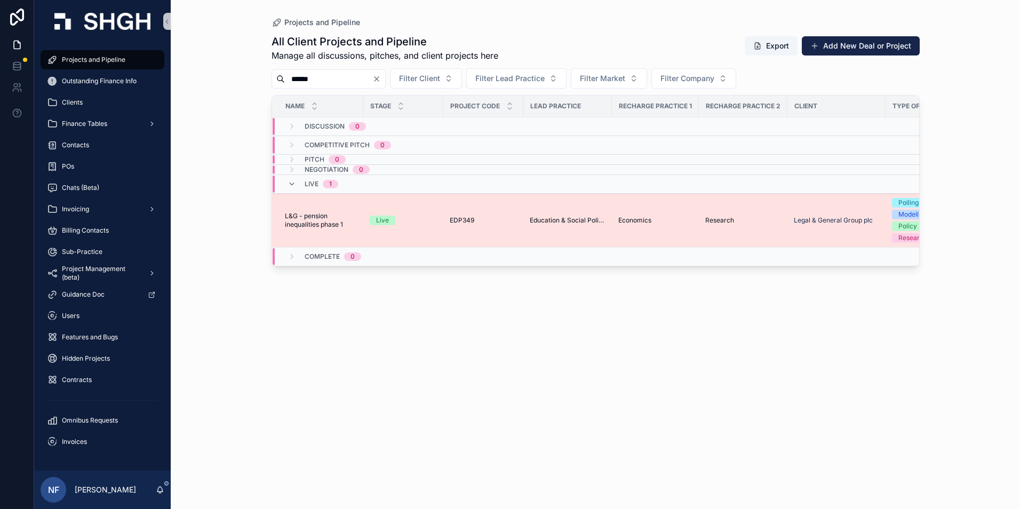
click at [325, 223] on span "L&G - pension inequalities phase 1" at bounding box center [321, 220] width 72 height 17
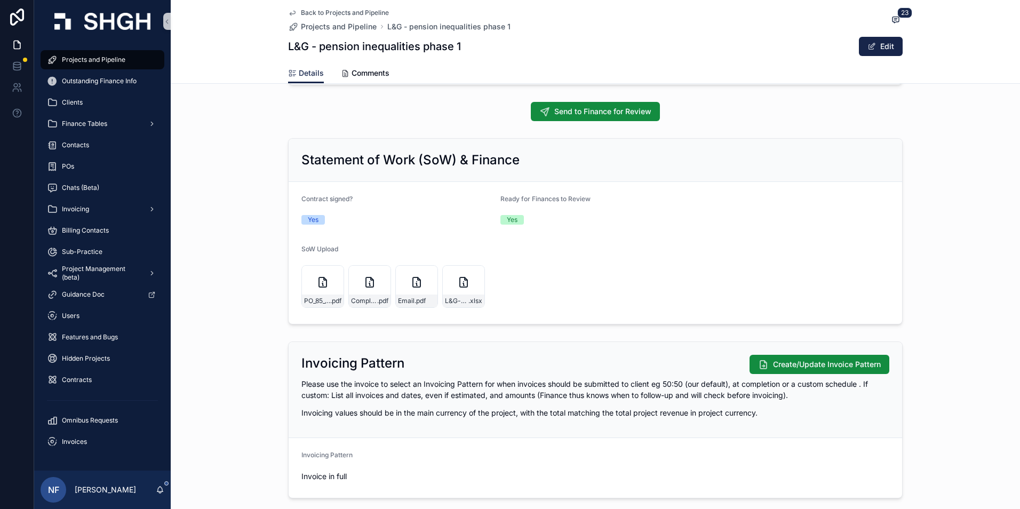
scroll to position [1121, 0]
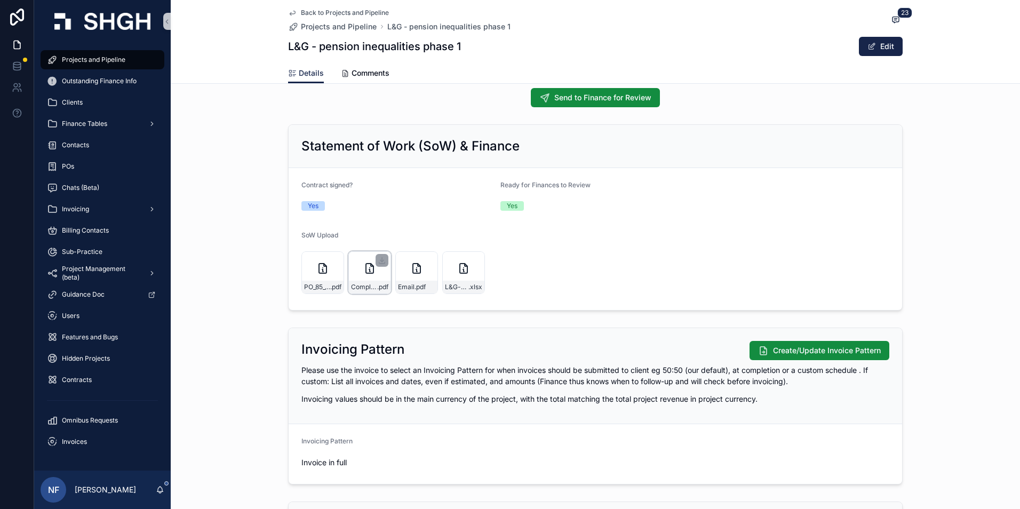
click at [352, 282] on div "Complete_with_Docusign_Master_service_agreem .pdf" at bounding box center [370, 287] width 42 height 13
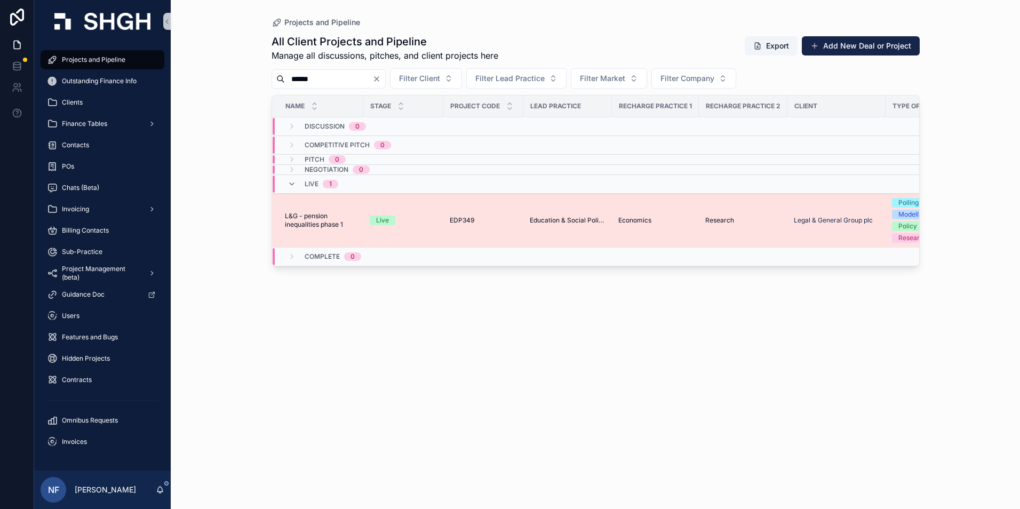
click at [288, 228] on span "L&G - pension inequalities phase 1" at bounding box center [321, 220] width 72 height 17
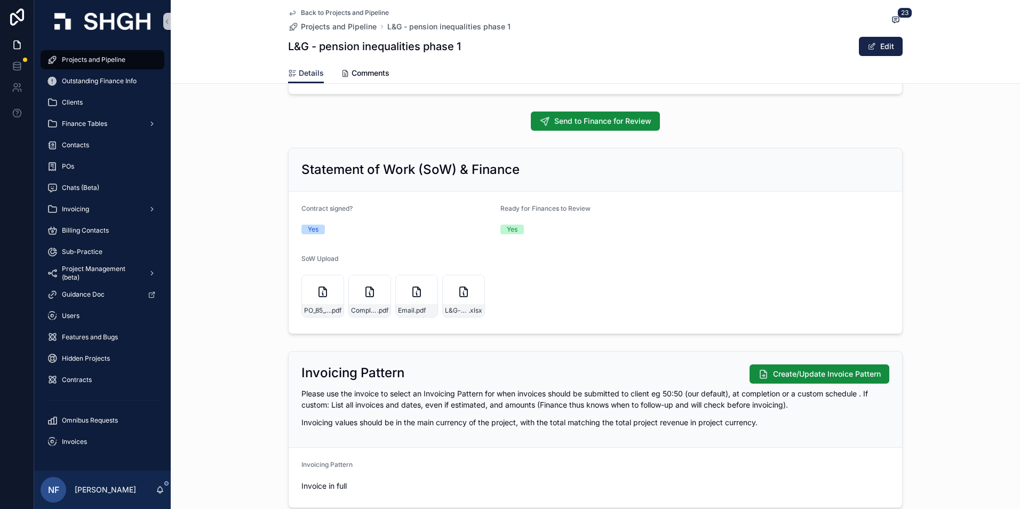
scroll to position [1121, 0]
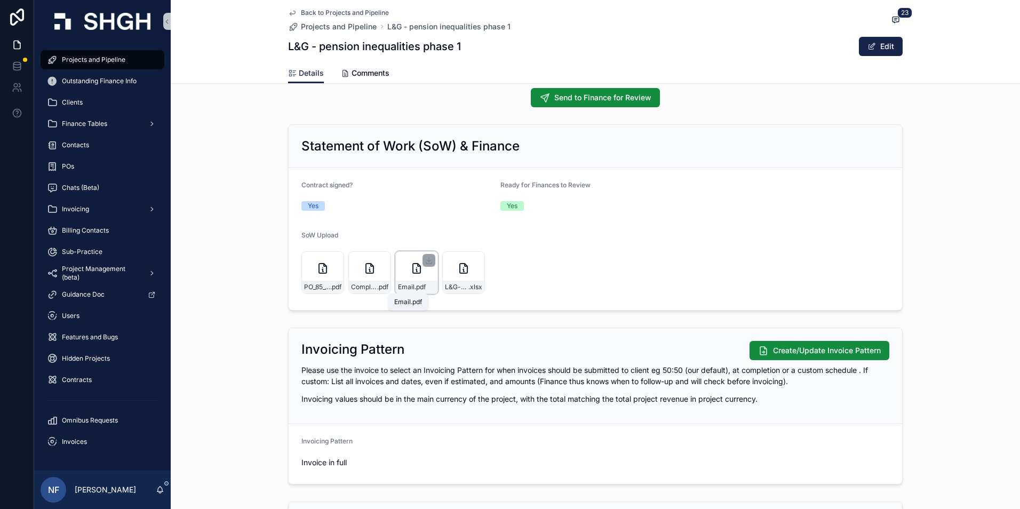
click at [415, 287] on span ".pdf" at bounding box center [420, 287] width 11 height 9
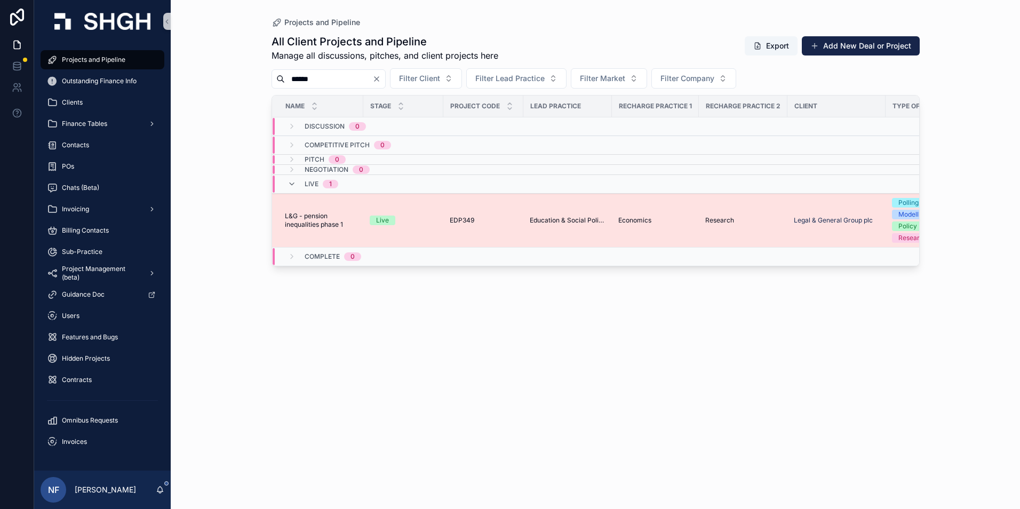
click at [313, 218] on span "L&G - pension inequalities phase 1" at bounding box center [321, 220] width 72 height 17
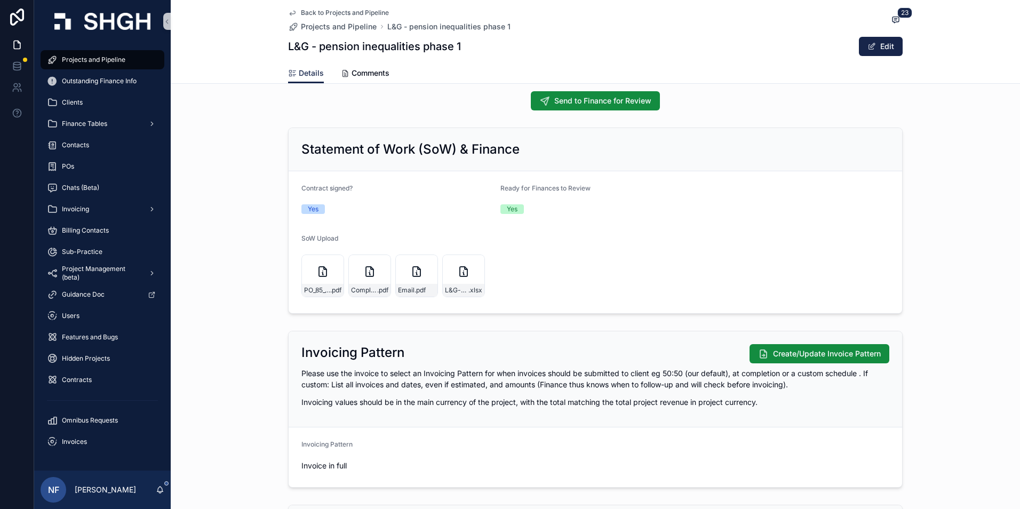
scroll to position [1121, 0]
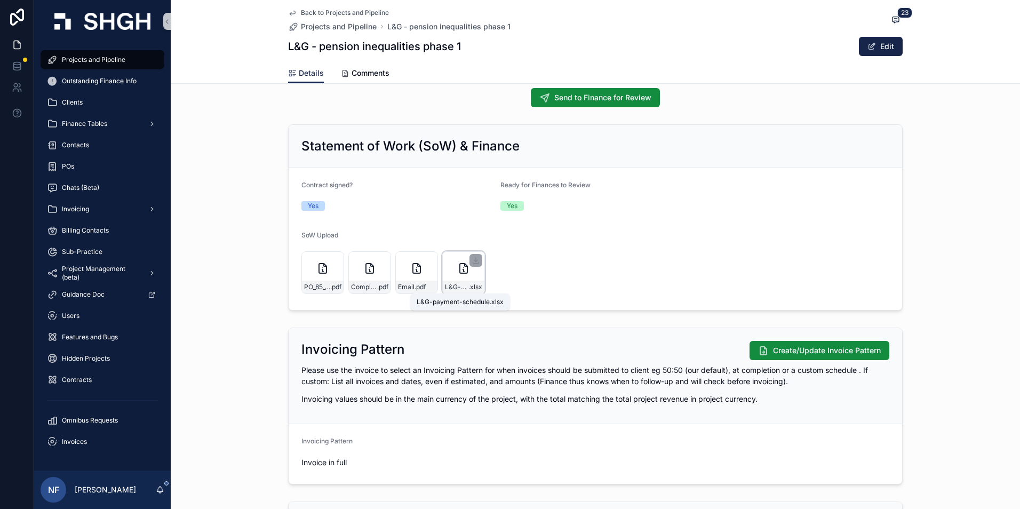
click at [446, 289] on span "L&G-payment-schedule" at bounding box center [456, 287] width 23 height 9
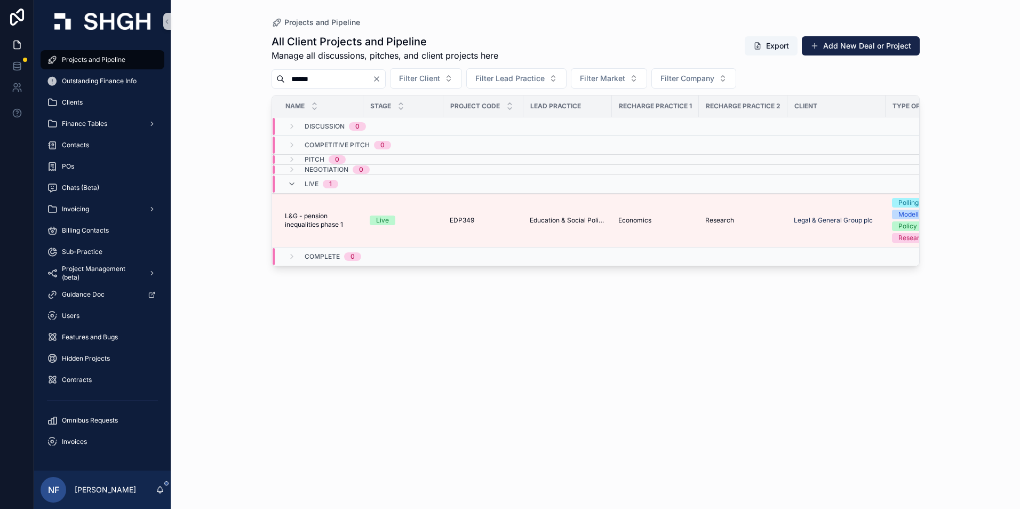
drag, startPoint x: 301, startPoint y: 220, endPoint x: 4, endPoint y: 258, distance: 299.6
click at [301, 220] on span "L&G - pension inequalities phase 1" at bounding box center [321, 220] width 72 height 17
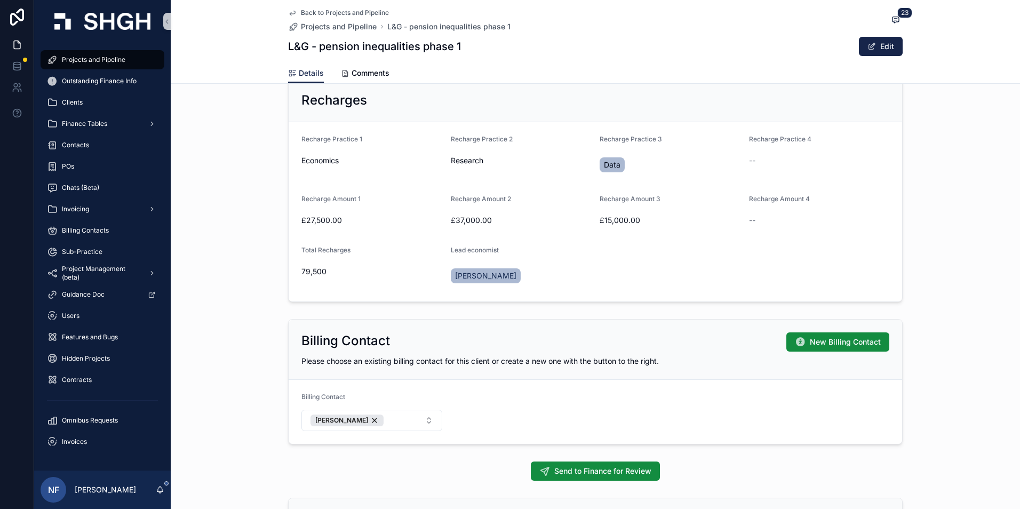
scroll to position [907, 0]
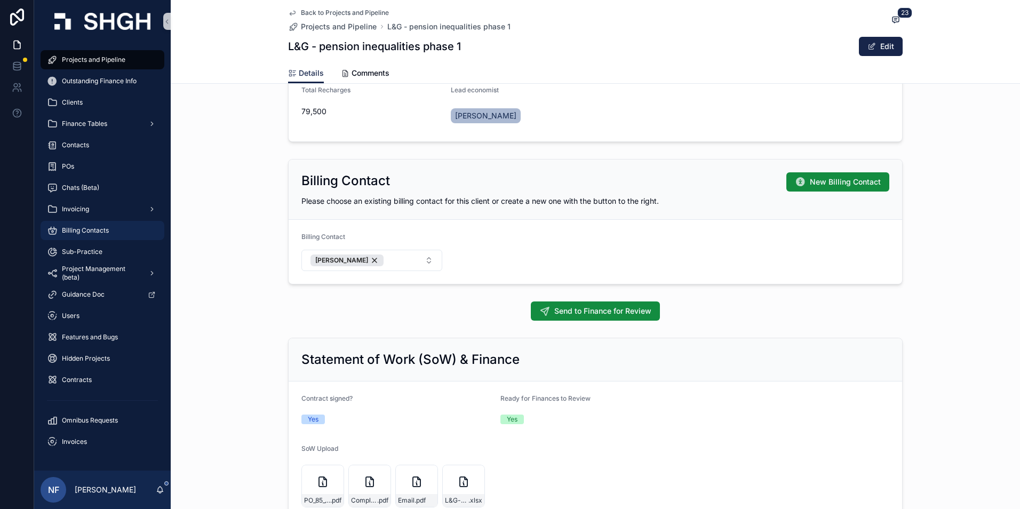
click at [99, 227] on span "Billing Contacts" at bounding box center [85, 230] width 47 height 9
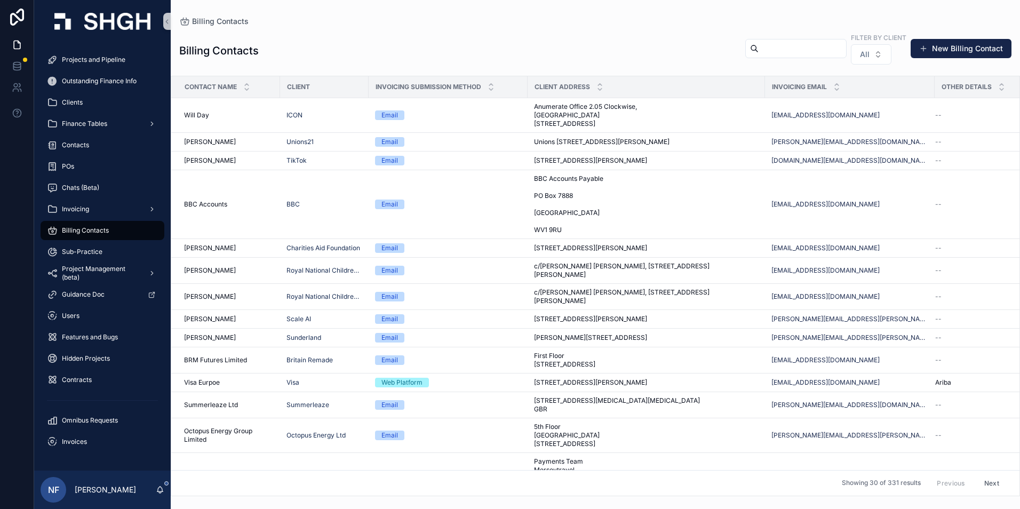
click at [746, 39] on div "scrollable content" at bounding box center [796, 48] width 101 height 19
click at [759, 49] on input "scrollable content" at bounding box center [803, 48] width 88 height 15
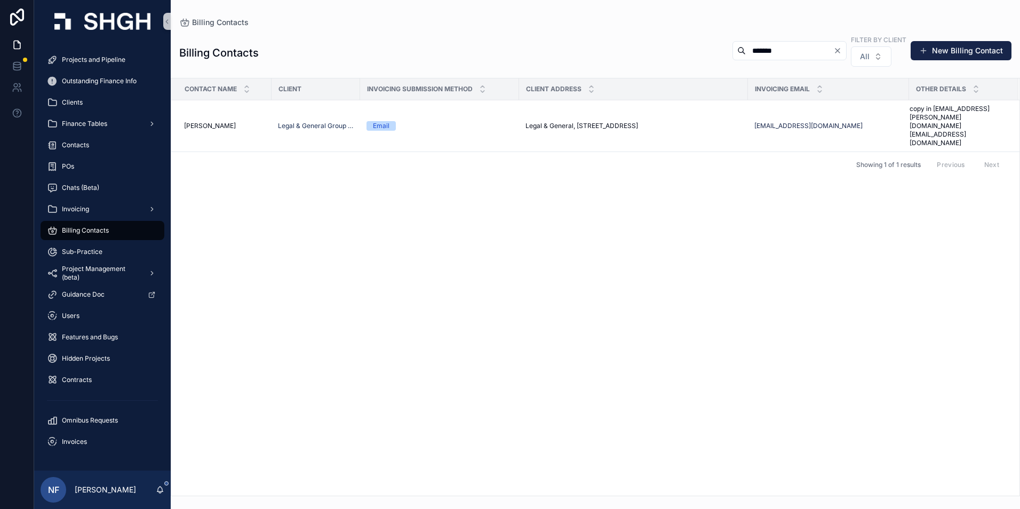
type input "*******"
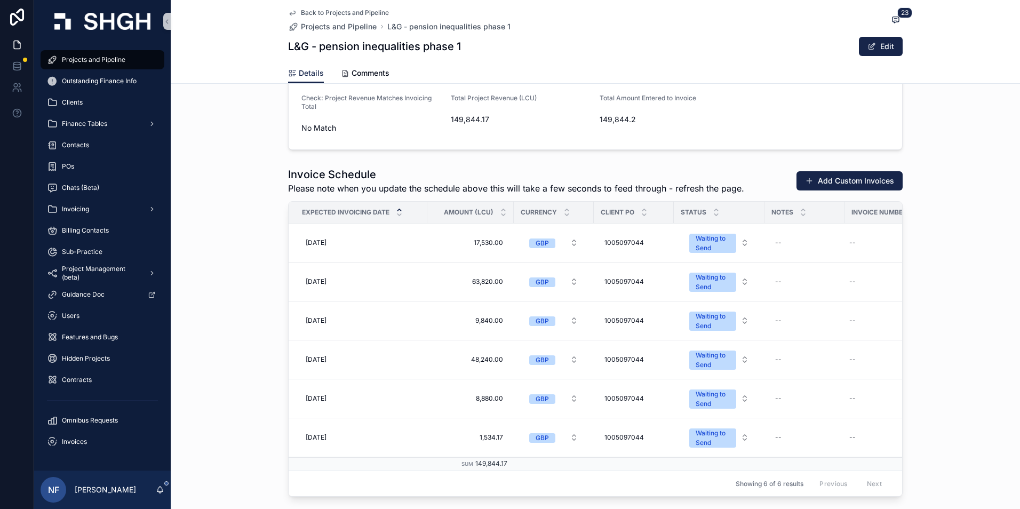
scroll to position [1601, 0]
click at [604, 248] on div "1005097044 1005097044" at bounding box center [633, 241] width 67 height 17
drag, startPoint x: 608, startPoint y: 257, endPoint x: 657, endPoint y: 257, distance: 49.1
click at [657, 257] on input "**********" at bounding box center [653, 257] width 101 height 15
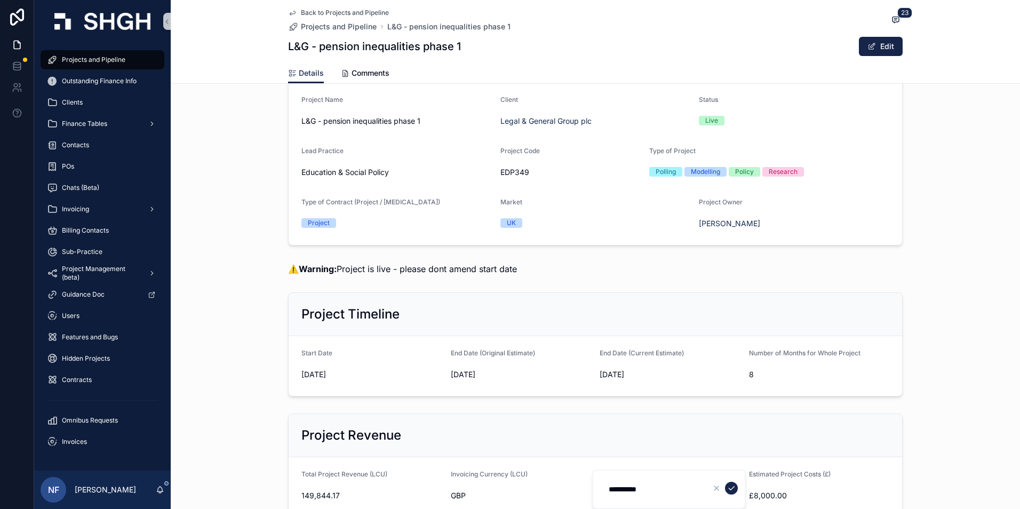
scroll to position [53, 0]
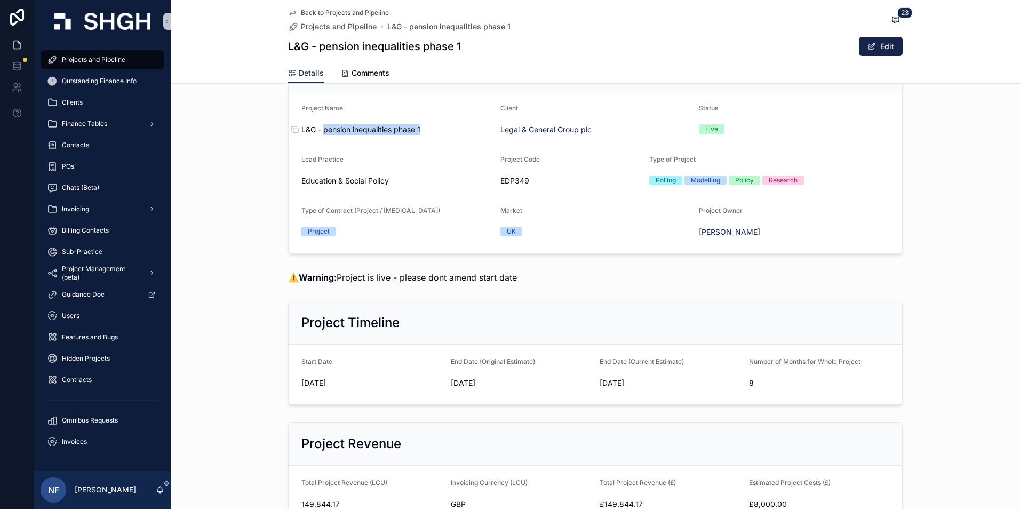
drag, startPoint x: 321, startPoint y: 129, endPoint x: 417, endPoint y: 129, distance: 96.6
click at [417, 129] on span "L&G - pension inequalities phase 1" at bounding box center [397, 129] width 191 height 11
copy span "pension inequalities phase 1"
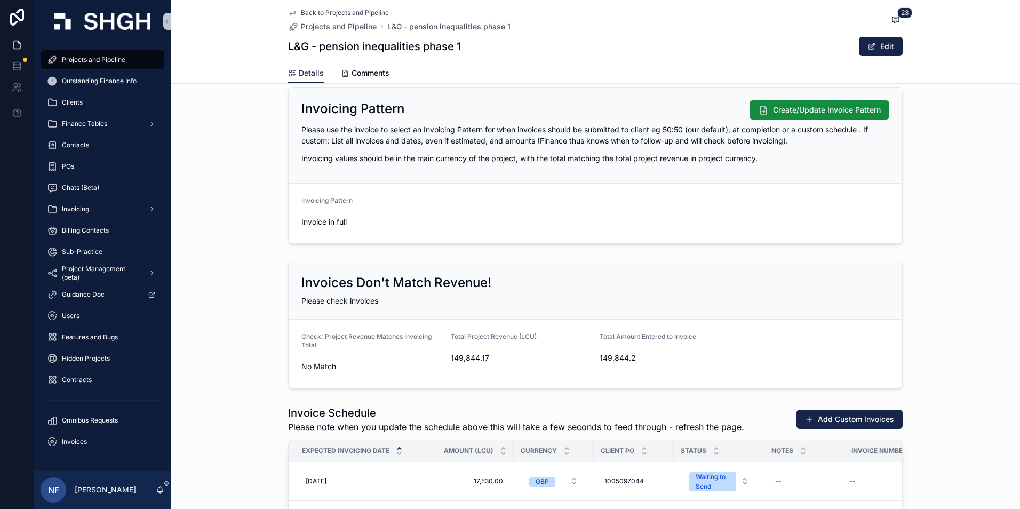
scroll to position [1441, 0]
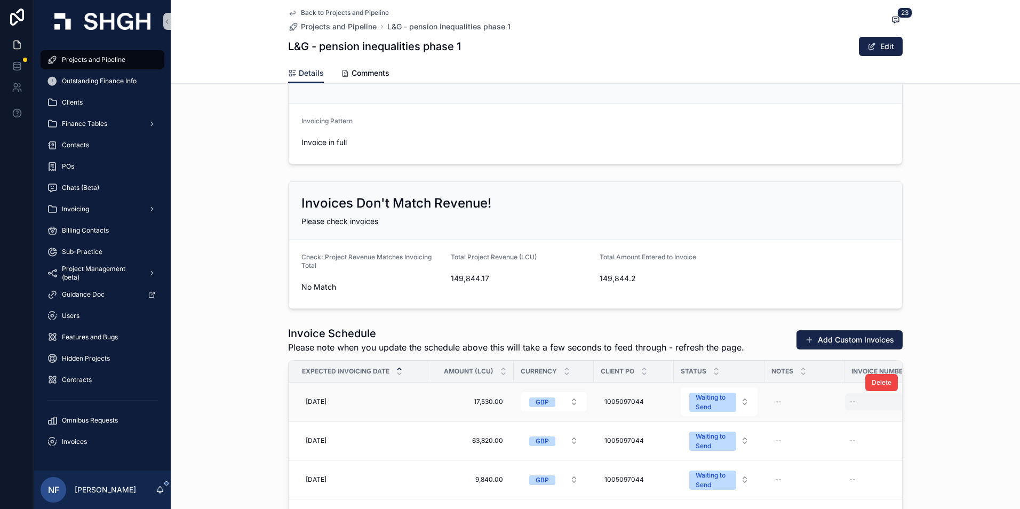
click at [861, 406] on div "--" at bounding box center [884, 401] width 78 height 17
type input "****"
click at [979, 413] on icon "scrollable content" at bounding box center [976, 416] width 9 height 9
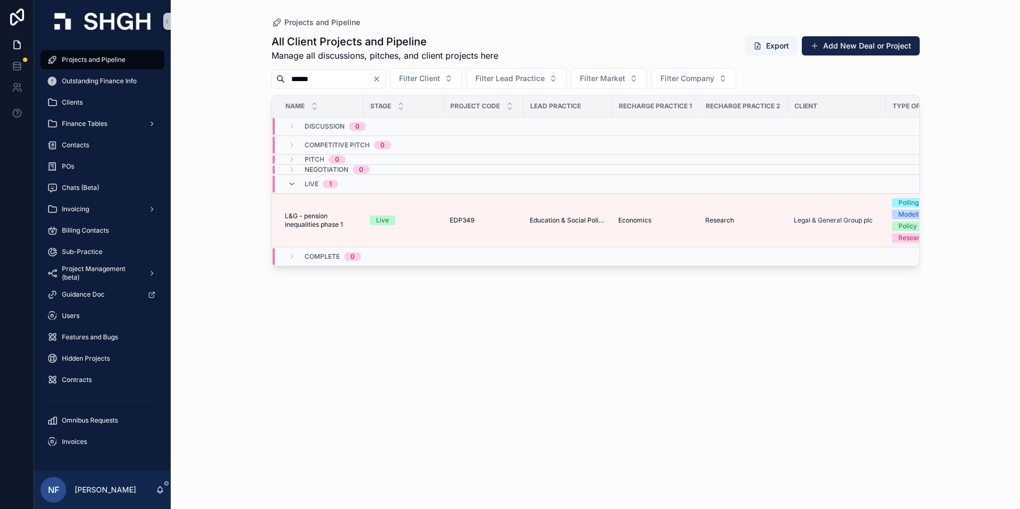
click at [330, 84] on input "******" at bounding box center [329, 79] width 88 height 15
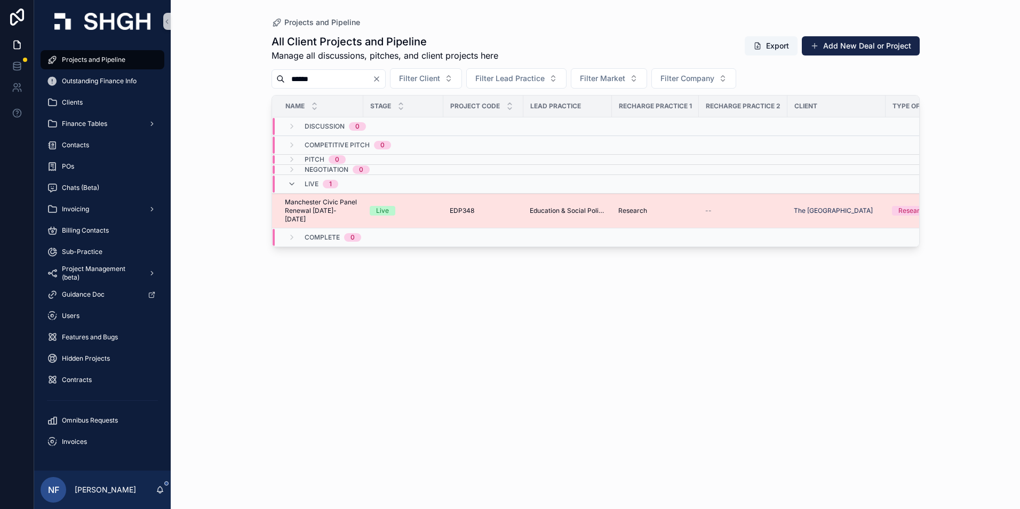
type input "******"
click at [331, 199] on span "Manchester Civic Panel Renewal [DATE]-[DATE]" at bounding box center [321, 211] width 72 height 26
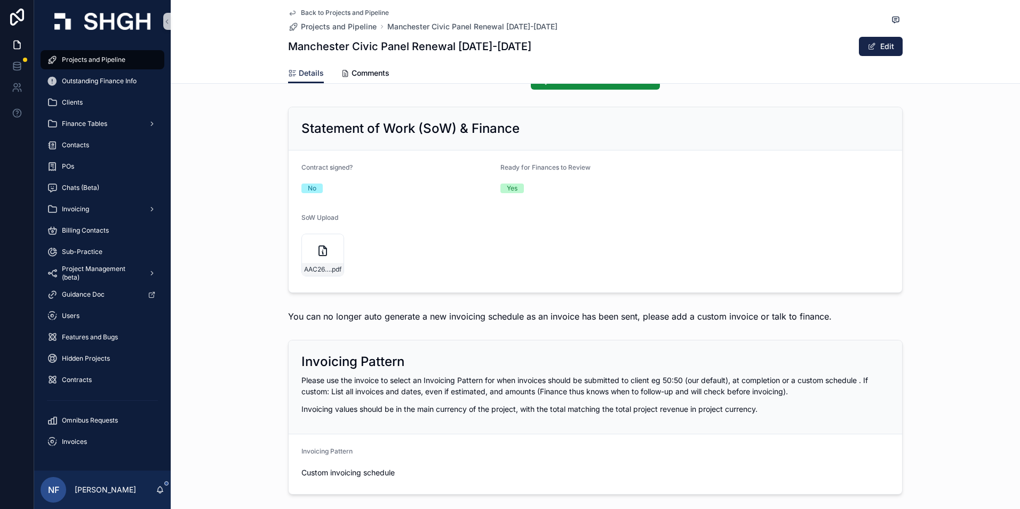
scroll to position [1121, 0]
click at [311, 266] on span "AAC2687694" at bounding box center [317, 270] width 26 height 9
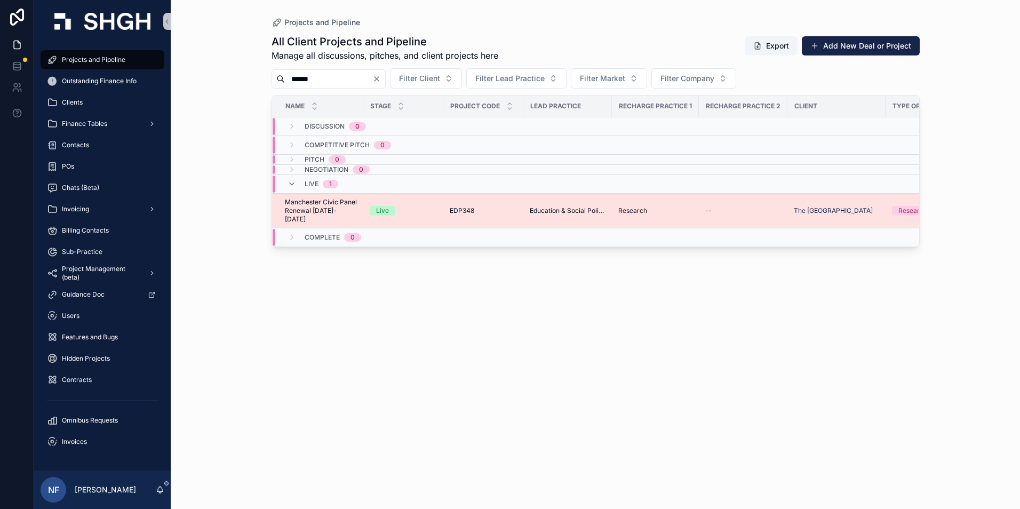
click at [306, 203] on span "Manchester Civic Panel Renewal [DATE]-[DATE]" at bounding box center [321, 211] width 72 height 26
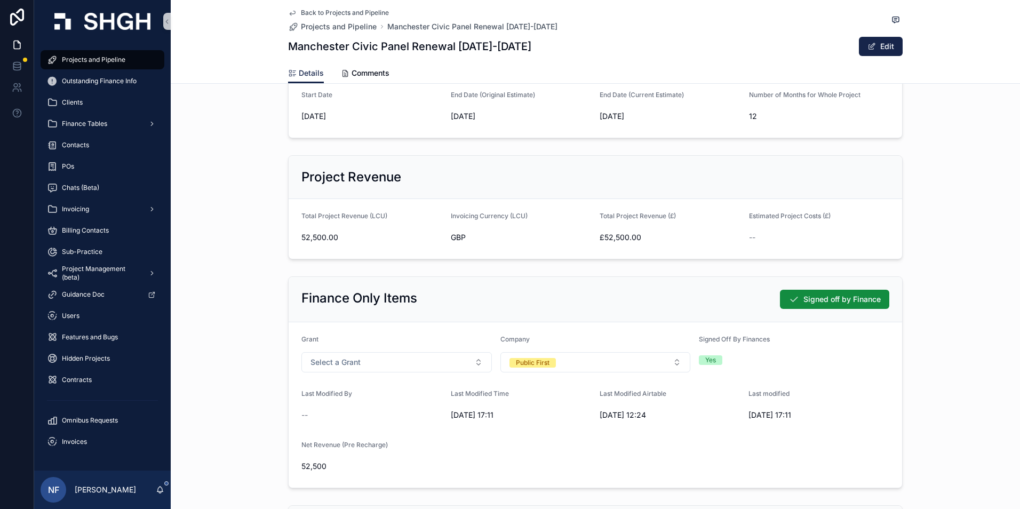
scroll to position [107, 0]
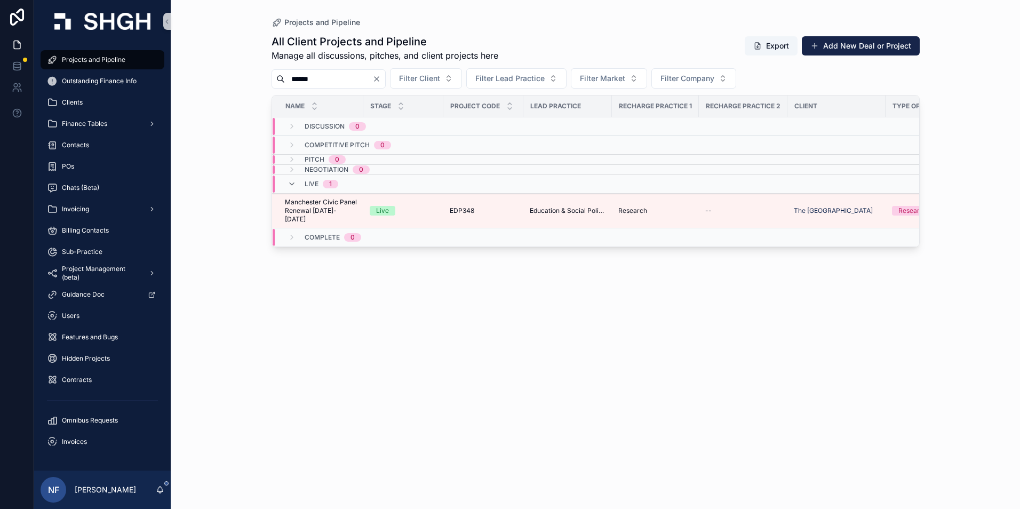
click at [328, 85] on input "******" at bounding box center [329, 79] width 88 height 15
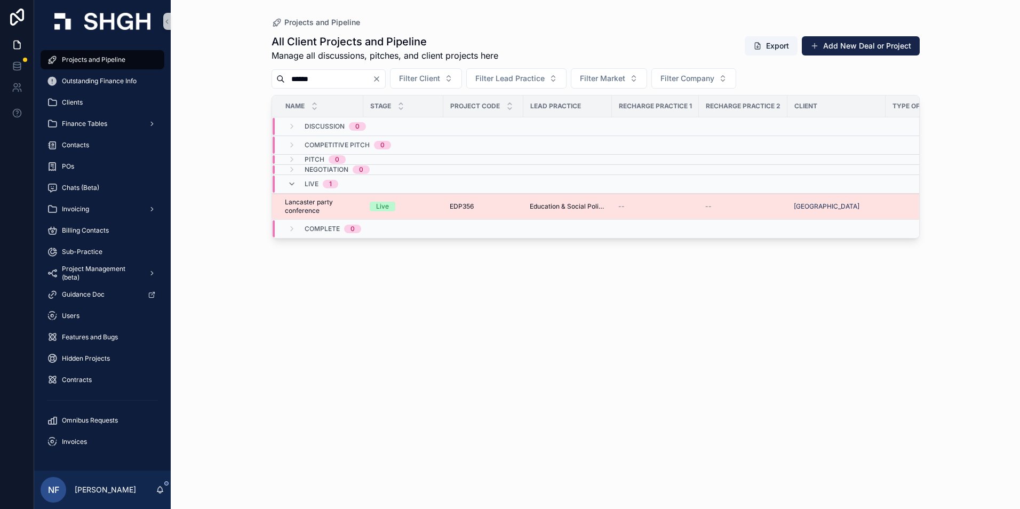
type input "******"
click at [323, 204] on span "Lancaster party conference" at bounding box center [321, 206] width 72 height 17
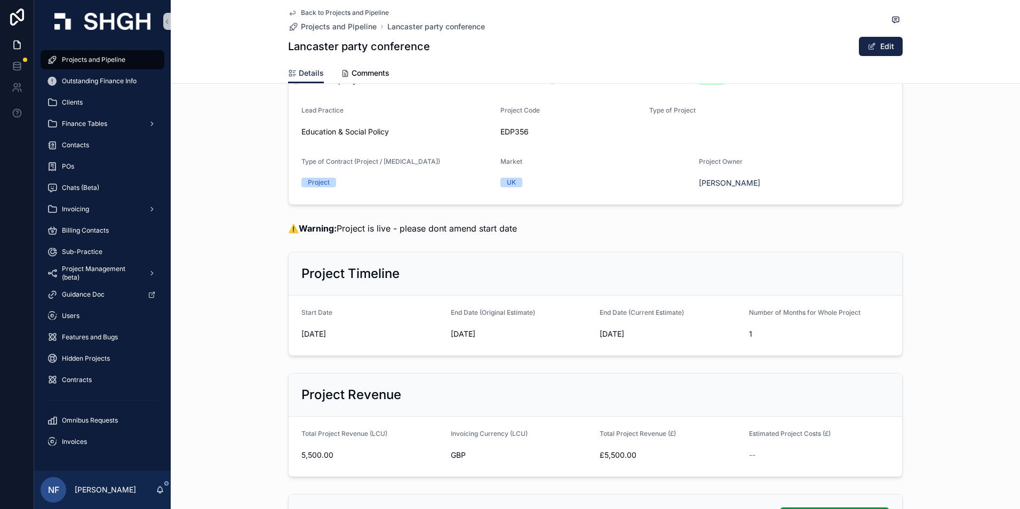
scroll to position [107, 0]
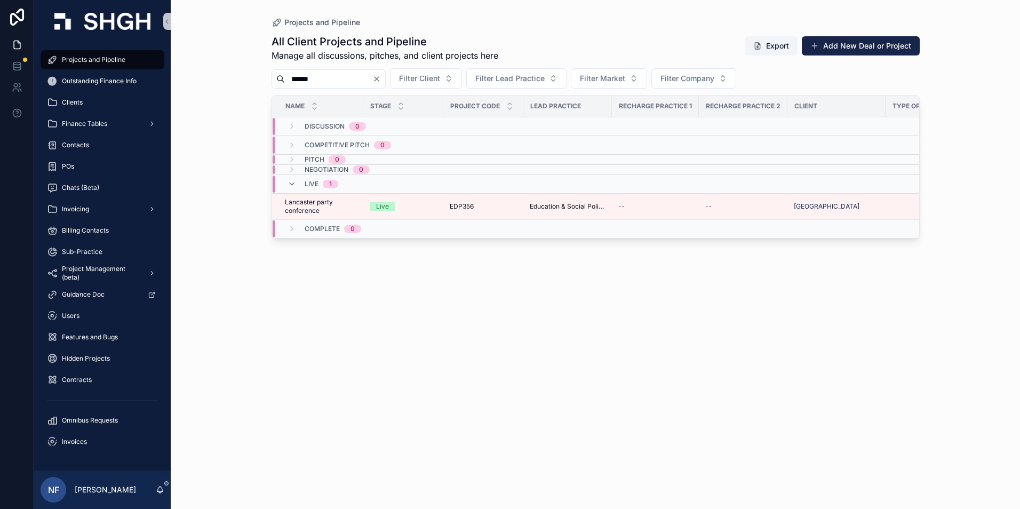
click at [330, 84] on input "******" at bounding box center [329, 79] width 88 height 15
type input "*"
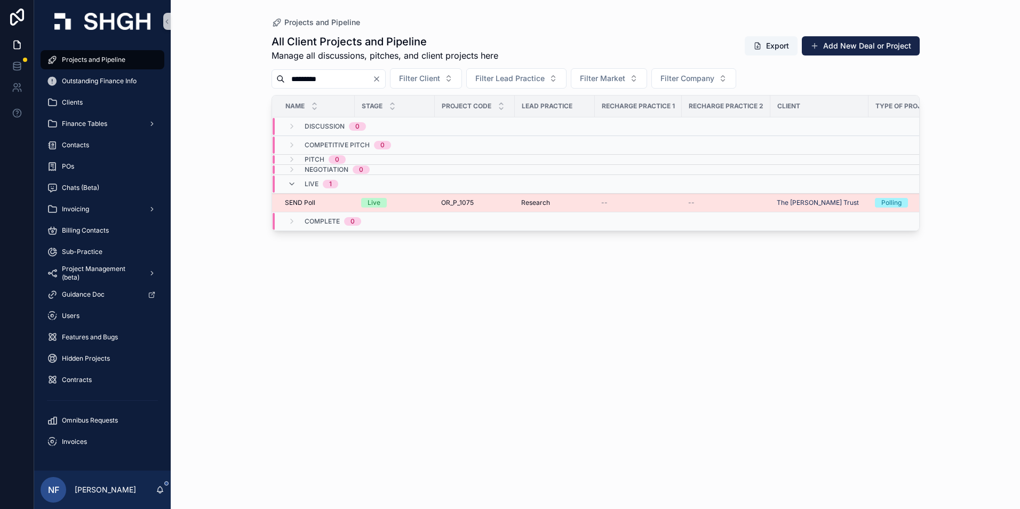
type input "*********"
click at [307, 201] on span "SEND Poll" at bounding box center [300, 203] width 30 height 9
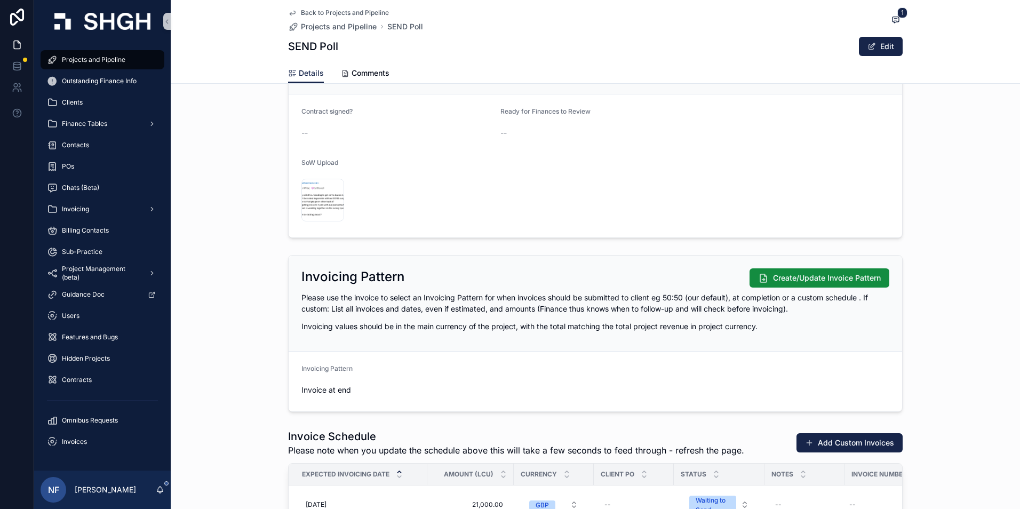
scroll to position [907, 0]
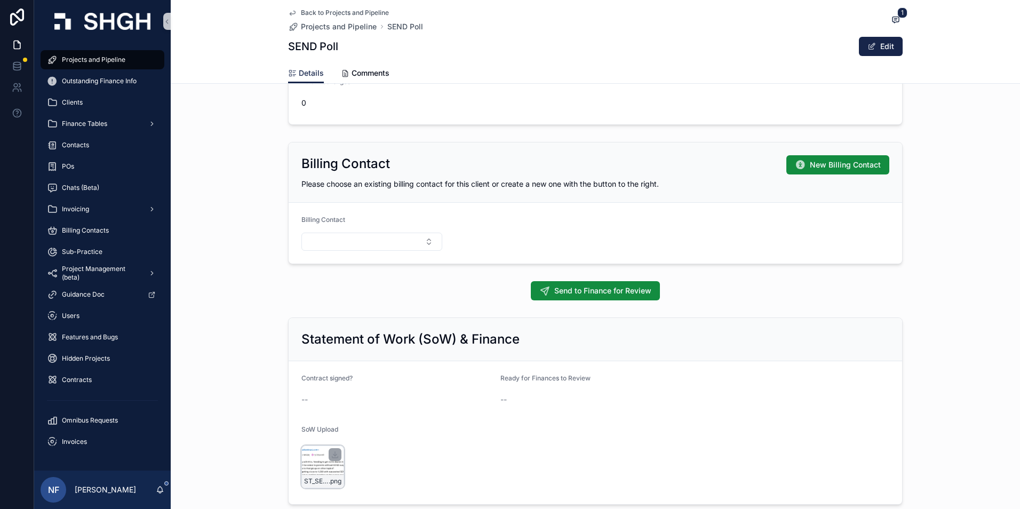
click at [330, 471] on div "ST_SEND_Email .png" at bounding box center [323, 467] width 43 height 43
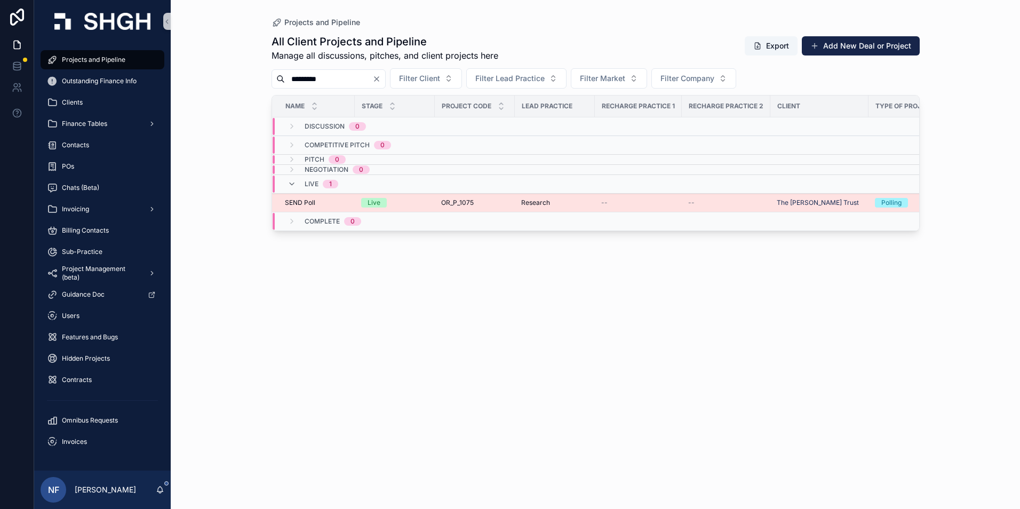
click at [291, 202] on span "SEND Poll" at bounding box center [300, 203] width 30 height 9
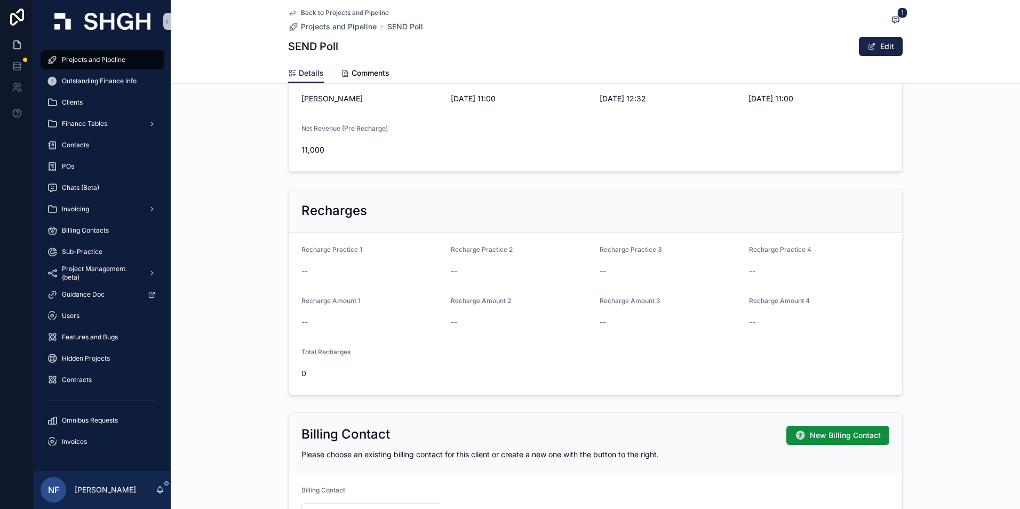
scroll to position [640, 0]
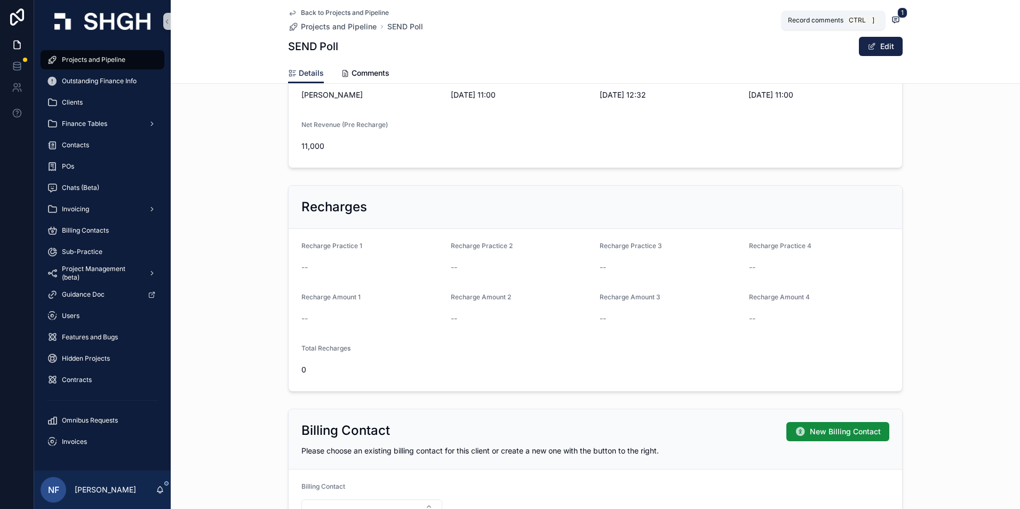
click at [898, 12] on span "1" at bounding box center [903, 12] width 10 height 11
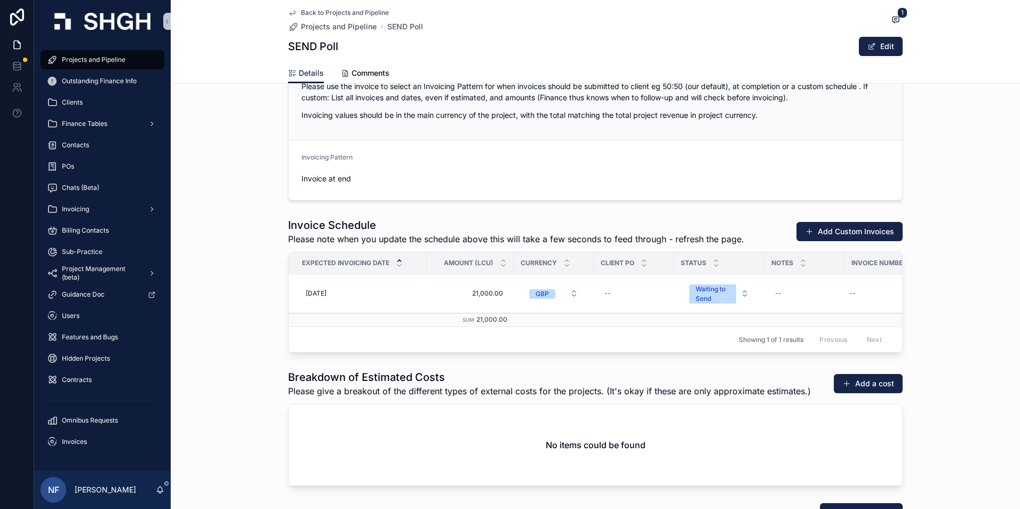
scroll to position [1388, 0]
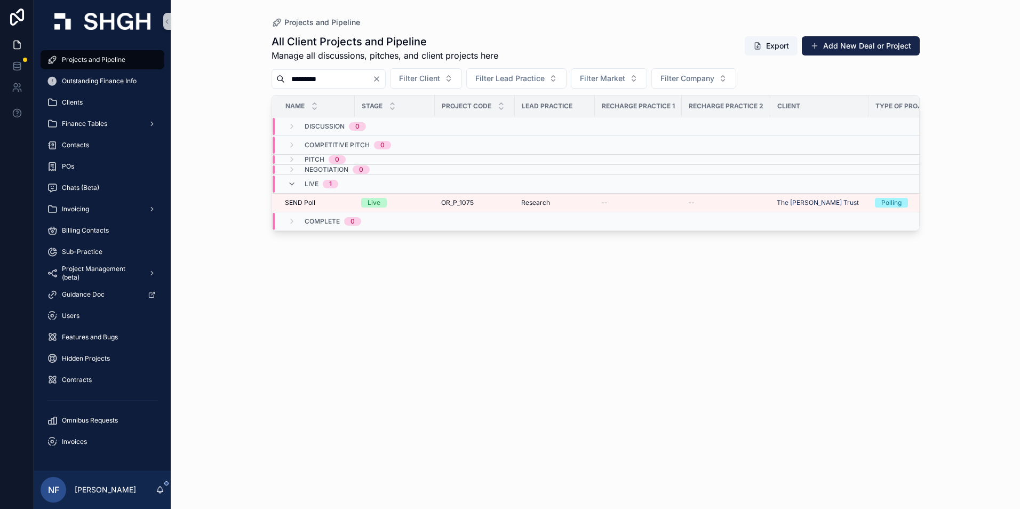
click at [336, 84] on input "*********" at bounding box center [329, 79] width 88 height 15
type input "*"
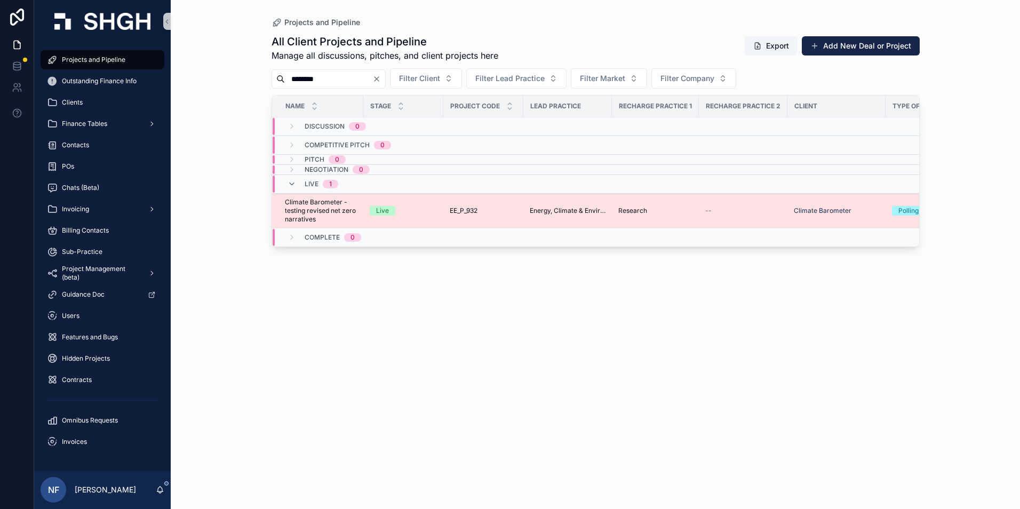
type input "********"
click at [315, 208] on span "Climate Barometer - testing revised net zero narratives" at bounding box center [321, 211] width 72 height 26
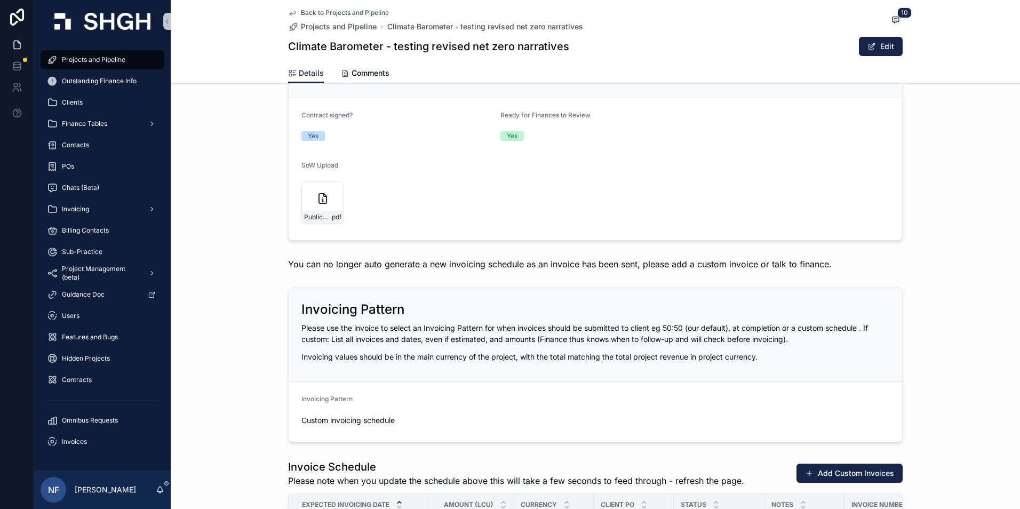
scroll to position [1174, 0]
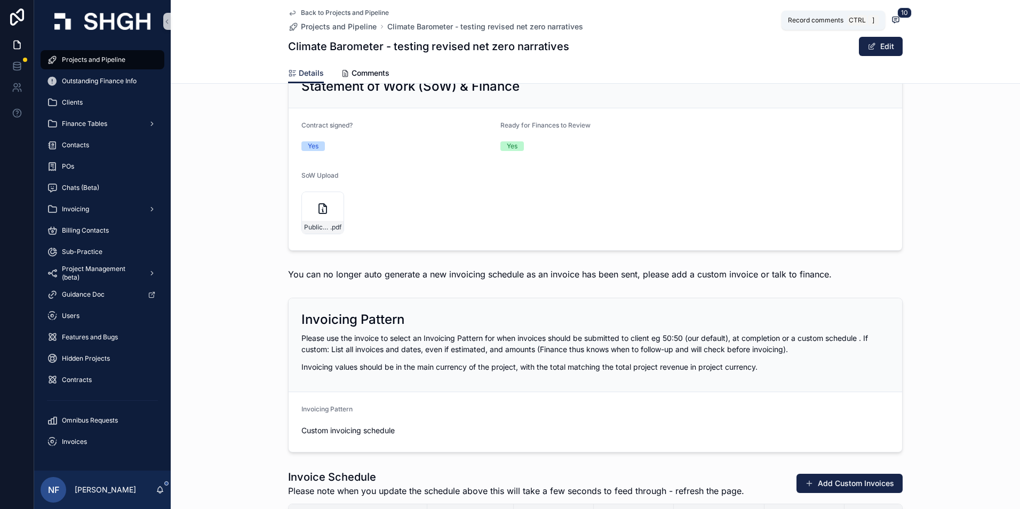
click at [897, 22] on span "scrollable content" at bounding box center [896, 20] width 14 height 12
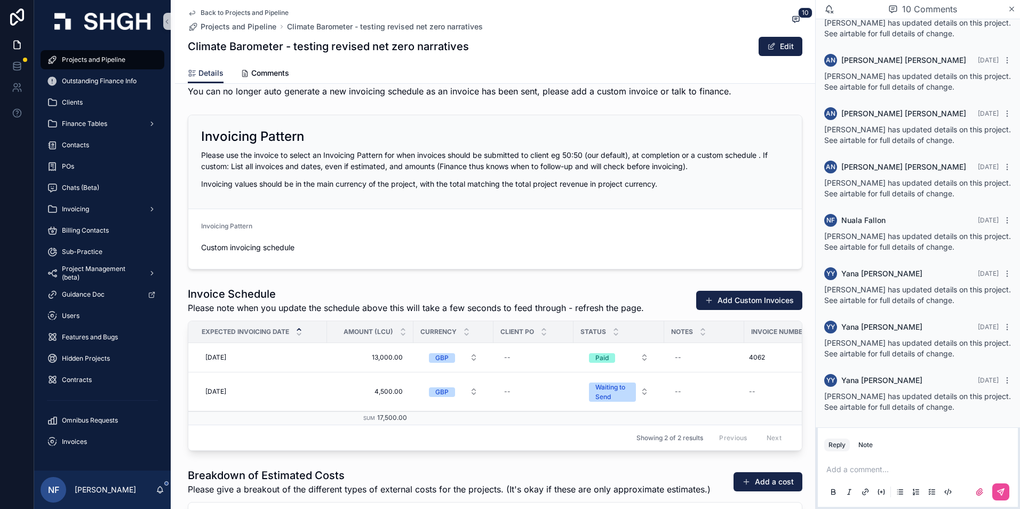
scroll to position [1388, 0]
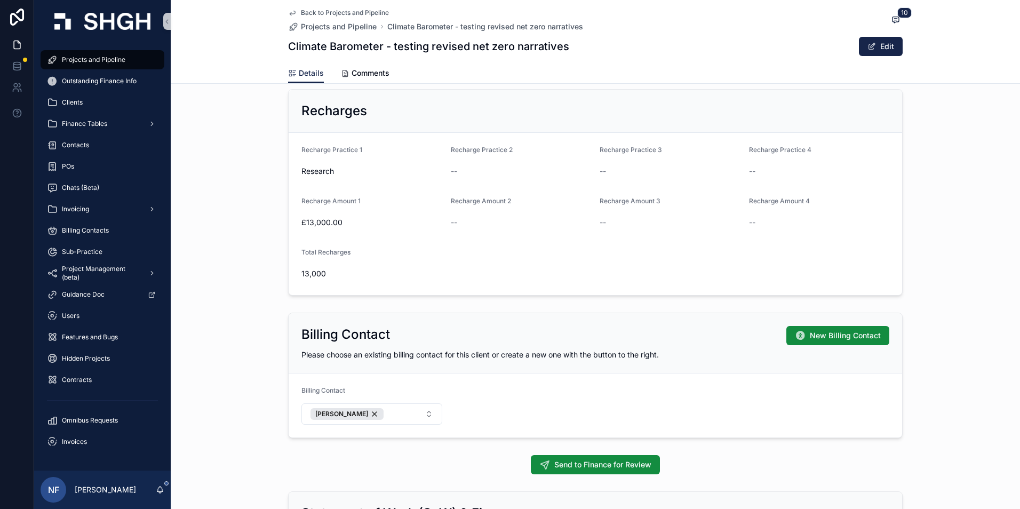
scroll to position [587, 0]
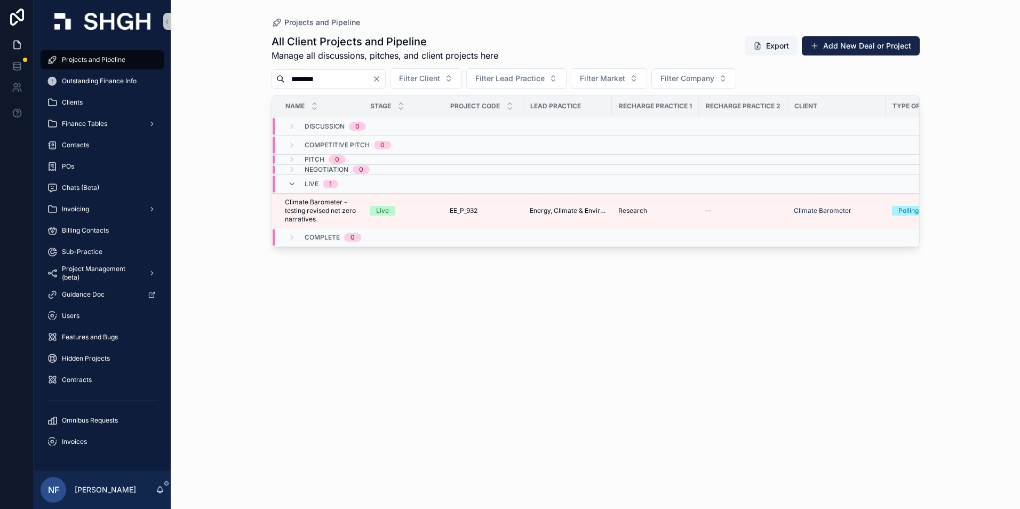
click at [347, 76] on input "********" at bounding box center [329, 79] width 88 height 15
type input "*"
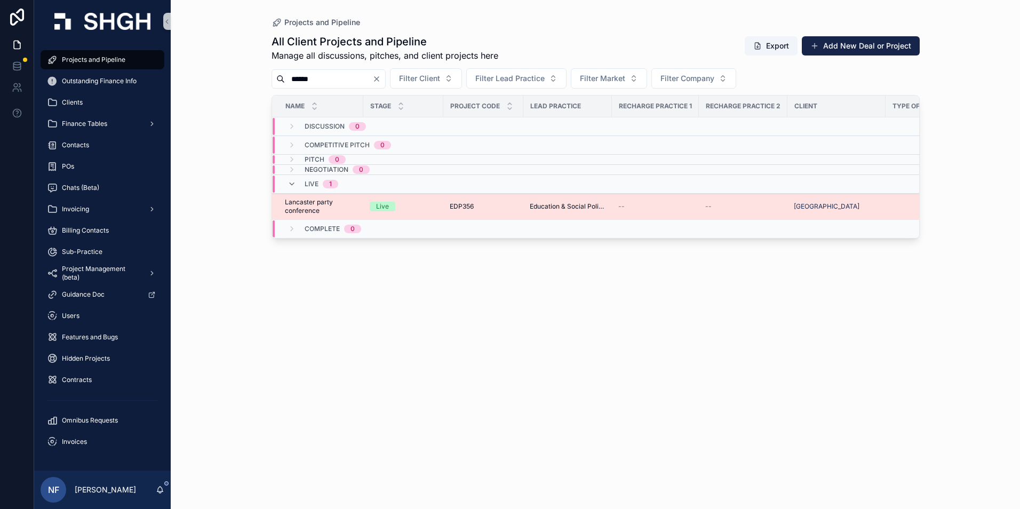
type input "******"
click at [324, 200] on span "Lancaster party conference" at bounding box center [321, 206] width 72 height 17
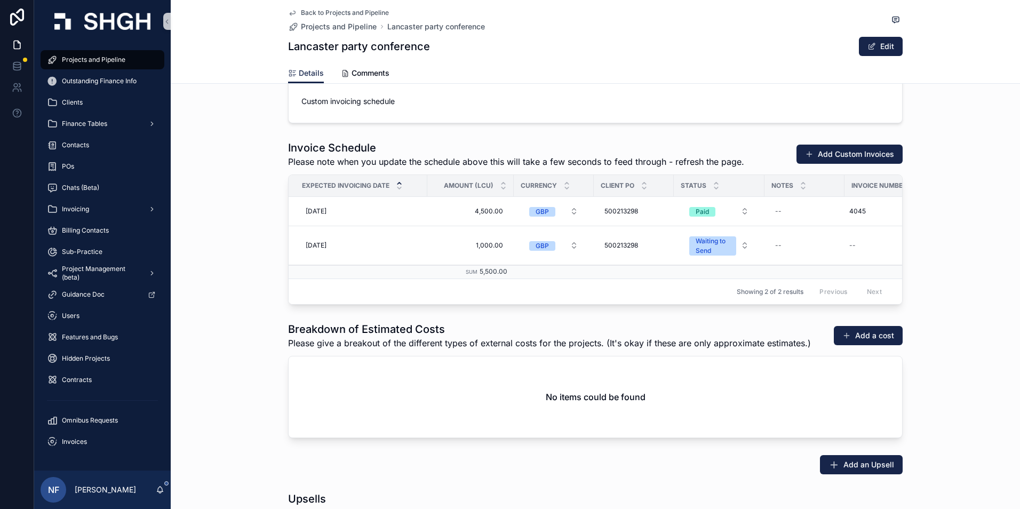
scroll to position [1494, 0]
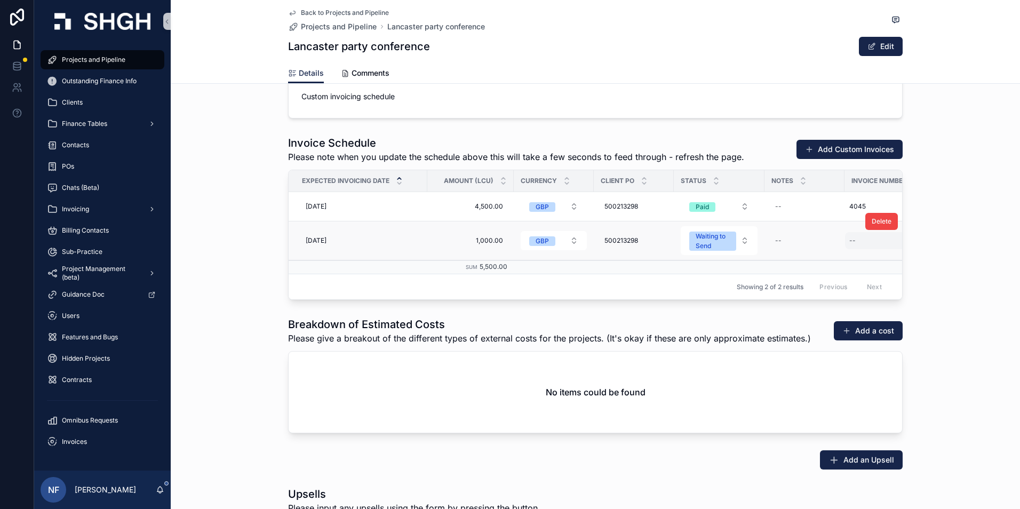
click at [859, 243] on div "--" at bounding box center [884, 240] width 78 height 17
type input "****"
click at [977, 256] on icon "scrollable content" at bounding box center [976, 256] width 5 height 4
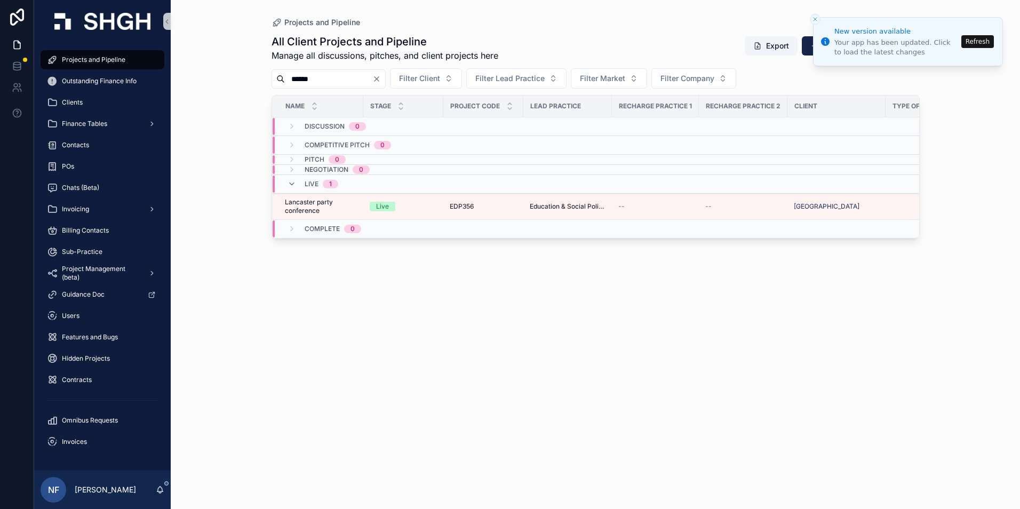
click at [334, 82] on input "******" at bounding box center [329, 79] width 88 height 15
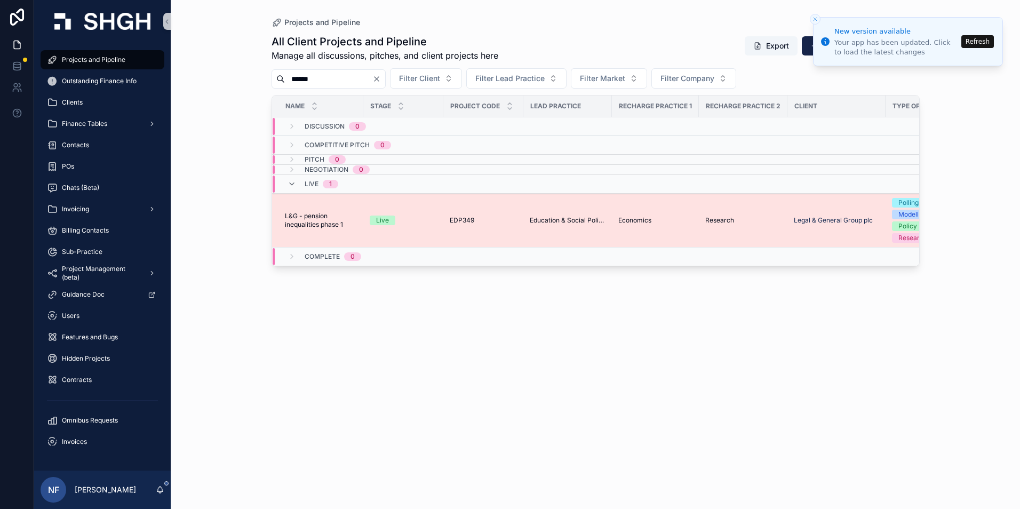
type input "******"
click at [316, 219] on span "L&G - pension inequalities phase 1" at bounding box center [321, 220] width 72 height 17
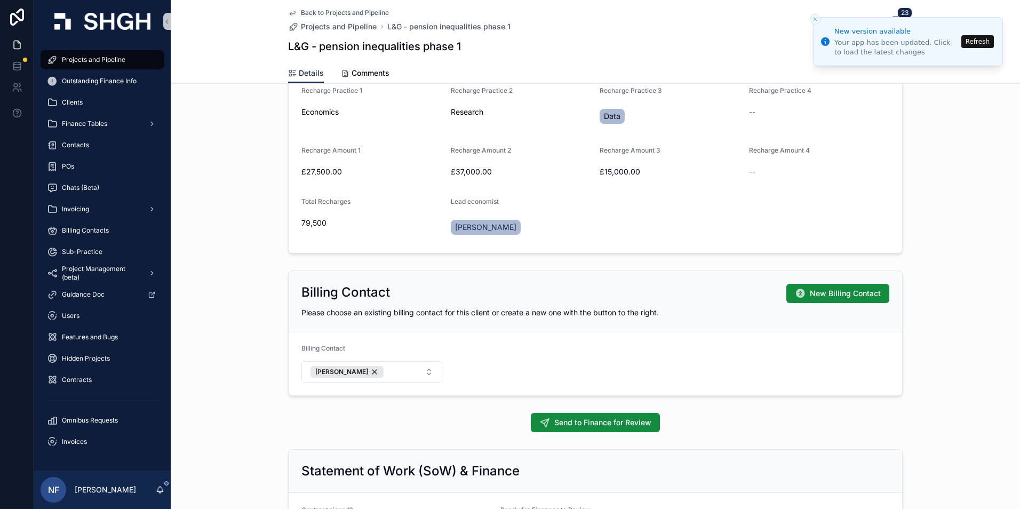
scroll to position [801, 0]
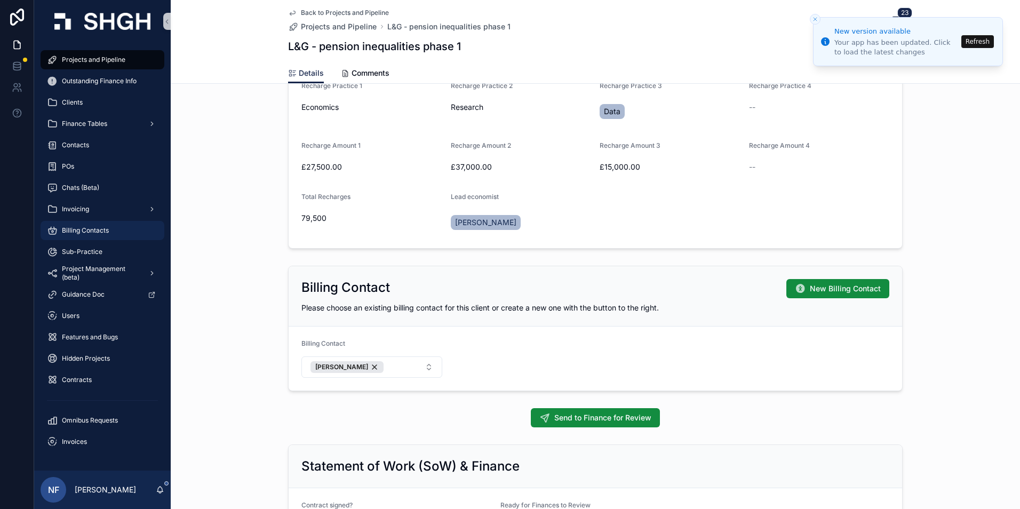
click at [85, 235] on div "Billing Contacts" at bounding box center [102, 230] width 111 height 17
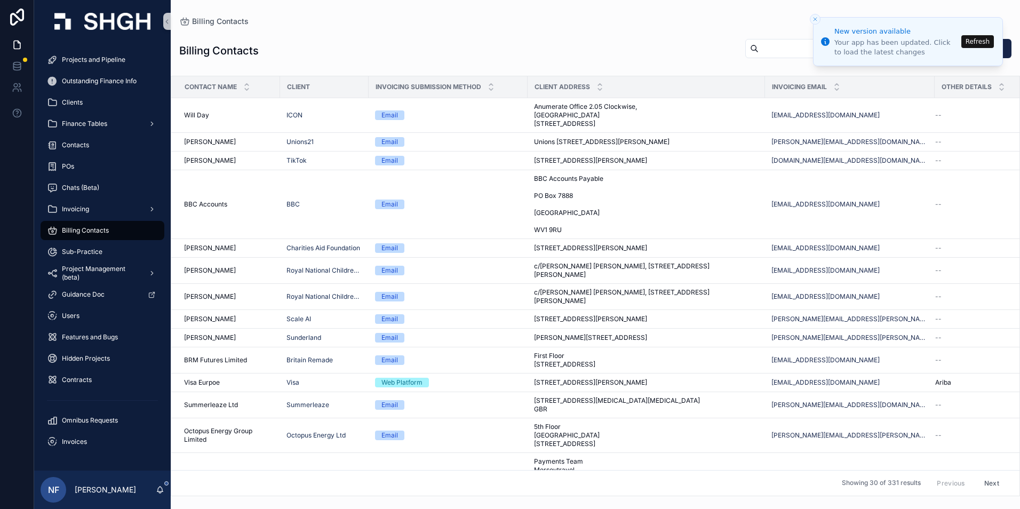
click at [765, 45] on input "scrollable content" at bounding box center [803, 48] width 88 height 15
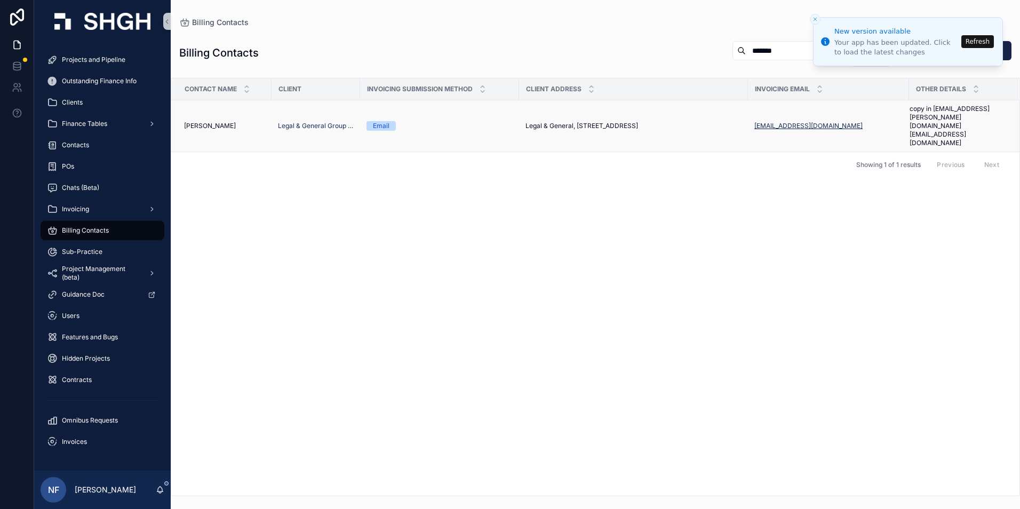
type input "*******"
click at [946, 120] on span "copy in [EMAIL_ADDRESS][PERSON_NAME][DOMAIN_NAME] [EMAIL_ADDRESS][DOMAIN_NAME]" at bounding box center [958, 126] width 96 height 43
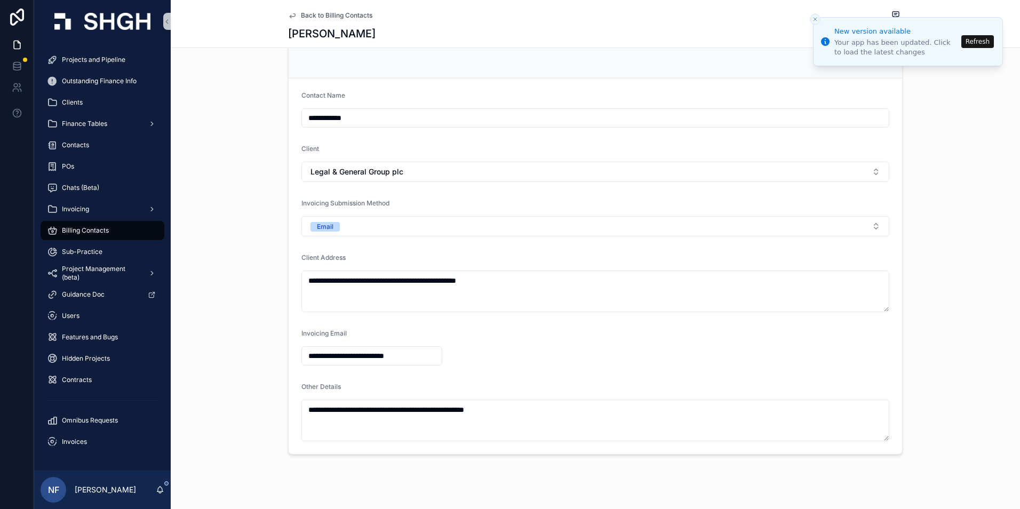
scroll to position [51, 0]
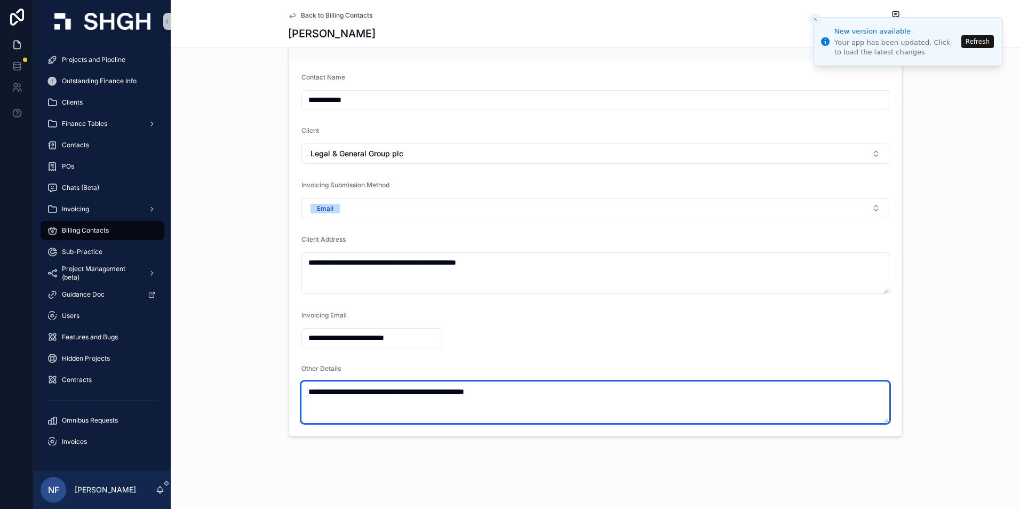
drag, startPoint x: 332, startPoint y: 392, endPoint x: 431, endPoint y: 390, distance: 98.2
click at [431, 390] on textarea "**********" at bounding box center [596, 403] width 588 height 42
drag, startPoint x: 433, startPoint y: 391, endPoint x: 532, endPoint y: 389, distance: 98.8
click at [532, 389] on textarea "**********" at bounding box center [596, 403] width 588 height 42
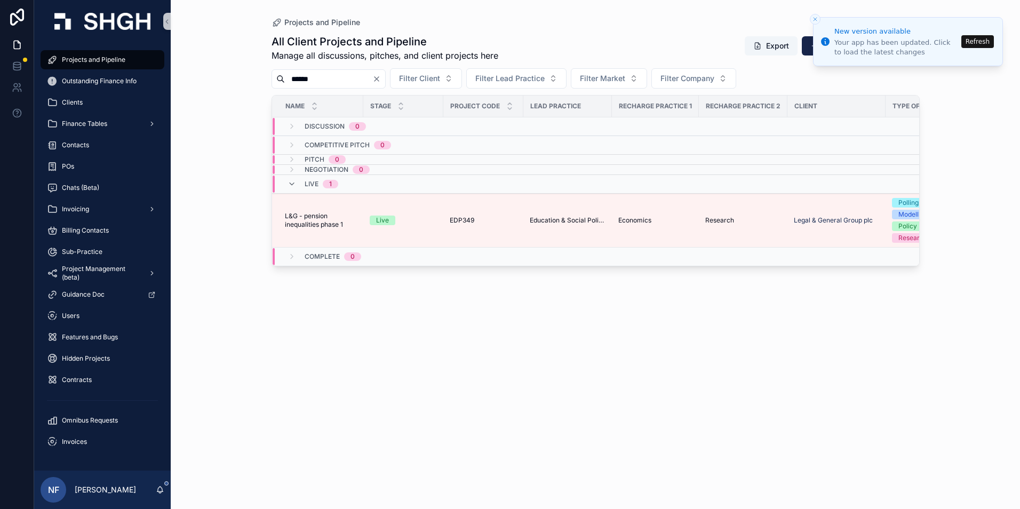
click at [343, 79] on input "******" at bounding box center [329, 79] width 88 height 15
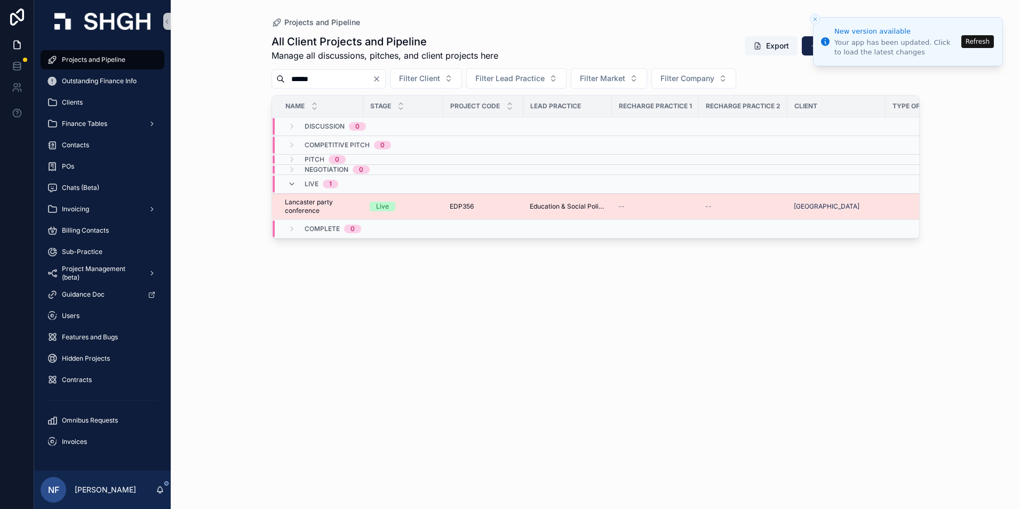
type input "******"
click at [320, 207] on span "Lancaster party conference" at bounding box center [321, 206] width 72 height 17
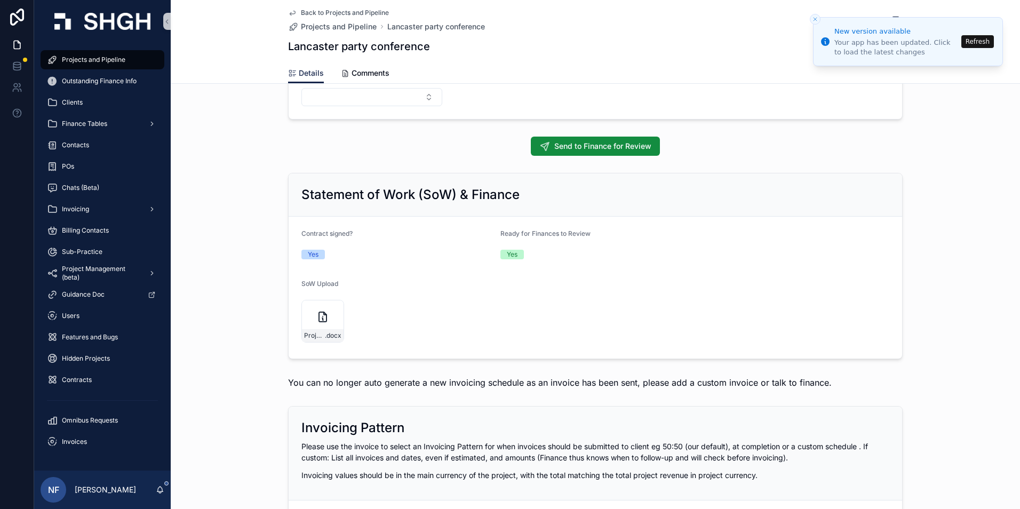
scroll to position [1067, 0]
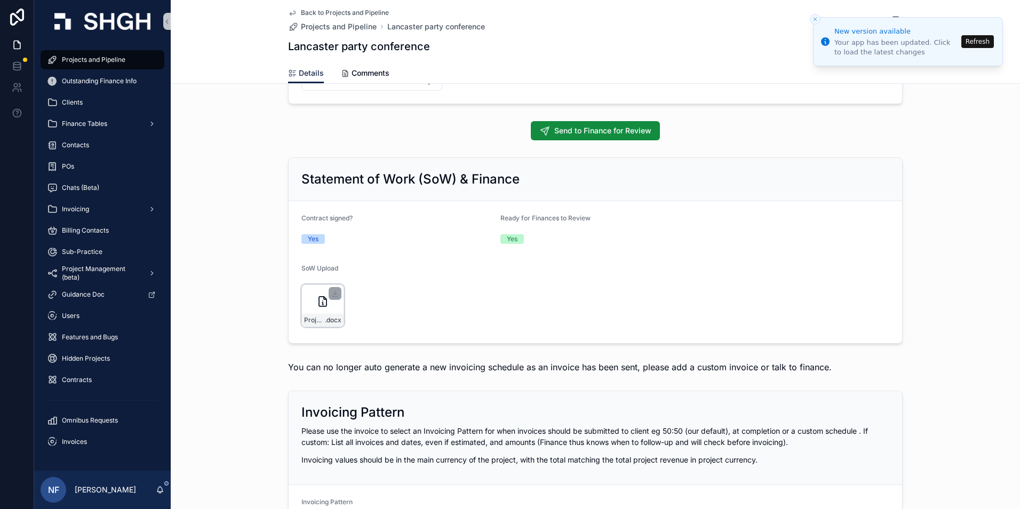
click at [328, 315] on div "Project-Services-Terms-and-Conditions-[GEOGRAPHIC_DATA]-University-V2-signed .d…" at bounding box center [323, 320] width 42 height 13
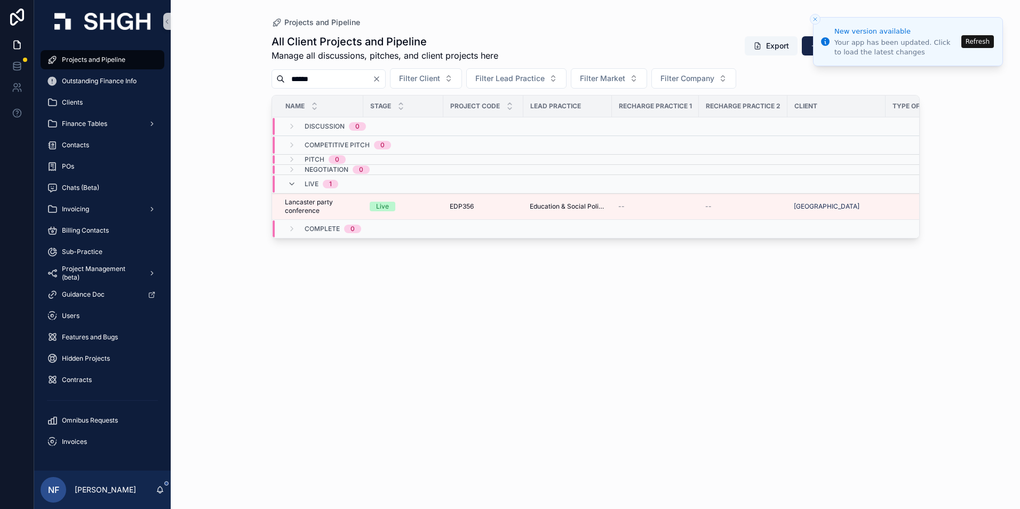
click at [341, 81] on input "******" at bounding box center [329, 79] width 88 height 15
type input "*"
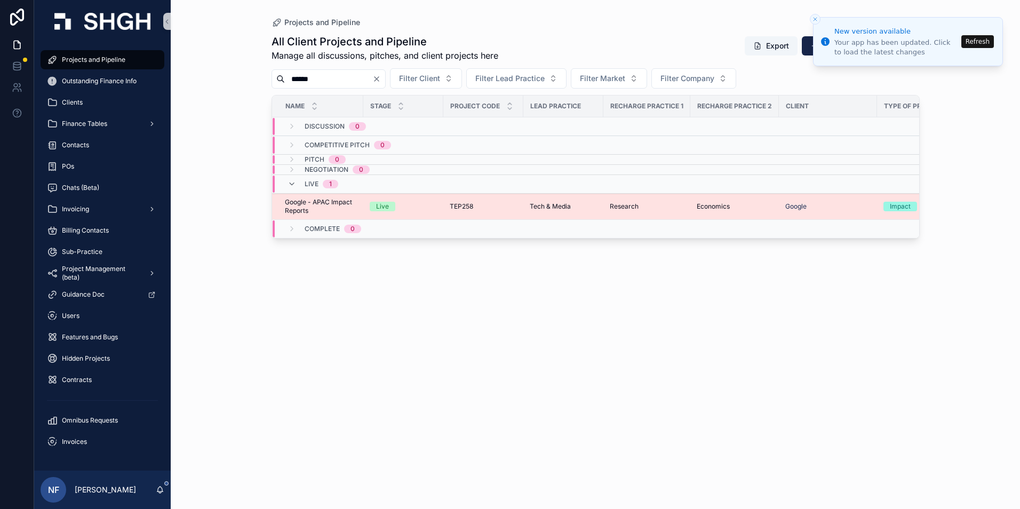
type input "******"
click at [291, 200] on span "Google - APAC Impact Reports" at bounding box center [321, 206] width 72 height 17
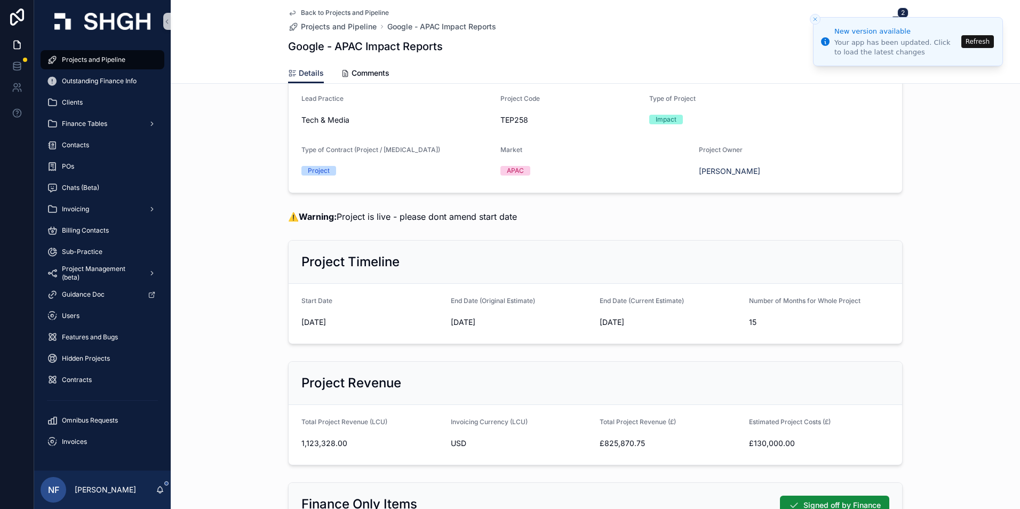
scroll to position [160, 0]
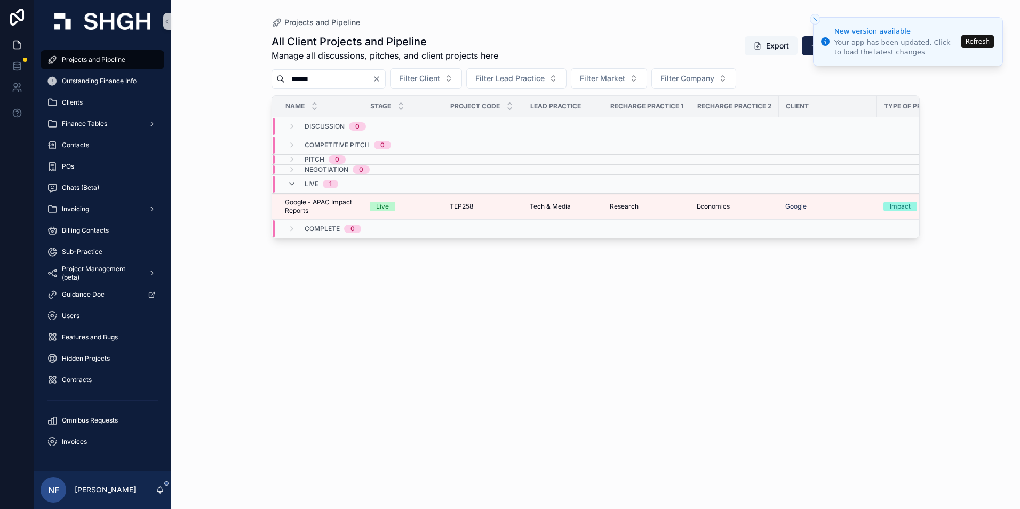
click at [334, 80] on input "******" at bounding box center [329, 79] width 88 height 15
type input "*"
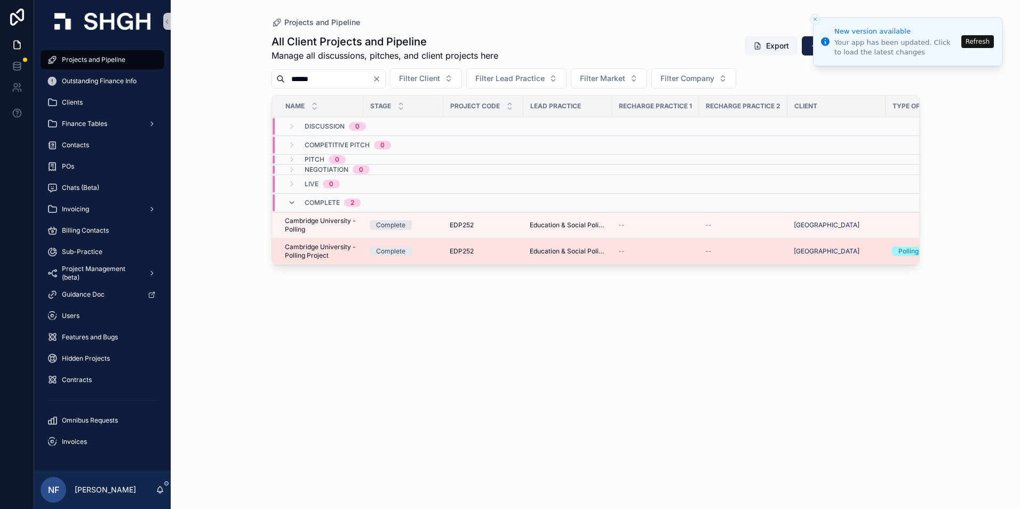
type input "******"
click at [312, 246] on span "Cambridge University - Polling Project" at bounding box center [321, 251] width 72 height 17
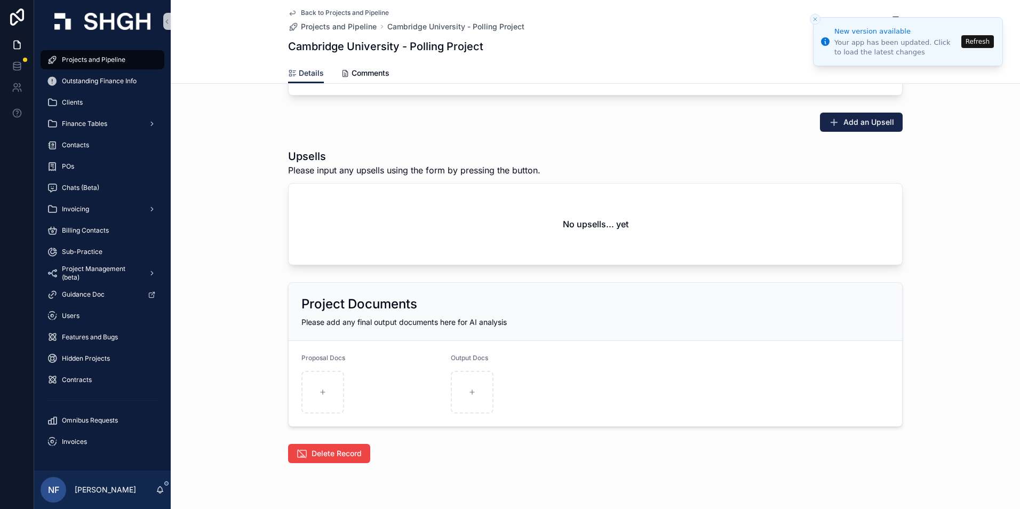
scroll to position [2368, 0]
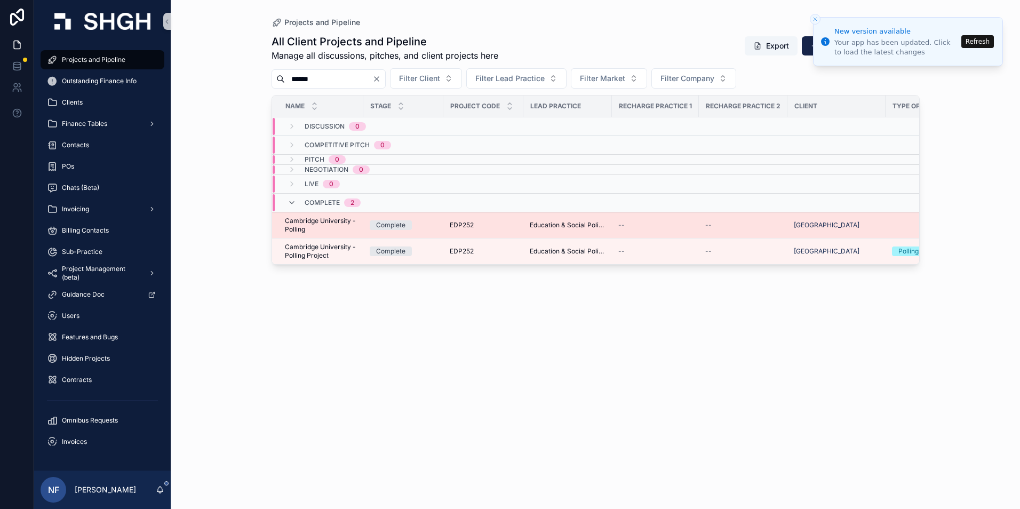
click at [328, 229] on span "Cambridge University - Polling" at bounding box center [321, 225] width 72 height 17
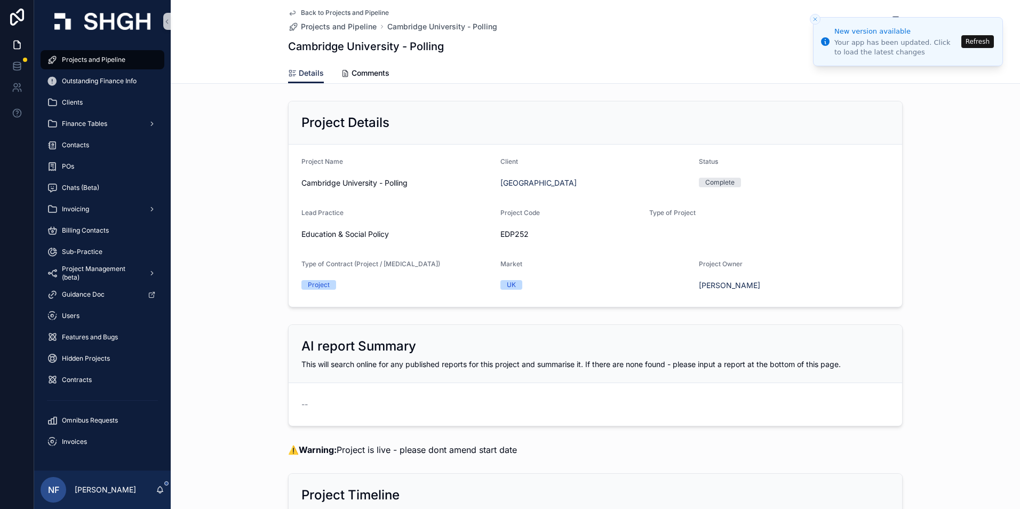
click at [973, 38] on button "Refresh" at bounding box center [978, 41] width 33 height 13
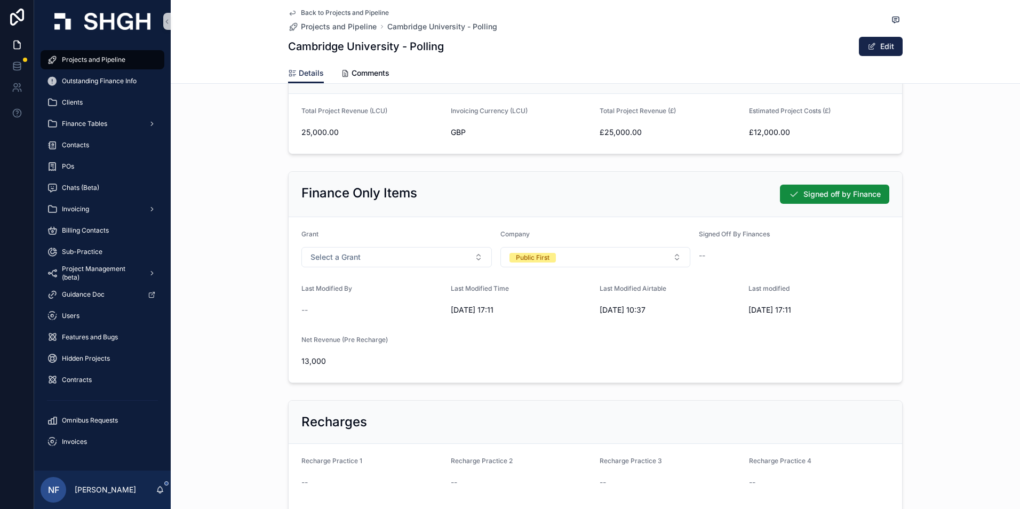
scroll to position [534, 0]
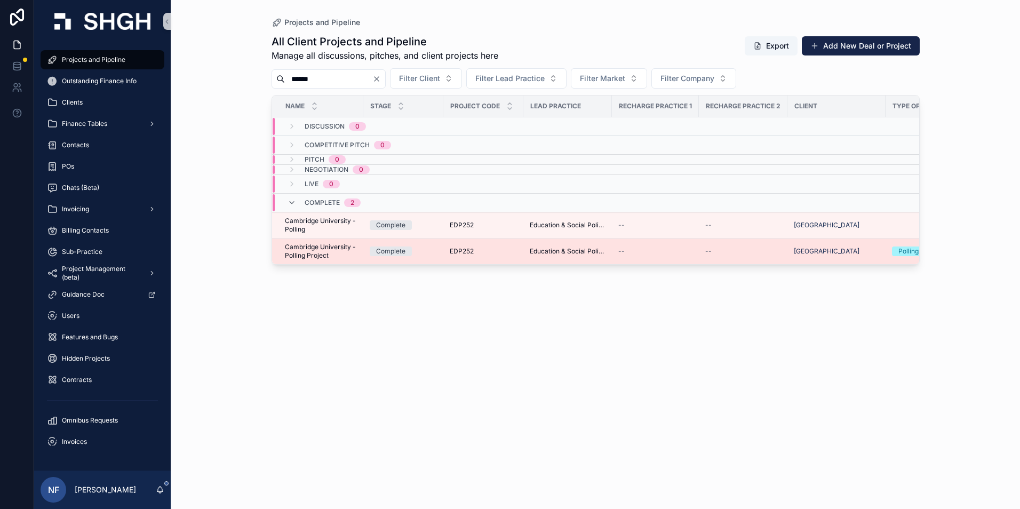
click at [296, 249] on span "Cambridge University - Polling Project" at bounding box center [321, 251] width 72 height 17
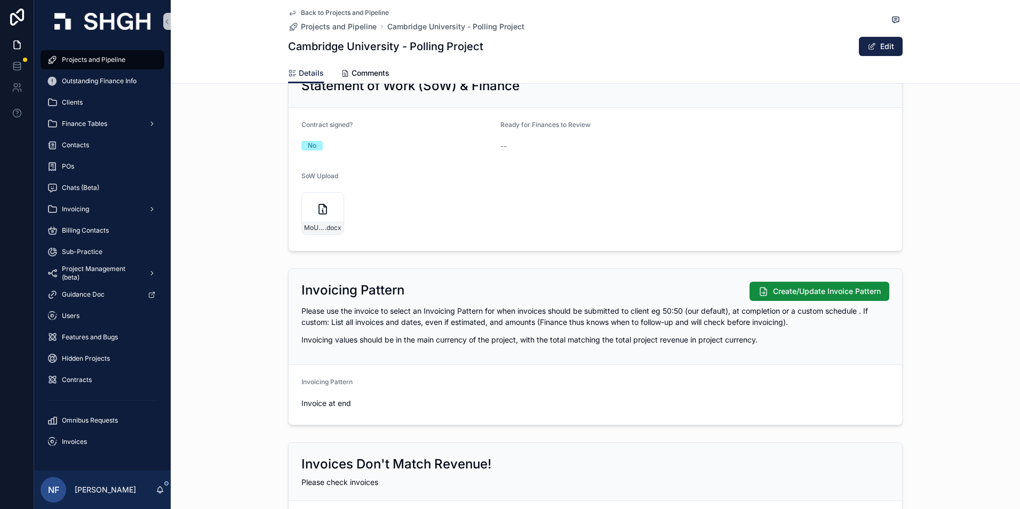
scroll to position [1601, 0]
click at [308, 233] on div "MoU-Public-First-and-Cambridge-polling-[GEOGRAPHIC_DATA] .docx" at bounding box center [323, 212] width 43 height 43
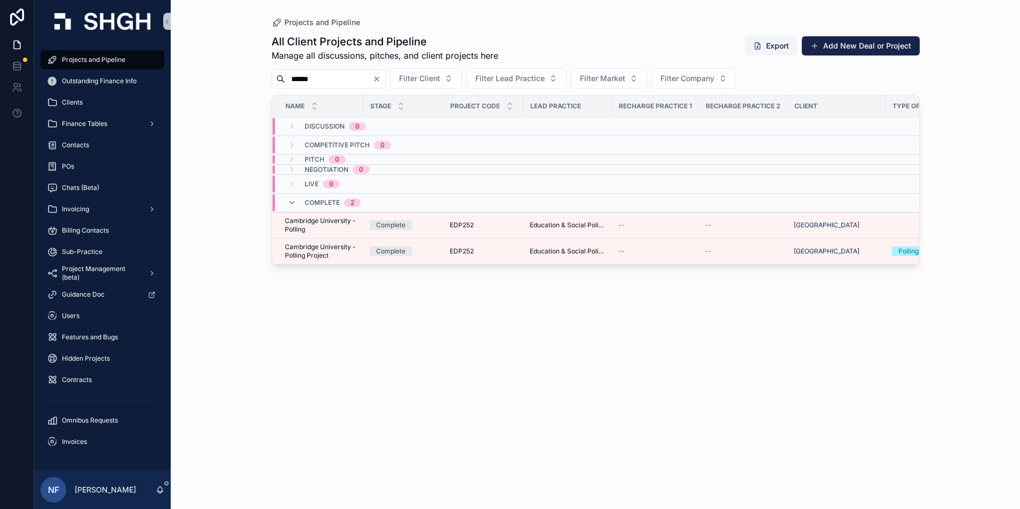
click at [331, 76] on input "******" at bounding box center [329, 79] width 88 height 15
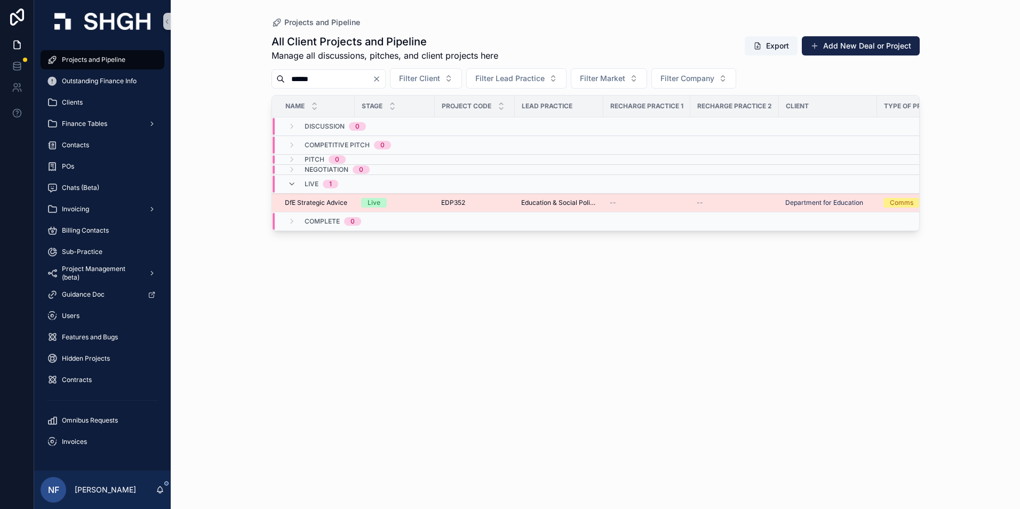
type input "******"
click at [308, 199] on span "DfE Strategic Advice" at bounding box center [316, 203] width 62 height 9
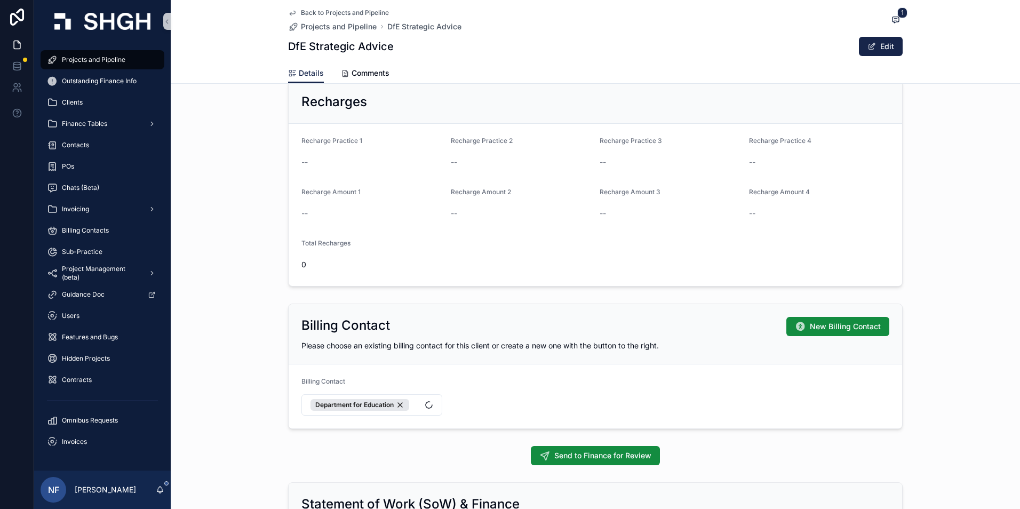
scroll to position [747, 0]
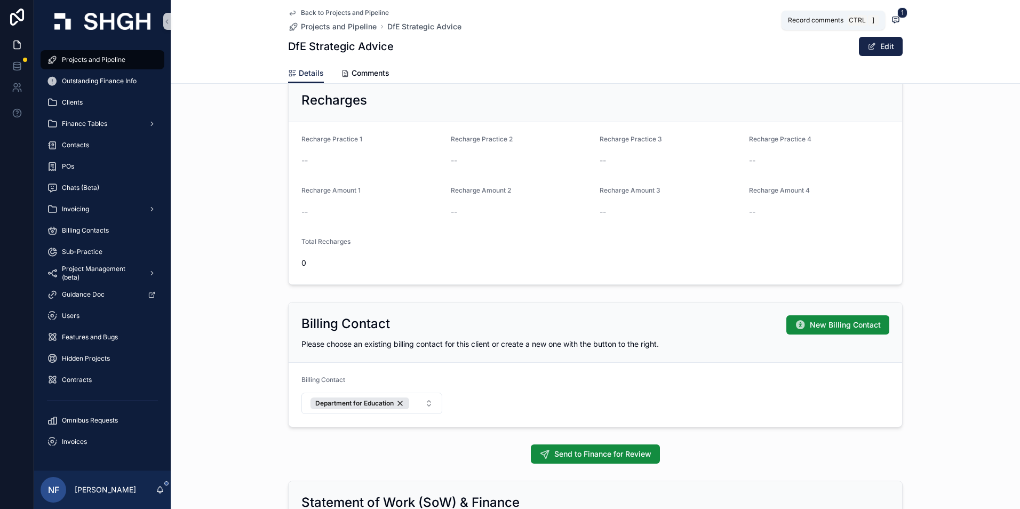
click at [892, 19] on icon "scrollable content" at bounding box center [896, 19] width 9 height 9
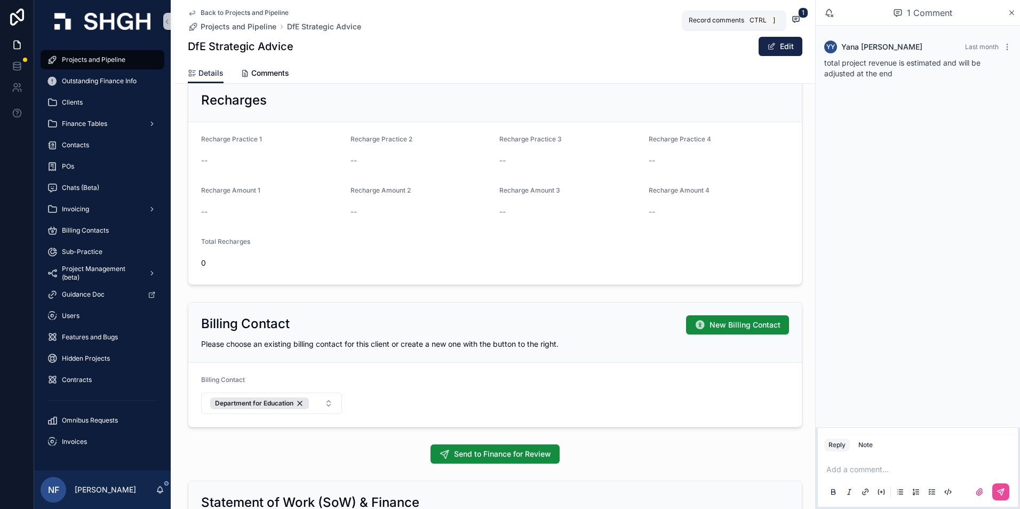
click at [797, 20] on span "scrollable content" at bounding box center [796, 19] width 13 height 11
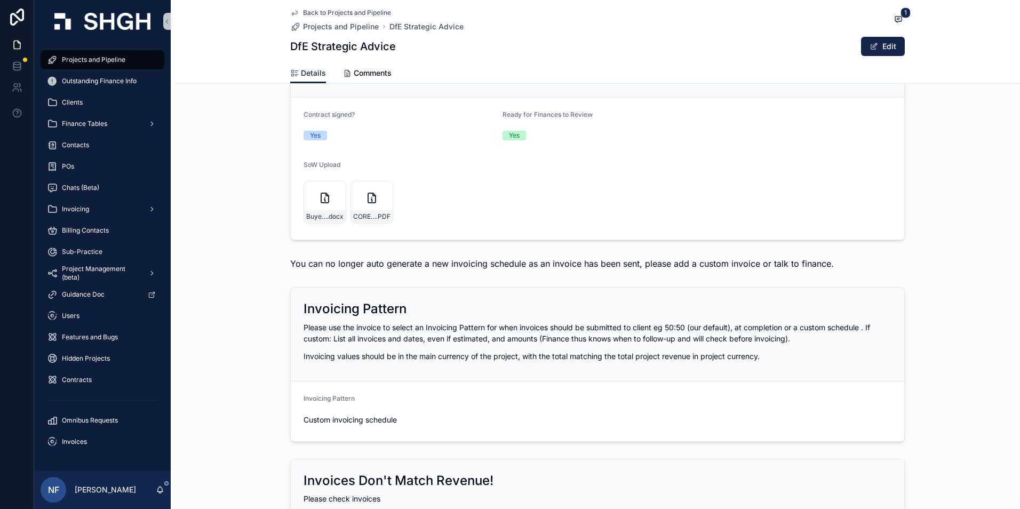
scroll to position [1121, 0]
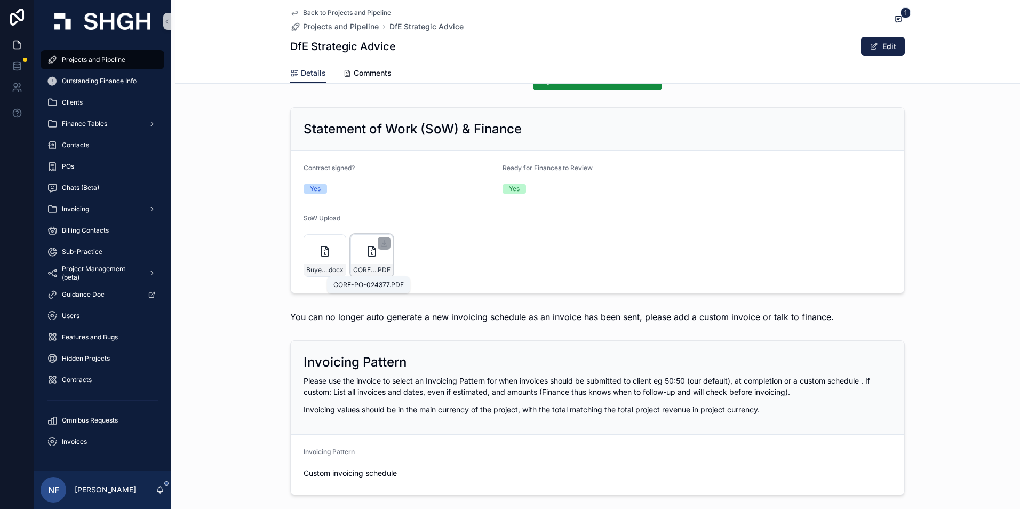
click at [363, 272] on span "CORE-PO-024377" at bounding box center [364, 270] width 23 height 9
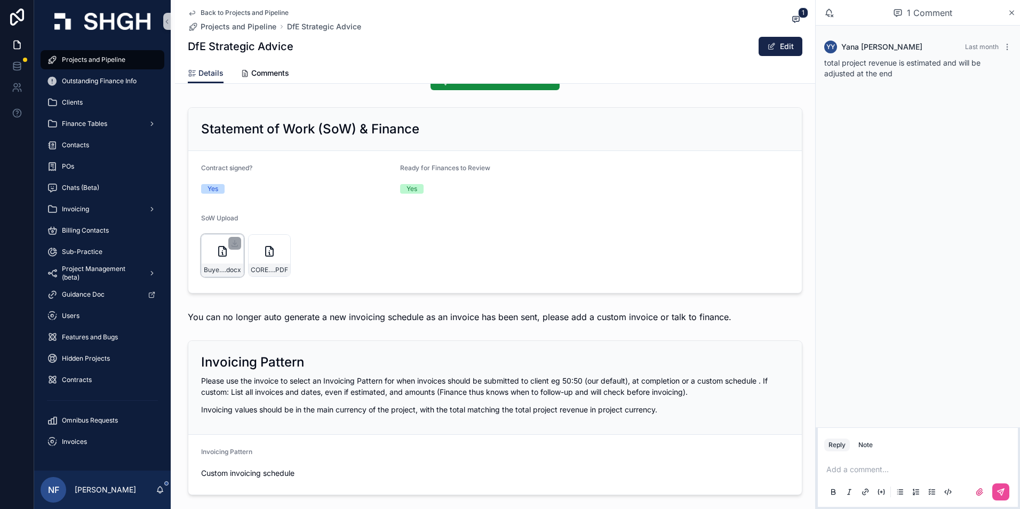
click at [213, 264] on div "Buyer-Supplier-Contract-v1.5---PF-Final-Clean-(1) .docx" at bounding box center [223, 270] width 42 height 13
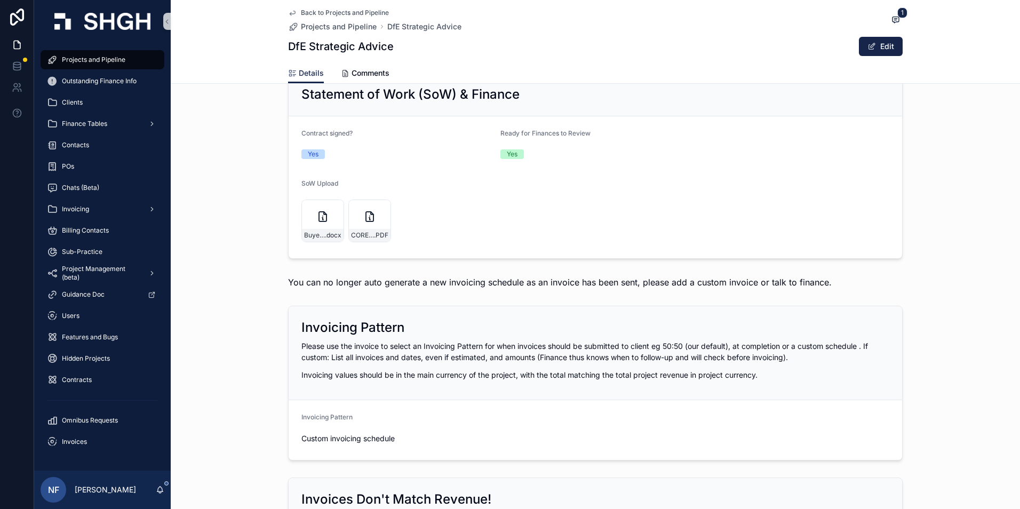
scroll to position [1067, 0]
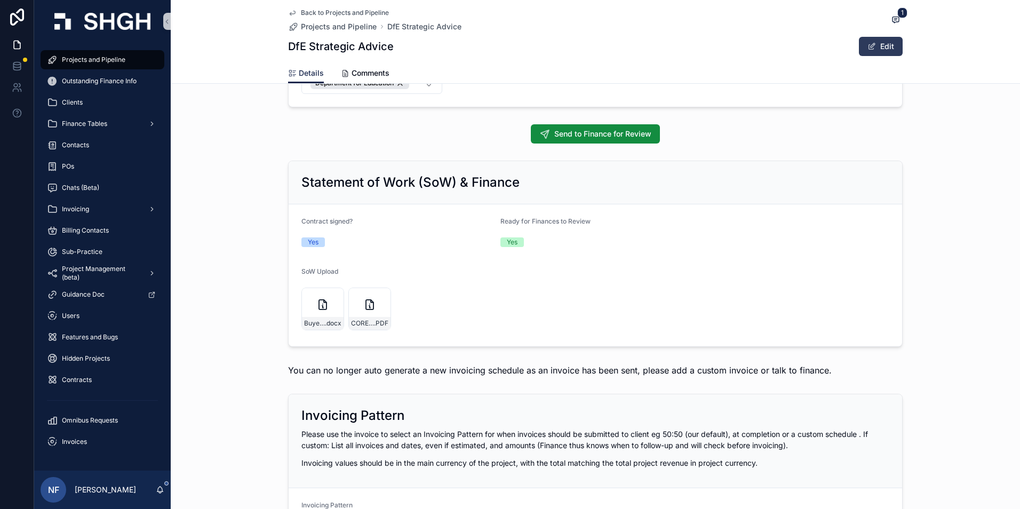
click at [899, 51] on button "Edit" at bounding box center [881, 46] width 44 height 19
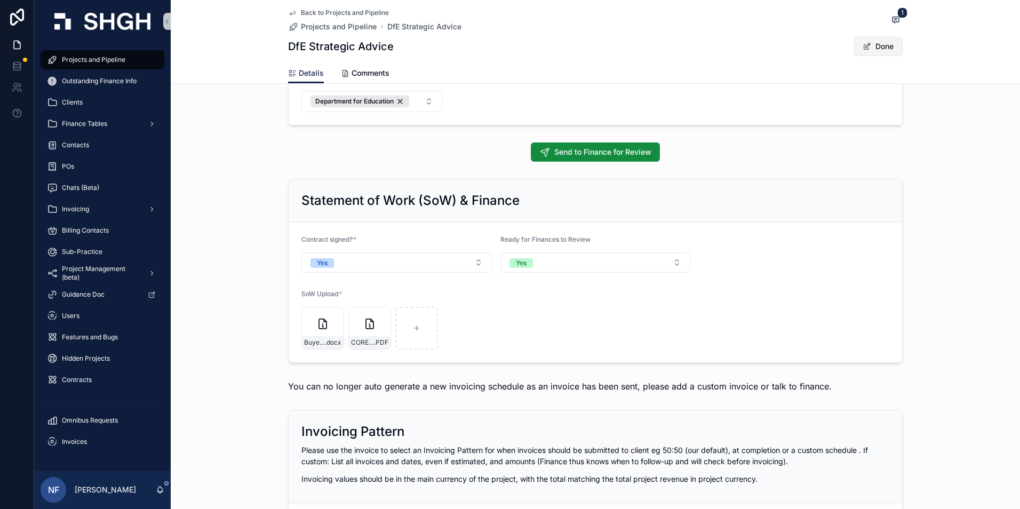
scroll to position [1086, 0]
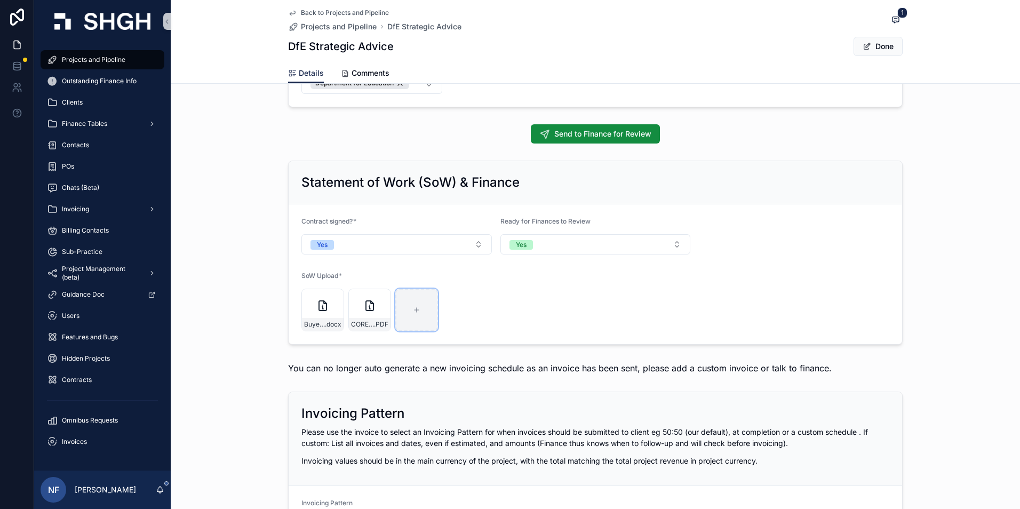
click at [423, 313] on div "scrollable content" at bounding box center [416, 310] width 43 height 43
type input "**********"
click at [881, 45] on button "Done" at bounding box center [878, 46] width 49 height 19
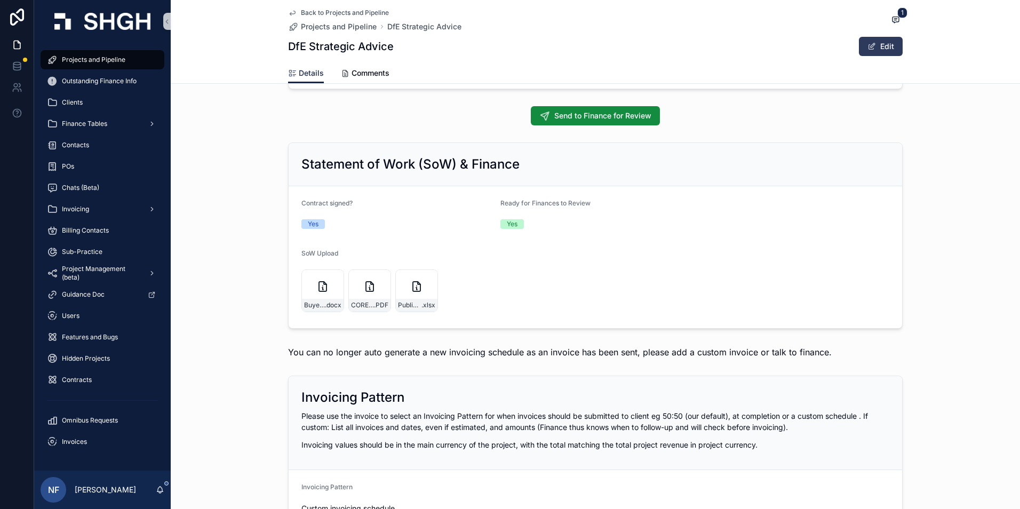
scroll to position [1067, 0]
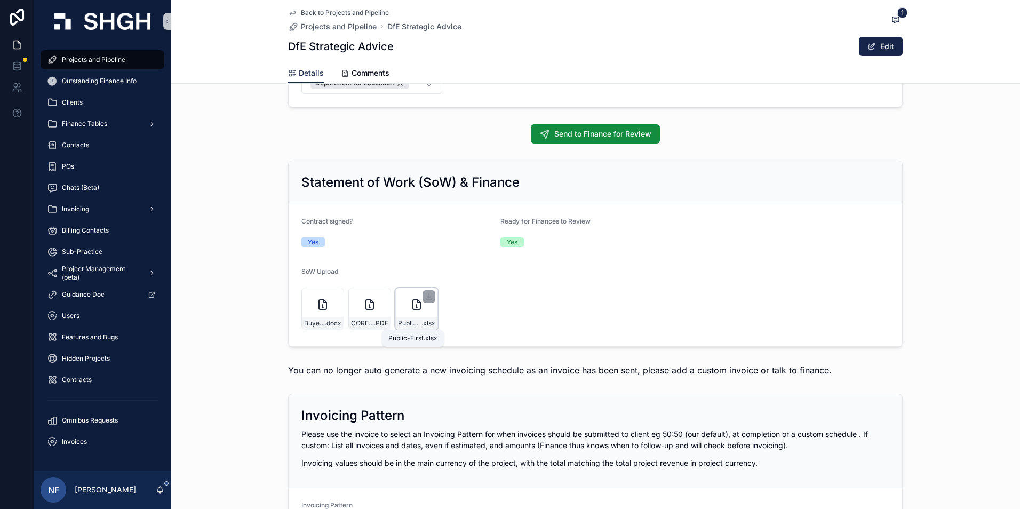
click at [402, 324] on span "Public-First" at bounding box center [409, 323] width 23 height 9
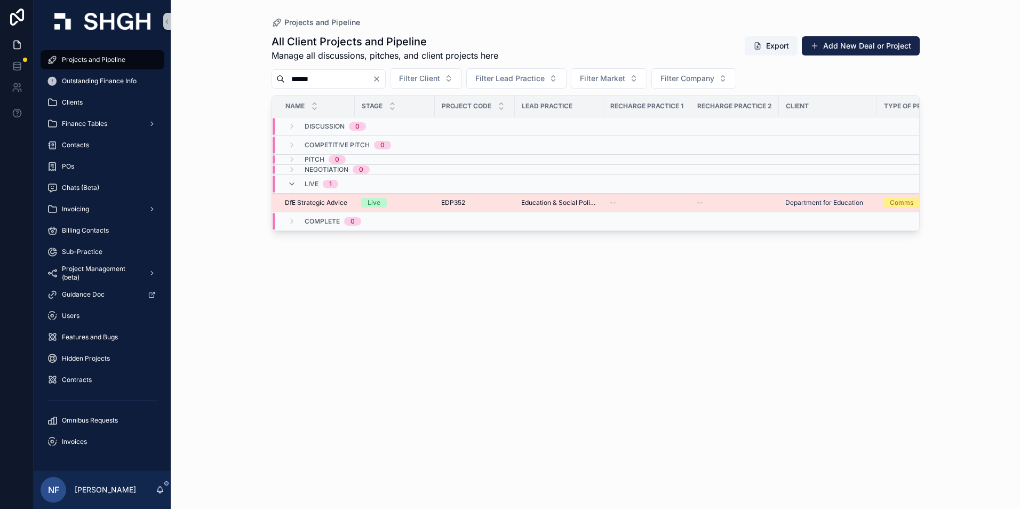
click at [318, 203] on span "DfE Strategic Advice" at bounding box center [316, 203] width 62 height 9
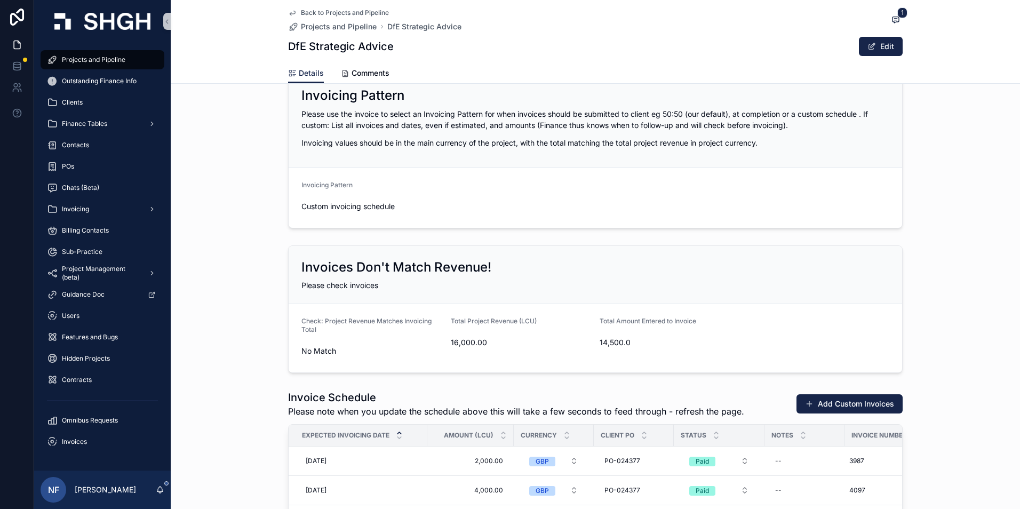
scroll to position [1548, 0]
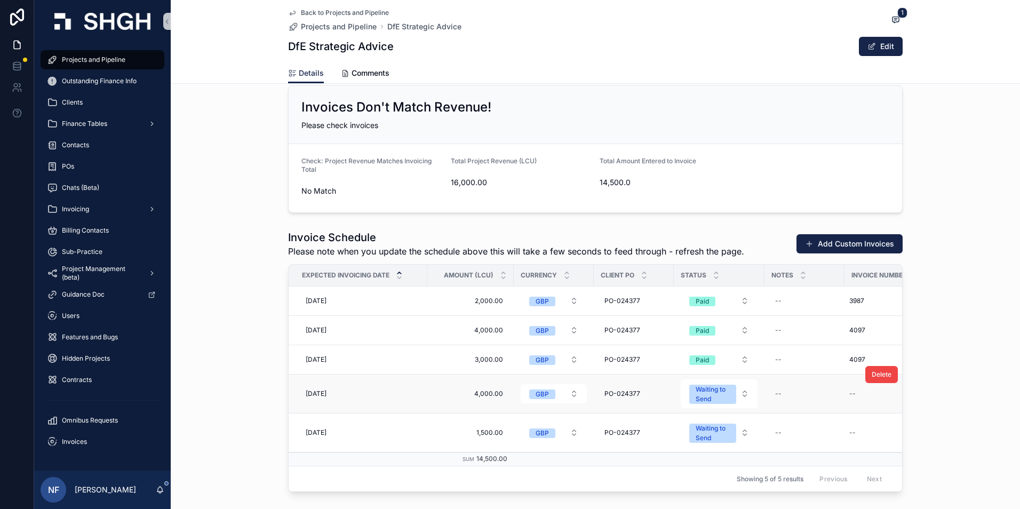
click at [859, 405] on td "--" at bounding box center [890, 394] width 91 height 39
click at [858, 395] on div "--" at bounding box center [884, 393] width 78 height 17
type input "****"
click at [976, 411] on icon "scrollable content" at bounding box center [976, 408] width 9 height 9
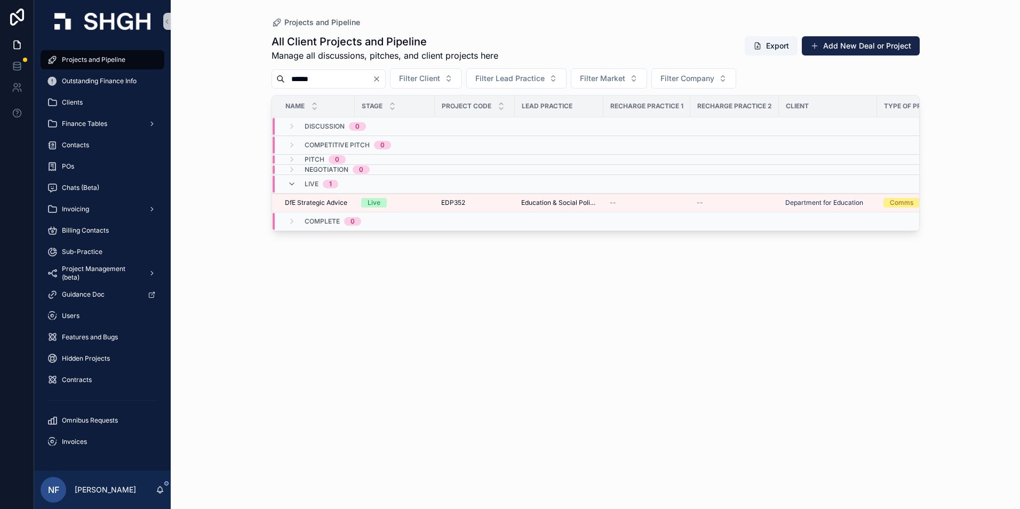
click at [343, 86] on input "******" at bounding box center [329, 79] width 88 height 15
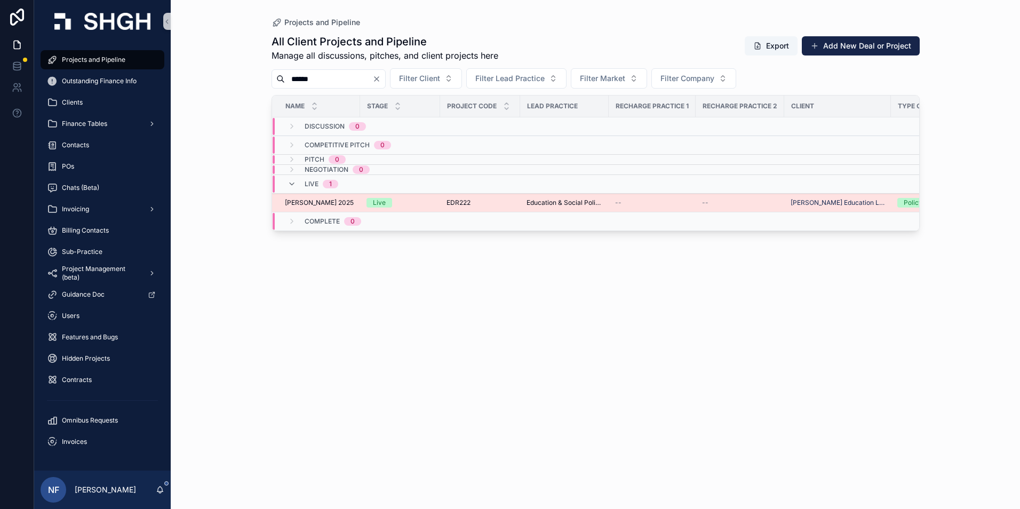
type input "******"
click at [306, 205] on span "[PERSON_NAME] 2025" at bounding box center [319, 203] width 69 height 9
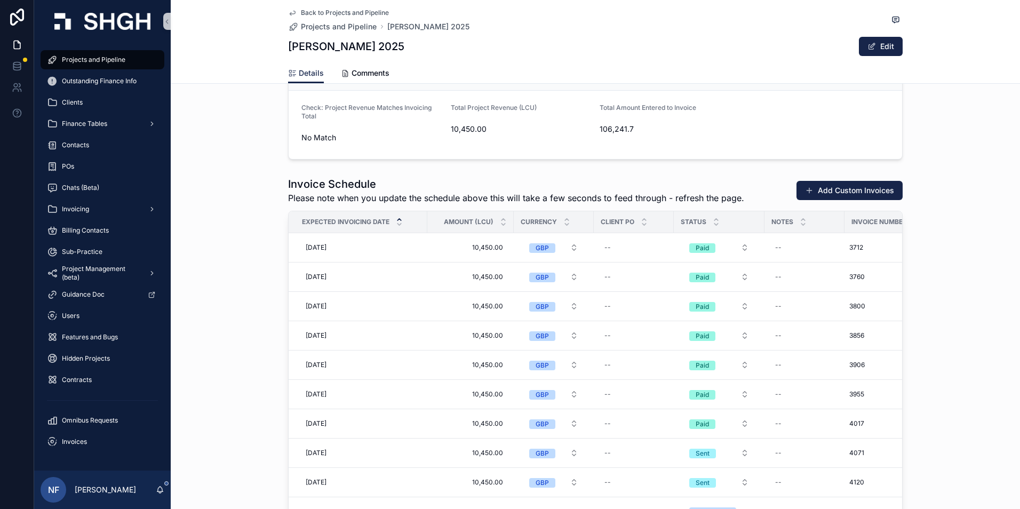
scroll to position [1761, 0]
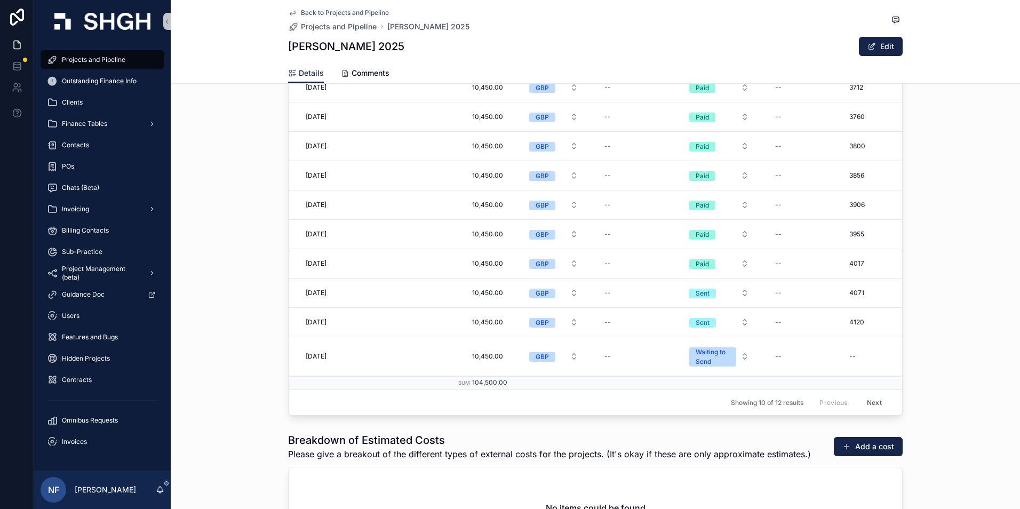
click at [864, 399] on button "Next" at bounding box center [875, 402] width 30 height 17
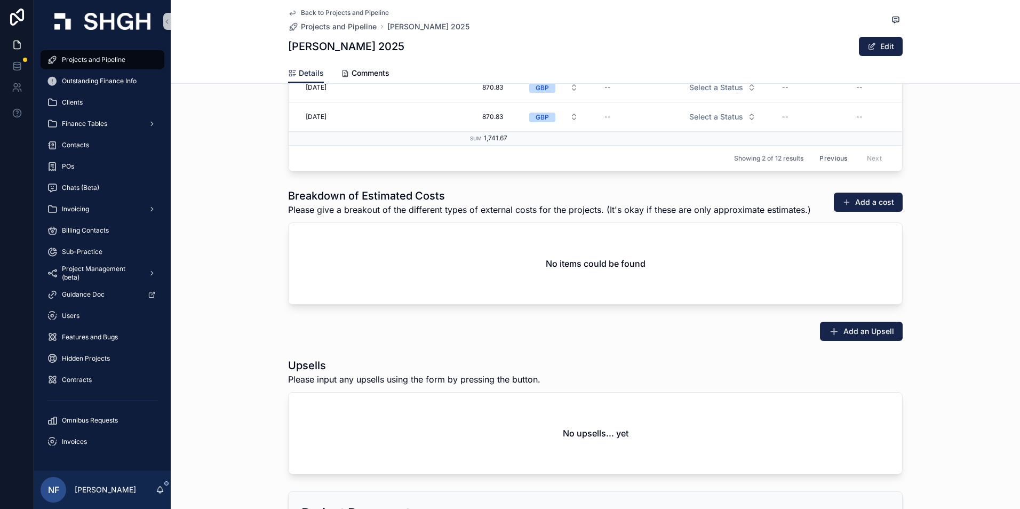
scroll to position [1548, 0]
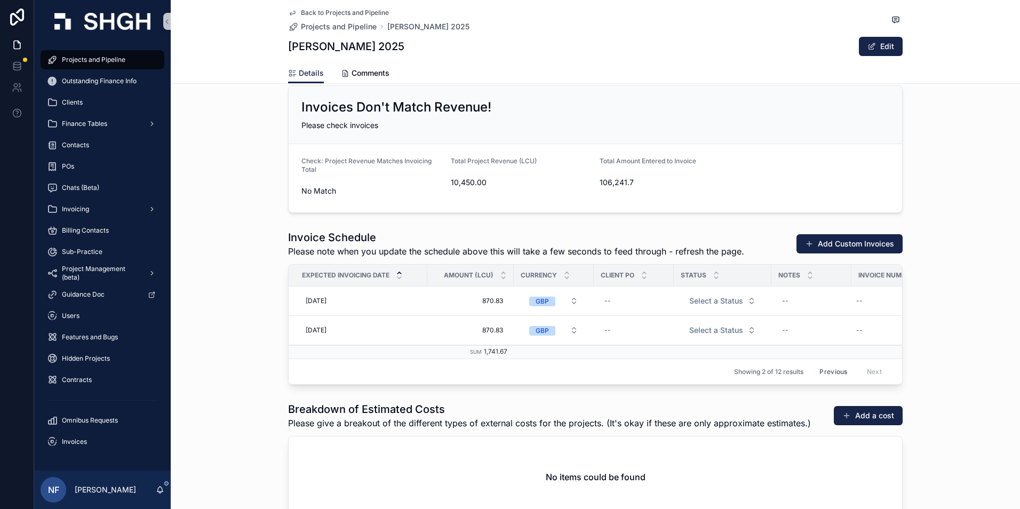
click at [833, 371] on button "Previous" at bounding box center [833, 371] width 43 height 17
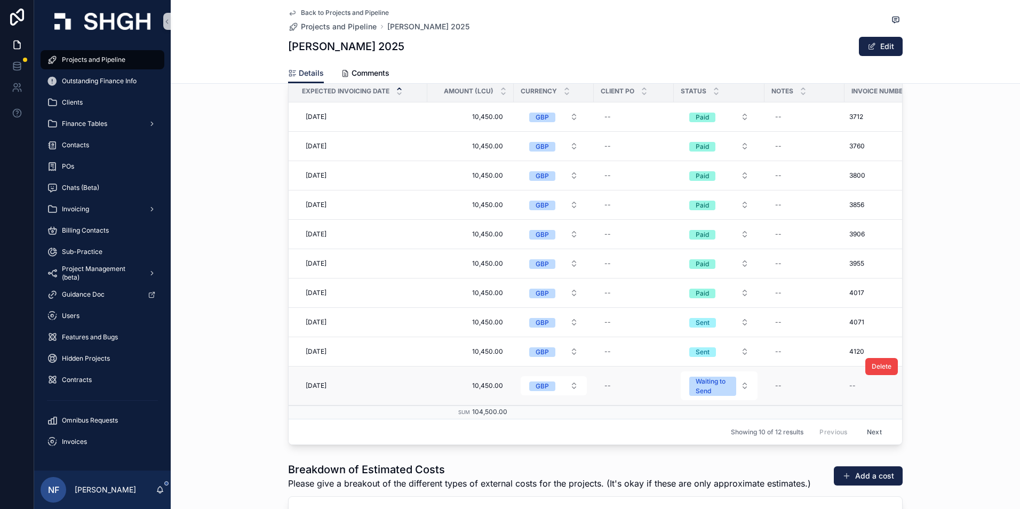
scroll to position [1708, 0]
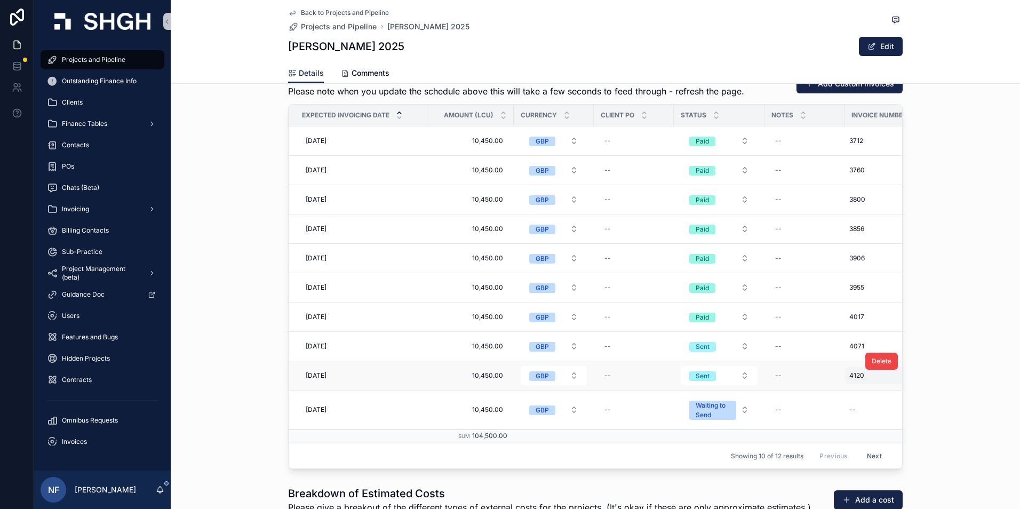
click at [855, 381] on div "4120 4120" at bounding box center [884, 375] width 78 height 17
type input "****"
click at [977, 390] on icon "scrollable content" at bounding box center [976, 390] width 9 height 9
click at [702, 376] on div "Sent" at bounding box center [703, 376] width 14 height 10
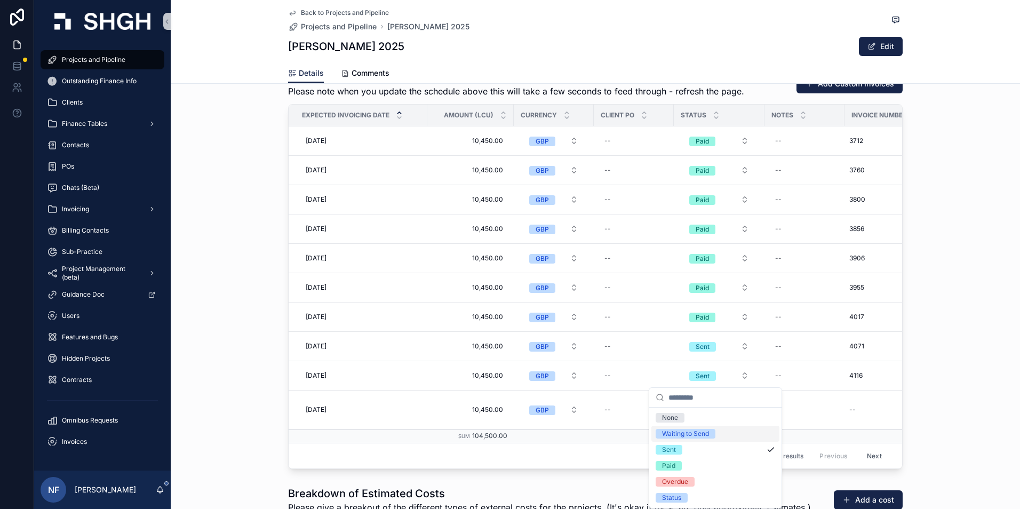
click at [688, 427] on div "Waiting to Send" at bounding box center [716, 434] width 128 height 16
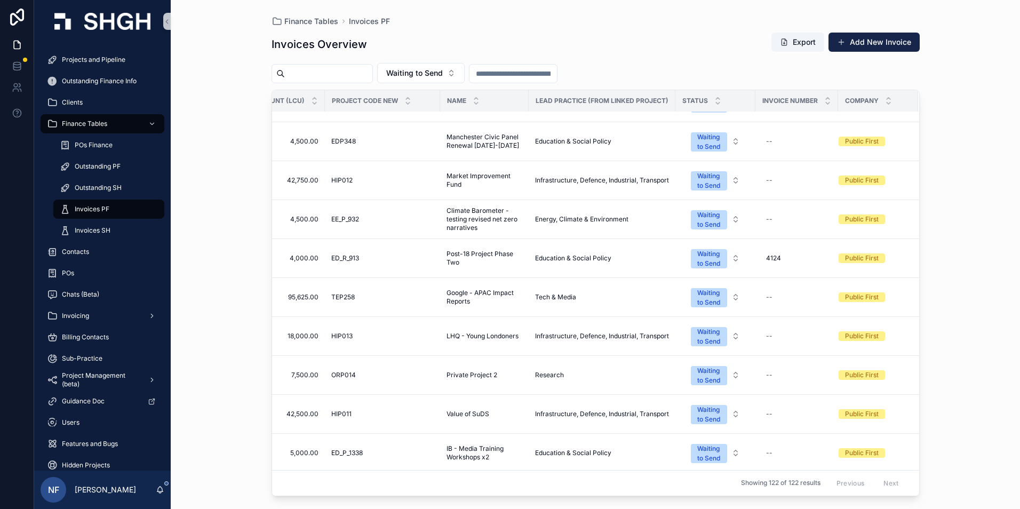
scroll to position [0, 262]
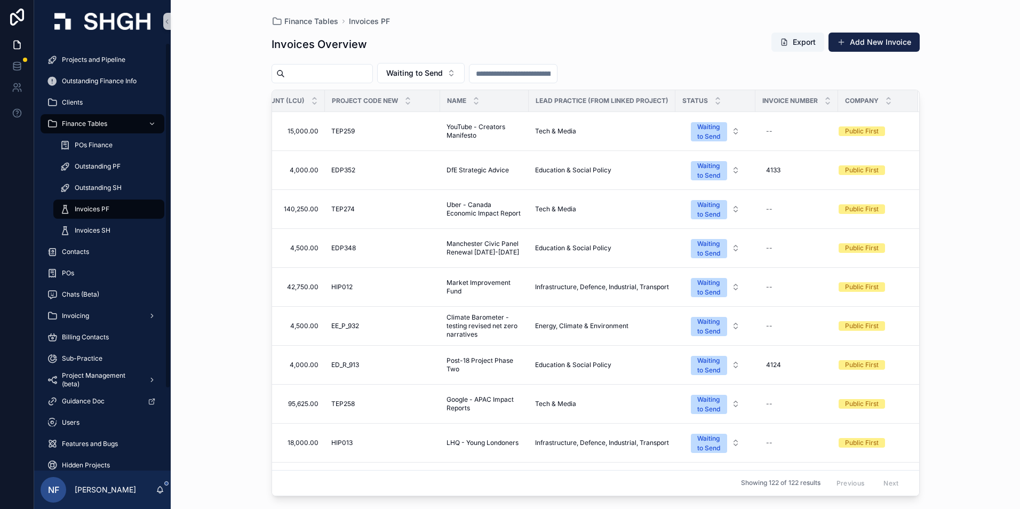
click at [106, 215] on div "Invoices PF" at bounding box center [109, 209] width 98 height 17
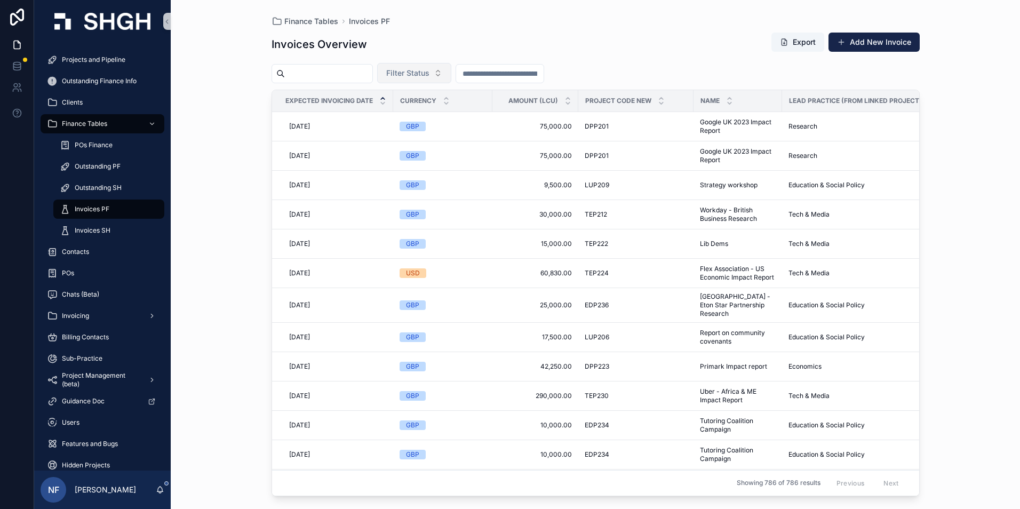
click at [422, 78] on button "Filter Status" at bounding box center [414, 73] width 74 height 20
click at [400, 118] on div "Waiting to Send" at bounding box center [441, 116] width 128 height 17
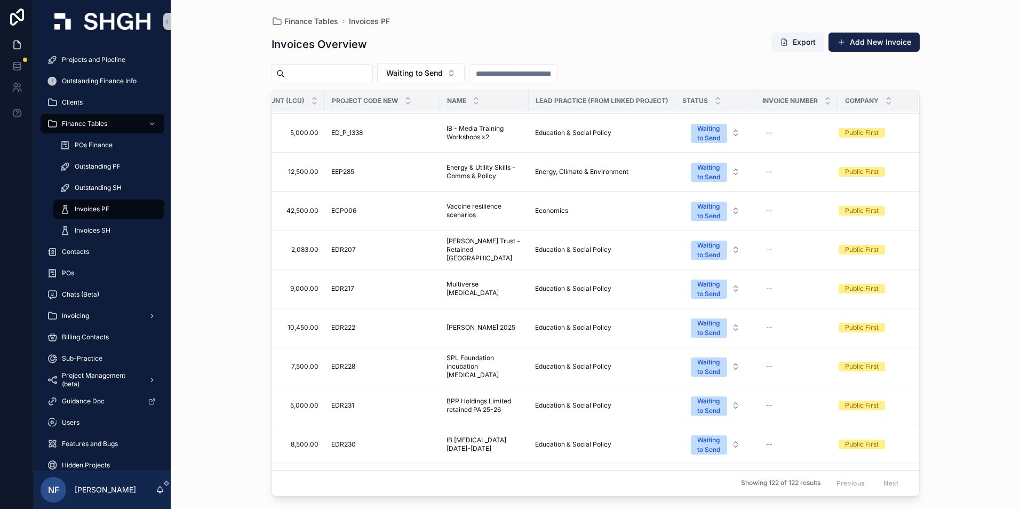
scroll to position [0, 262]
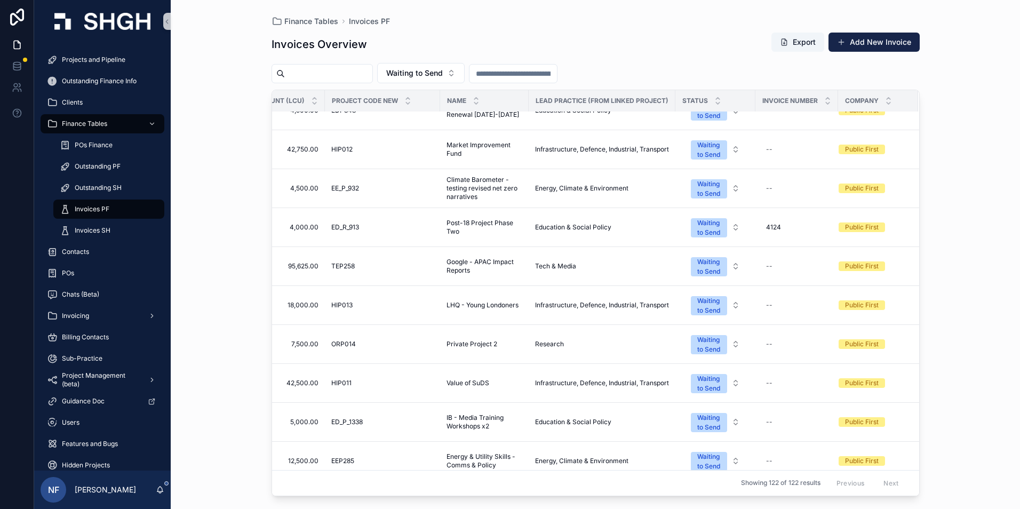
drag, startPoint x: 557, startPoint y: 486, endPoint x: 453, endPoint y: 487, distance: 104.1
click at [453, 487] on div "Showing 122 of 122 results Previous Next" at bounding box center [595, 483] width 647 height 26
